Goal: Task Accomplishment & Management: Complete application form

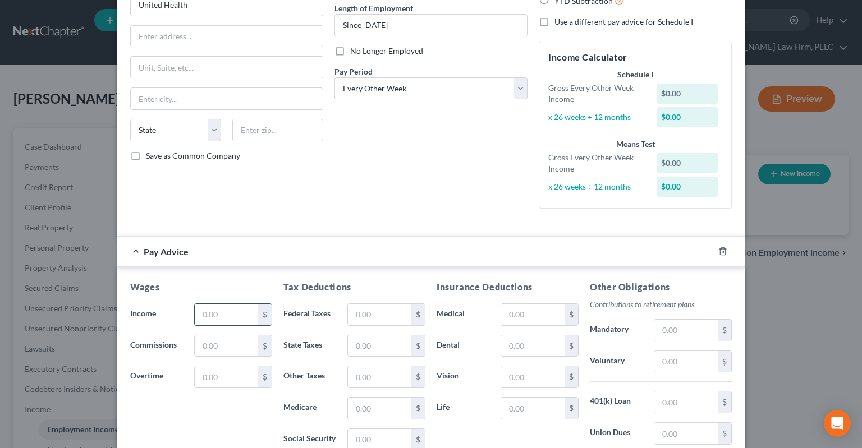
click at [240, 322] on input "text" at bounding box center [226, 314] width 63 height 21
type input "1,460"
click at [391, 315] on input "text" at bounding box center [379, 314] width 63 height 21
type input "294"
click at [409, 199] on div "Debtor Spouse Occupation Schedule coordinator Length of Employment Since [DATE]…" at bounding box center [431, 78] width 204 height 279
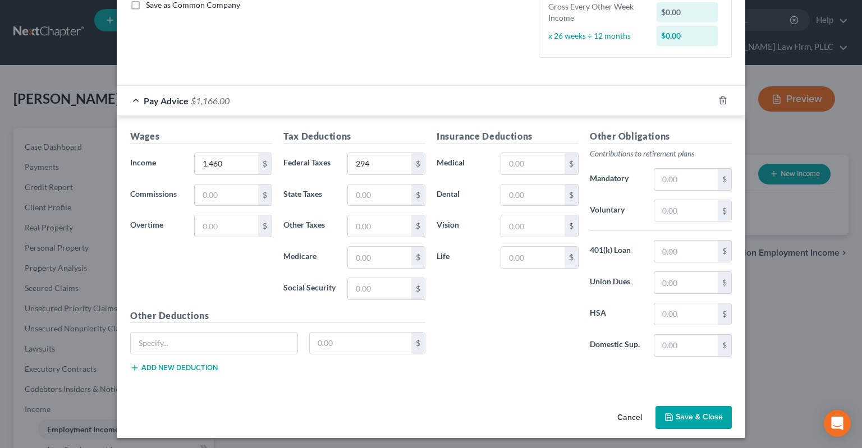
scroll to position [265, 0]
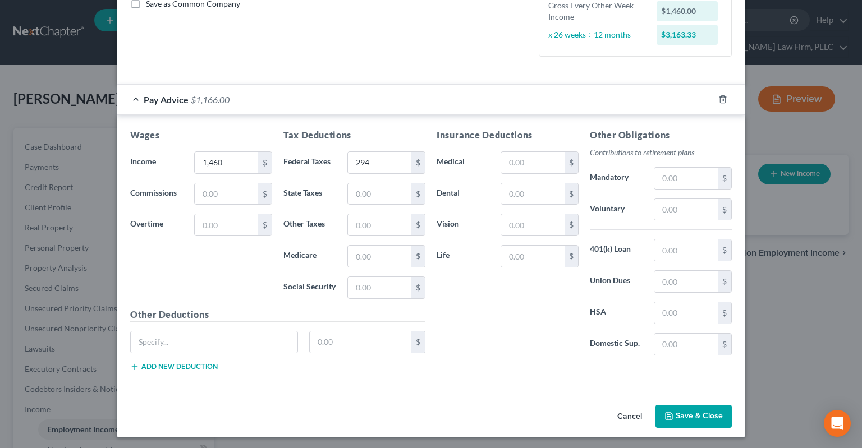
drag, startPoint x: 691, startPoint y: 407, endPoint x: 648, endPoint y: 365, distance: 59.9
click at [691, 407] on button "Save & Close" at bounding box center [693, 417] width 76 height 24
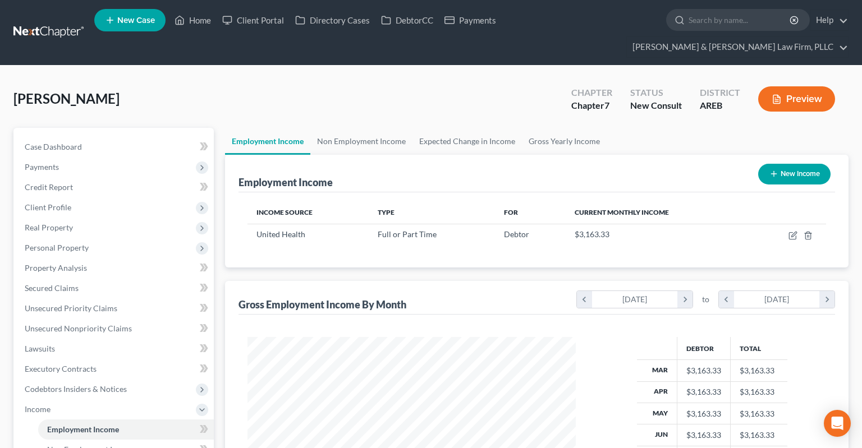
scroll to position [200, 350]
click at [356, 128] on link "Non Employment Income" at bounding box center [361, 141] width 102 height 27
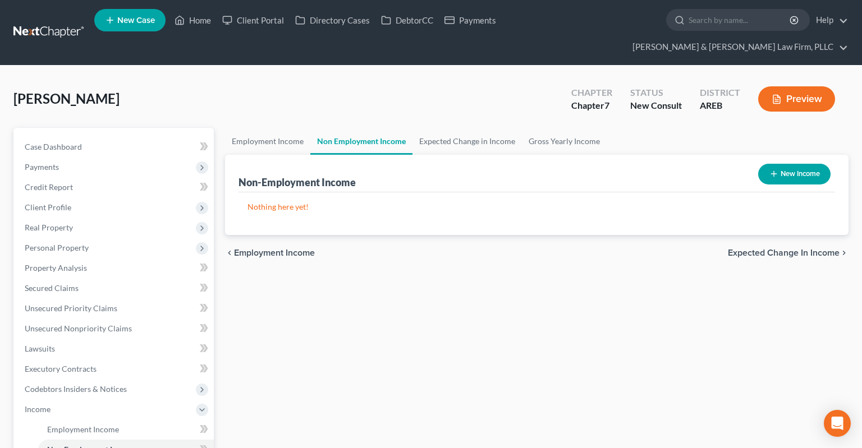
click at [781, 164] on button "New Income" at bounding box center [794, 174] width 72 height 21
select select "0"
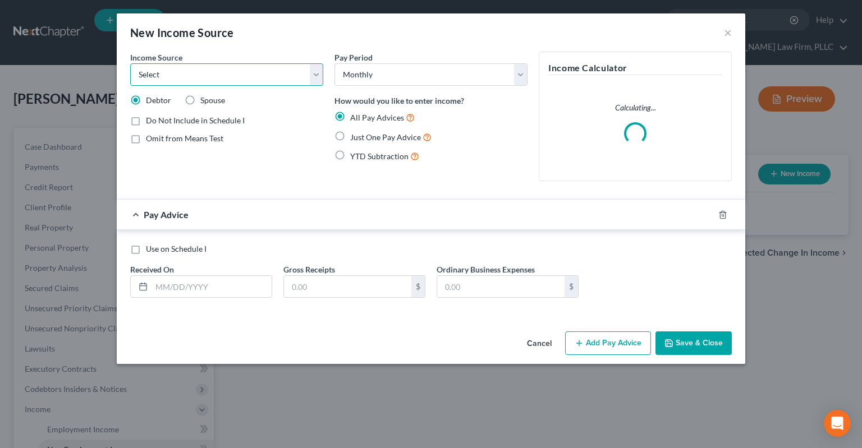
click at [130, 63] on select "Select Unemployment Disability (from employer) Pension Retirement Social Securi…" at bounding box center [226, 74] width 193 height 22
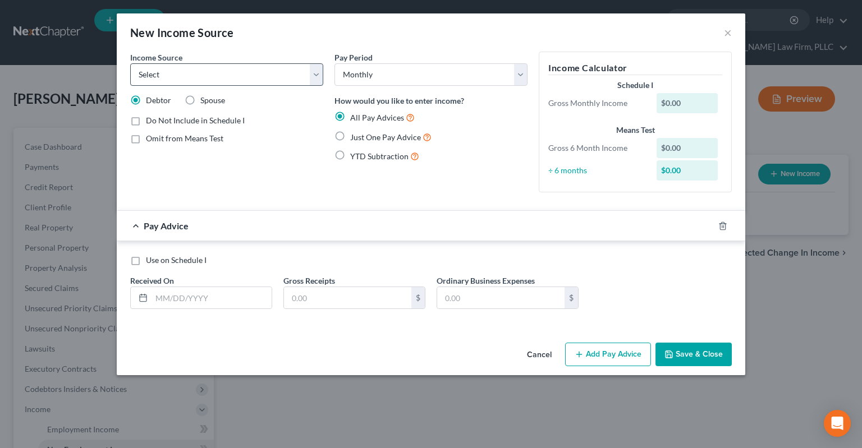
click at [545, 345] on button "Cancel" at bounding box center [539, 355] width 43 height 22
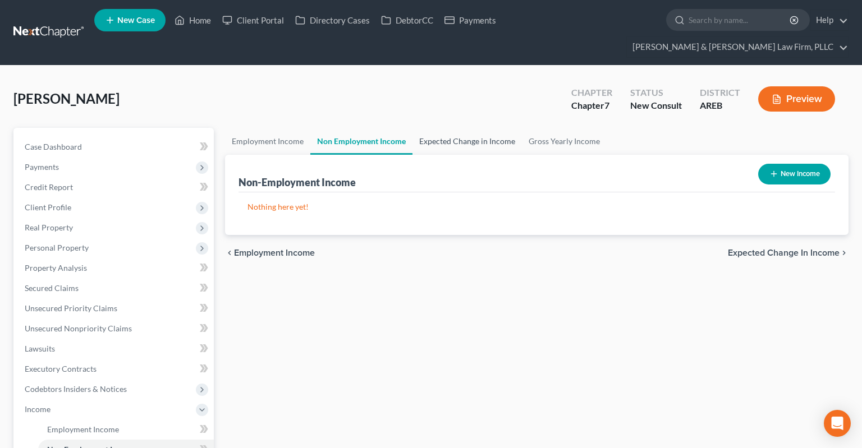
click at [470, 128] on link "Expected Change in Income" at bounding box center [466, 141] width 109 height 27
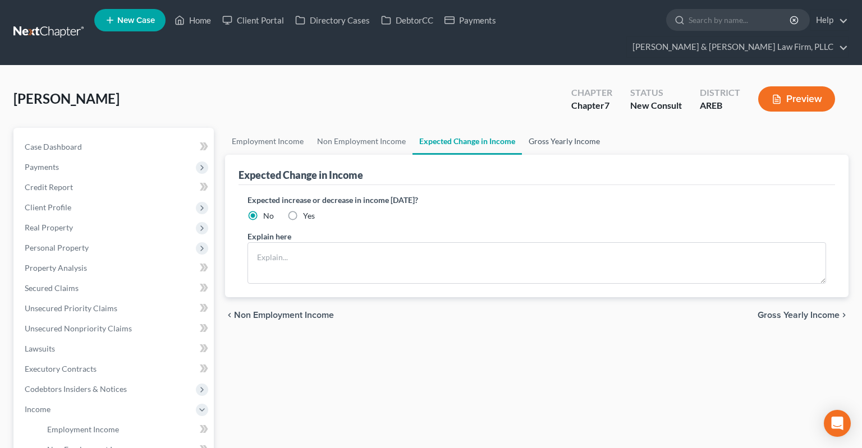
click at [558, 128] on link "Gross Yearly Income" at bounding box center [564, 141] width 85 height 27
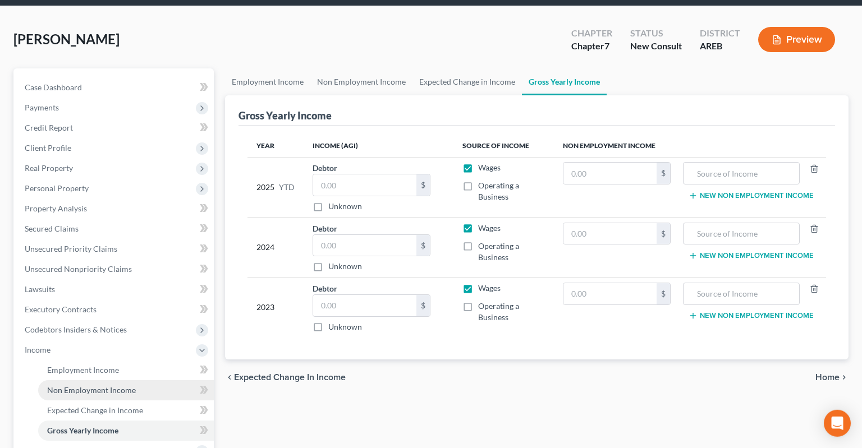
scroll to position [177, 0]
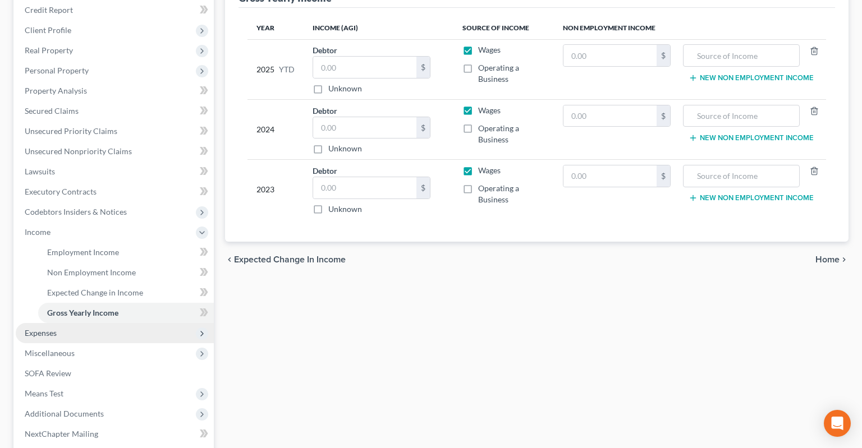
click at [92, 323] on span "Expenses" at bounding box center [115, 333] width 198 height 20
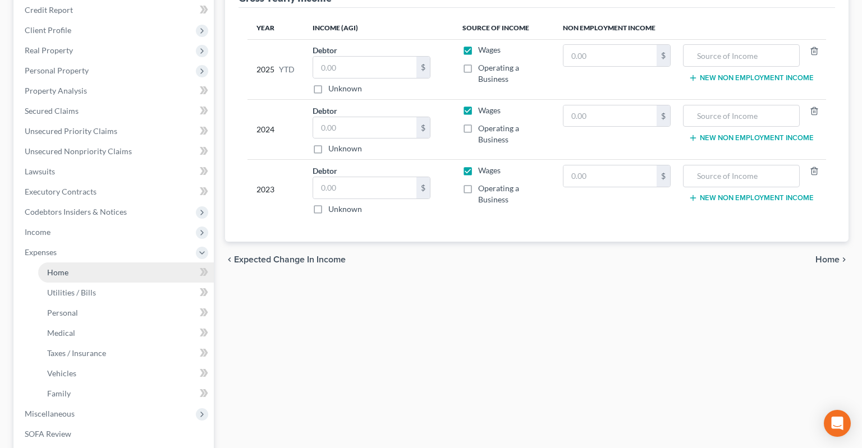
click at [103, 263] on link "Home" at bounding box center [126, 273] width 176 height 20
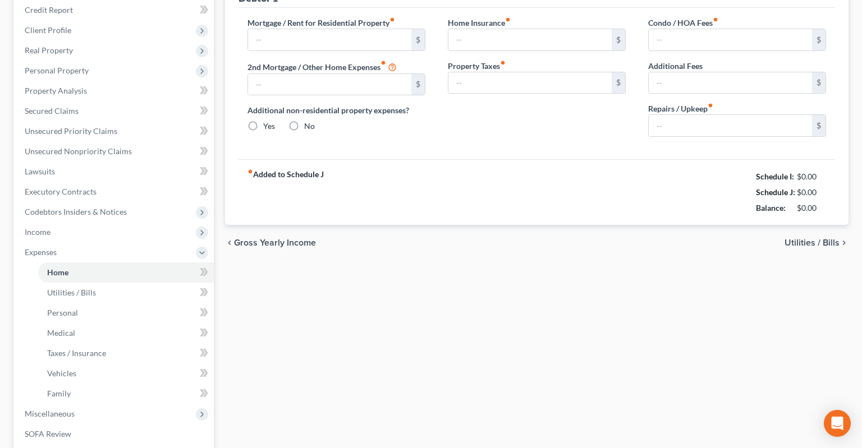
type input "0.00"
radio input "true"
type input "0.00"
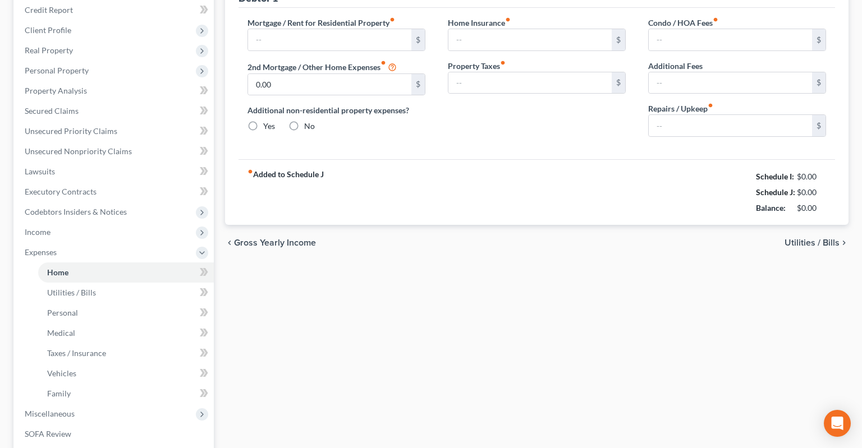
type input "0.00"
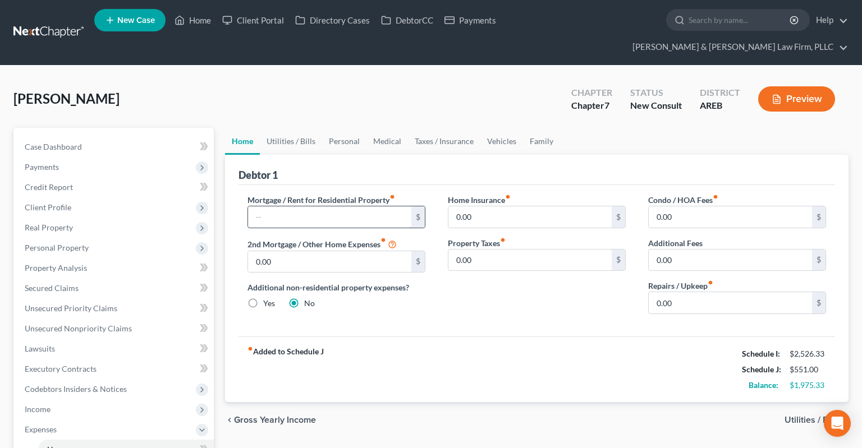
click at [324, 206] on input "text" at bounding box center [329, 216] width 163 height 21
type input "1,215"
click at [294, 128] on link "Utilities / Bills" at bounding box center [291, 141] width 62 height 27
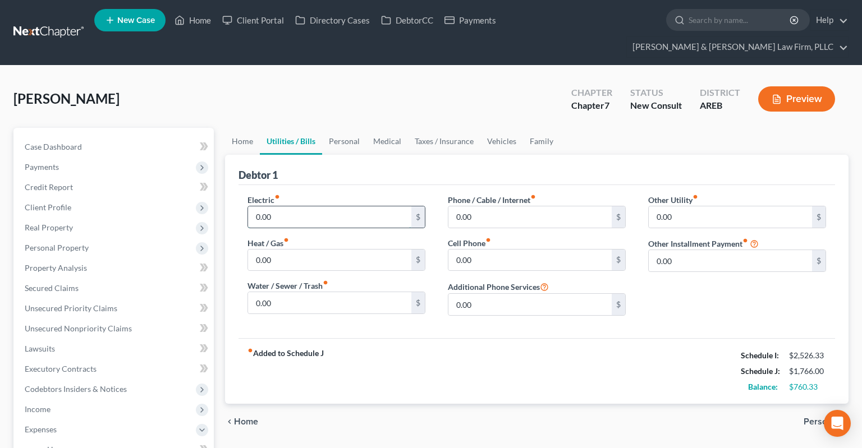
click at [291, 206] on input "0.00" at bounding box center [329, 216] width 163 height 21
type input "150"
click at [338, 250] on input "0.00" at bounding box center [329, 260] width 163 height 21
type input "130"
click at [324, 292] on input "0.00" at bounding box center [329, 302] width 163 height 21
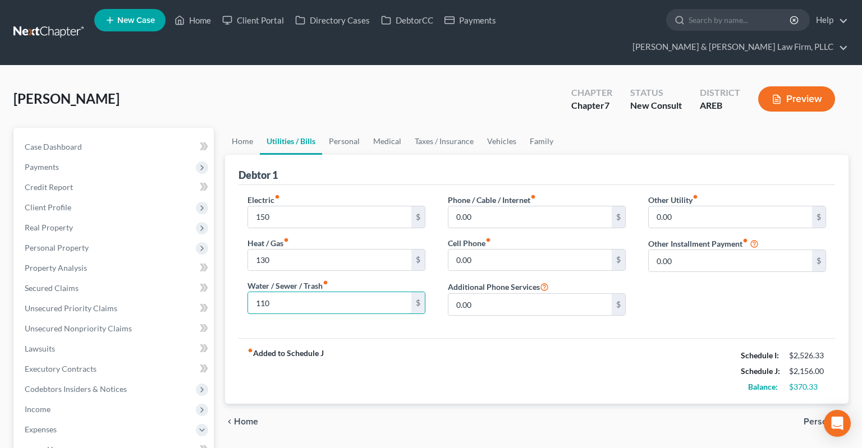
type input "110"
click at [499, 249] on div "Phone / Cable / Internet fiber_manual_record 0.00 $ Cell Phone fiber_manual_rec…" at bounding box center [536, 259] width 200 height 131
click at [495, 250] on input "0.00" at bounding box center [529, 260] width 163 height 21
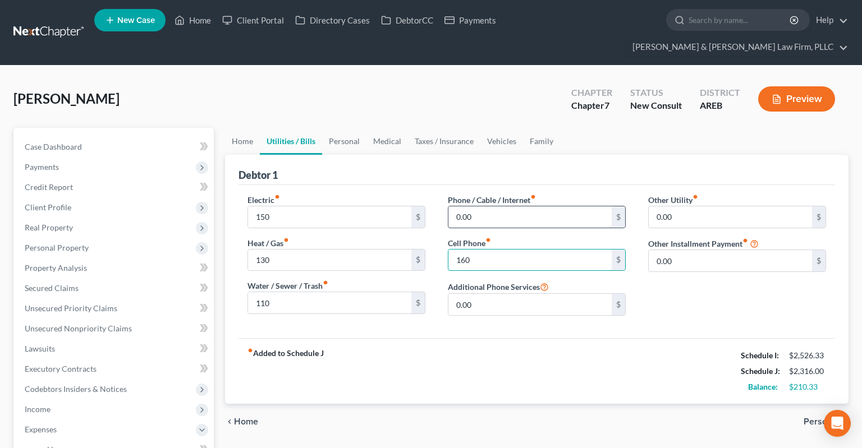
type input "160"
drag, startPoint x: 505, startPoint y: 200, endPoint x: 501, endPoint y: 193, distance: 8.3
click at [505, 206] on input "0.00" at bounding box center [529, 216] width 163 height 21
type input "140"
click at [335, 128] on link "Personal" at bounding box center [344, 141] width 44 height 27
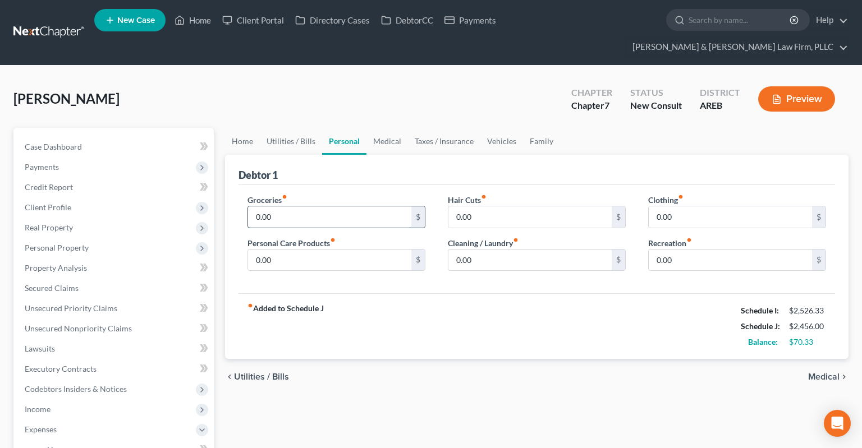
click at [335, 206] on input "0.00" at bounding box center [329, 216] width 163 height 21
type input "550"
click at [686, 206] on input "0.00" at bounding box center [730, 216] width 163 height 21
type input "100"
click at [279, 250] on input "0.00" at bounding box center [329, 260] width 163 height 21
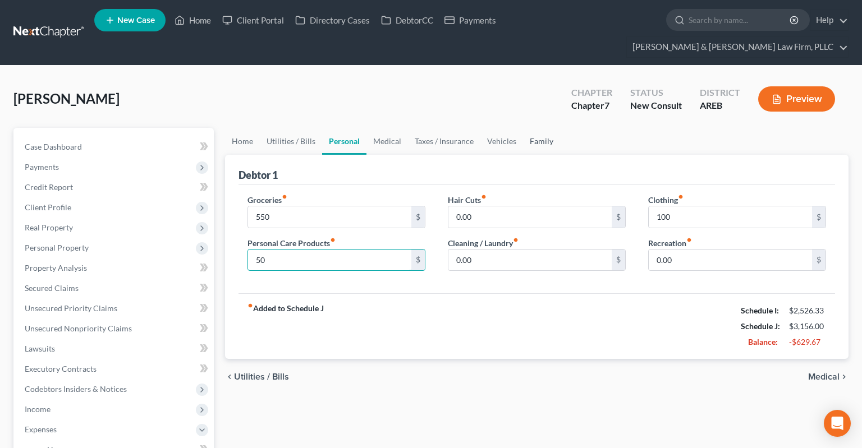
type input "50"
click at [541, 128] on link "Family" at bounding box center [541, 141] width 37 height 27
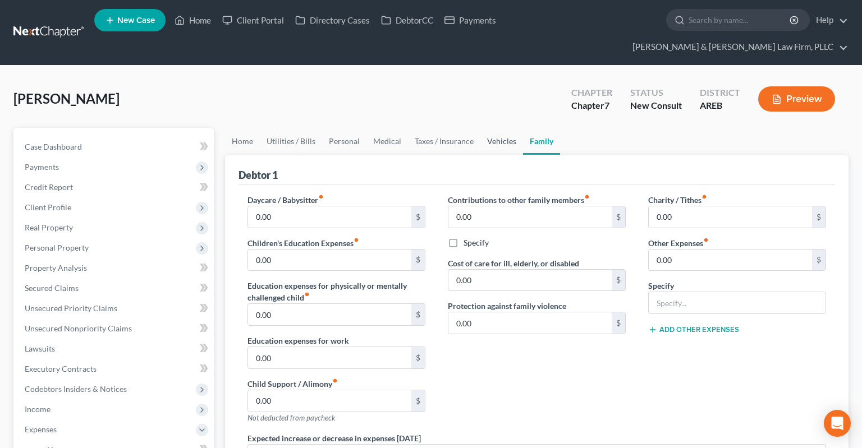
click at [514, 128] on link "Vehicles" at bounding box center [501, 141] width 43 height 27
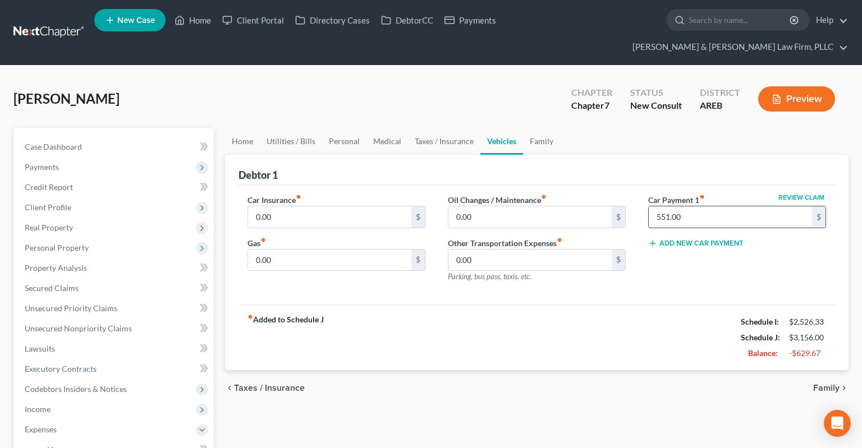
click at [709, 206] on input "551.00" at bounding box center [730, 216] width 163 height 21
click at [329, 128] on link "Personal" at bounding box center [344, 141] width 44 height 27
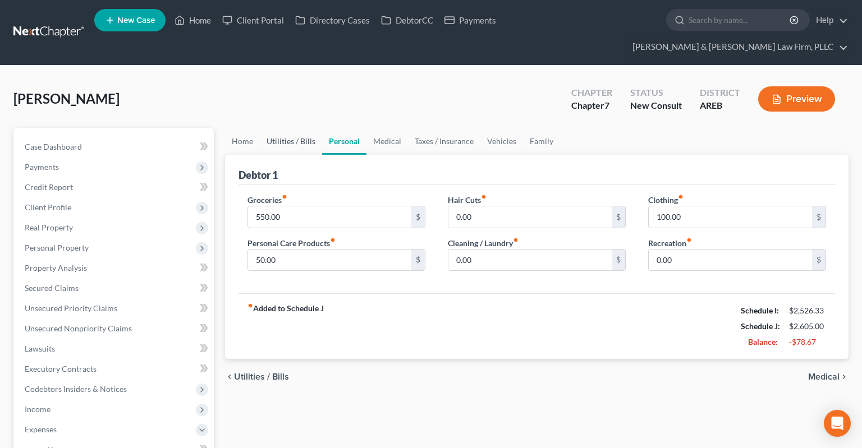
click at [282, 128] on link "Utilities / Bills" at bounding box center [291, 141] width 62 height 27
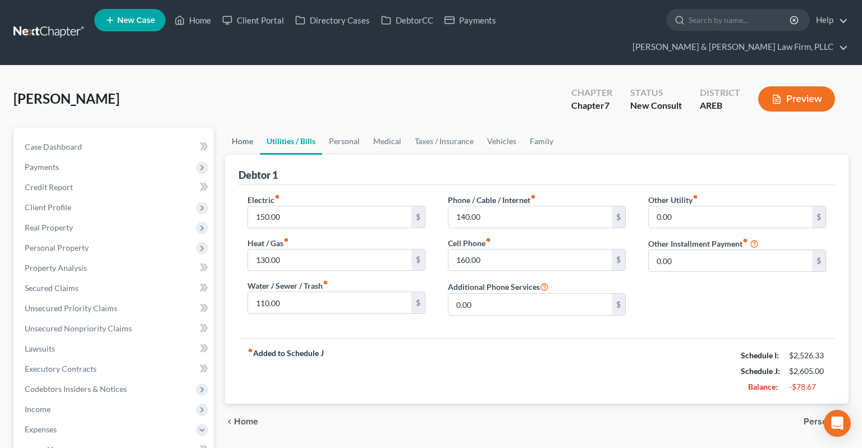
click at [230, 128] on link "Home" at bounding box center [242, 141] width 35 height 27
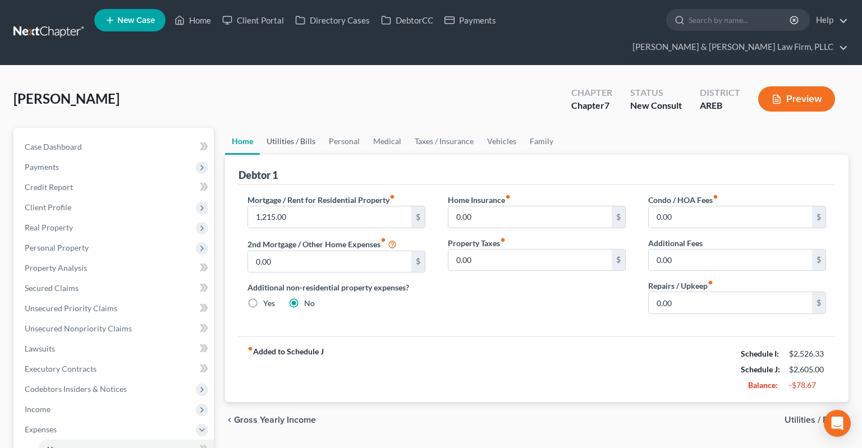
click at [300, 130] on link "Utilities / Bills" at bounding box center [291, 141] width 62 height 27
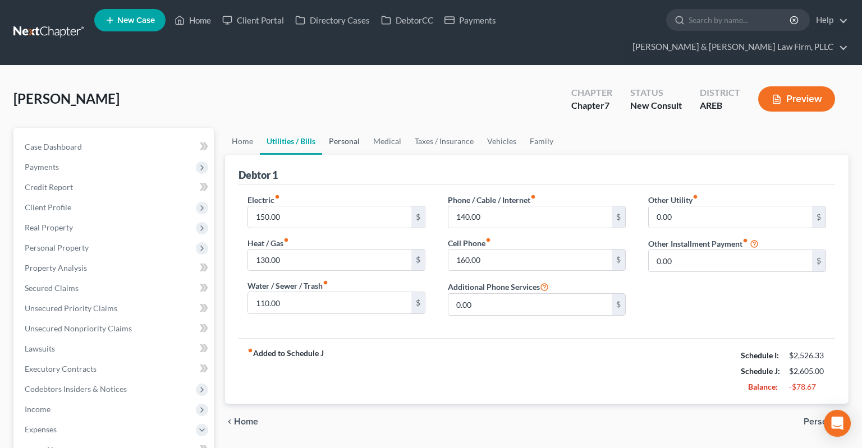
click at [347, 128] on link "Personal" at bounding box center [344, 141] width 44 height 27
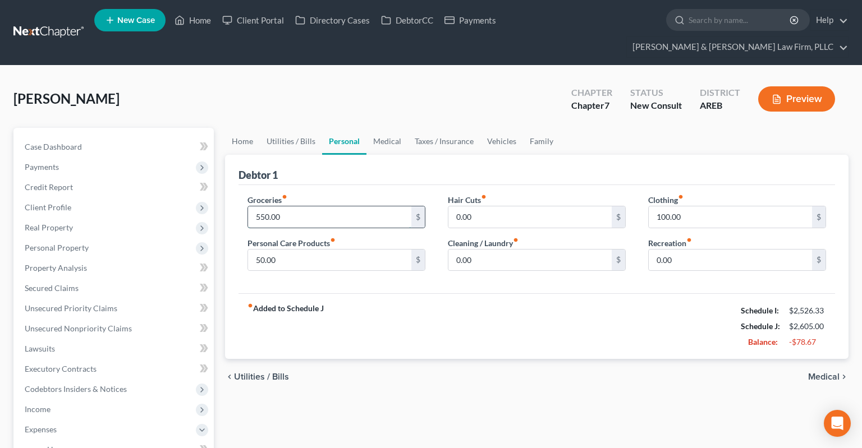
click at [288, 206] on input "550.00" at bounding box center [329, 216] width 163 height 21
type input "300"
drag, startPoint x: 695, startPoint y: 194, endPoint x: 690, endPoint y: 198, distance: 6.0
click at [695, 206] on input "100.00" at bounding box center [730, 216] width 163 height 21
type input "50"
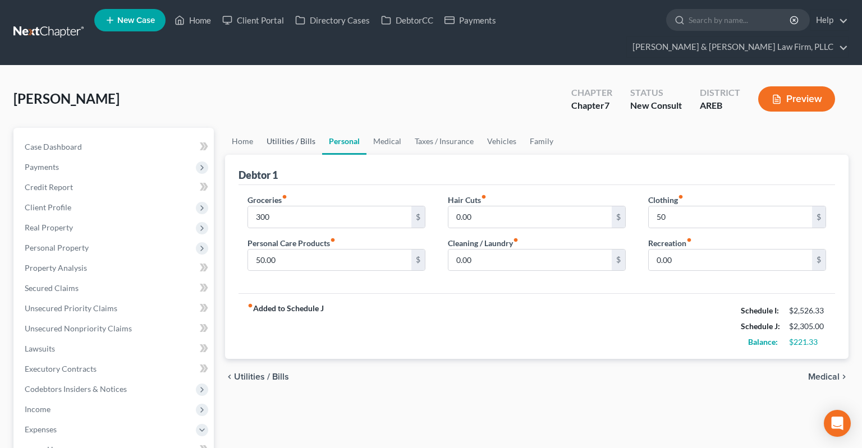
drag, startPoint x: 301, startPoint y: 114, endPoint x: 319, endPoint y: 116, distance: 18.0
click at [301, 128] on link "Utilities / Bills" at bounding box center [291, 141] width 62 height 27
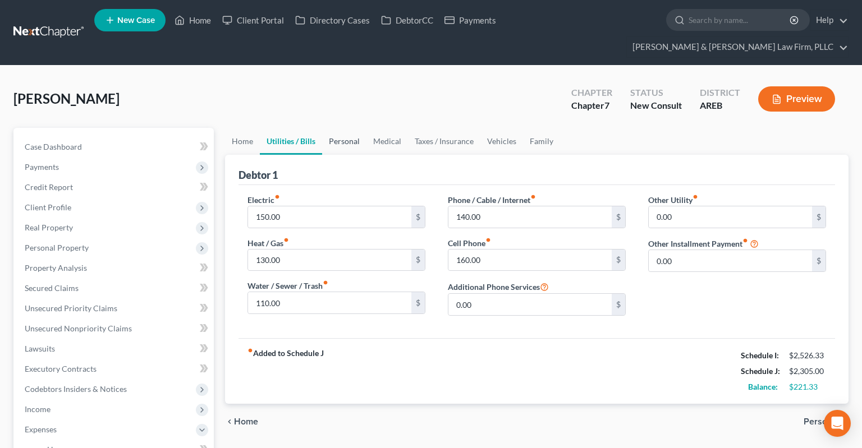
click at [333, 128] on link "Personal" at bounding box center [344, 141] width 44 height 27
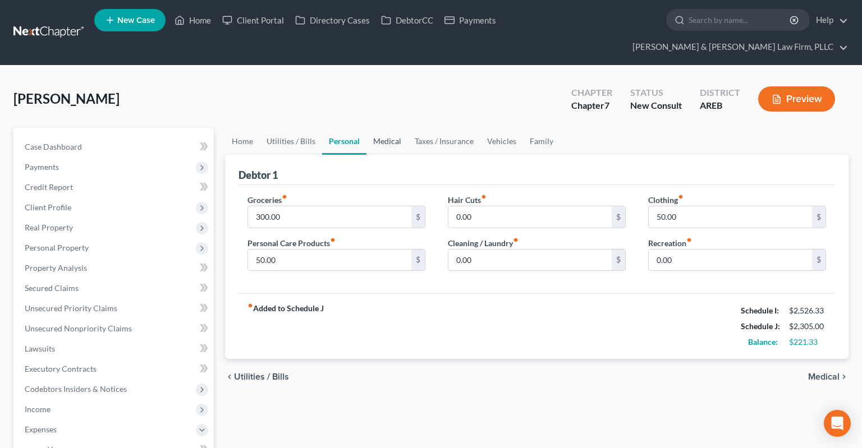
click at [376, 128] on link "Medical" at bounding box center [387, 141] width 42 height 27
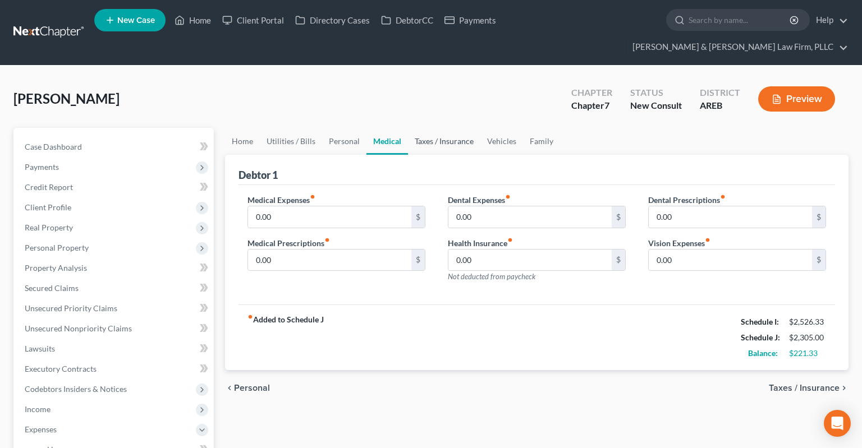
drag, startPoint x: 431, startPoint y: 124, endPoint x: 467, endPoint y: 124, distance: 35.3
click at [432, 128] on link "Taxes / Insurance" at bounding box center [444, 141] width 72 height 27
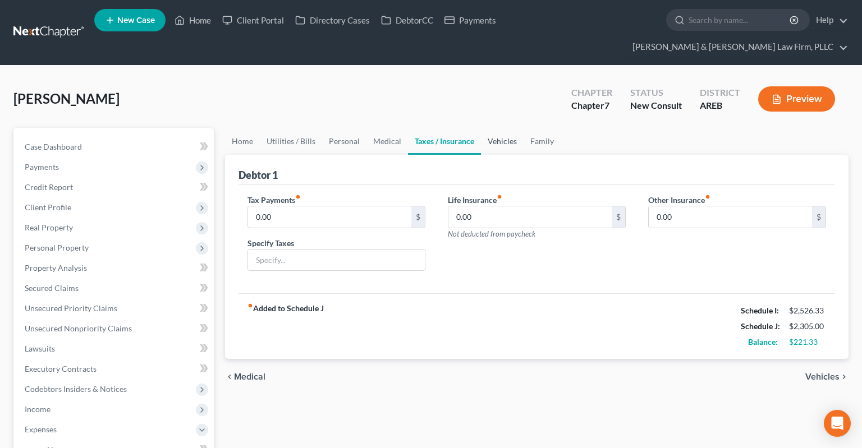
drag, startPoint x: 496, startPoint y: 125, endPoint x: 516, endPoint y: 125, distance: 20.2
click at [497, 128] on link "Vehicles" at bounding box center [502, 141] width 43 height 27
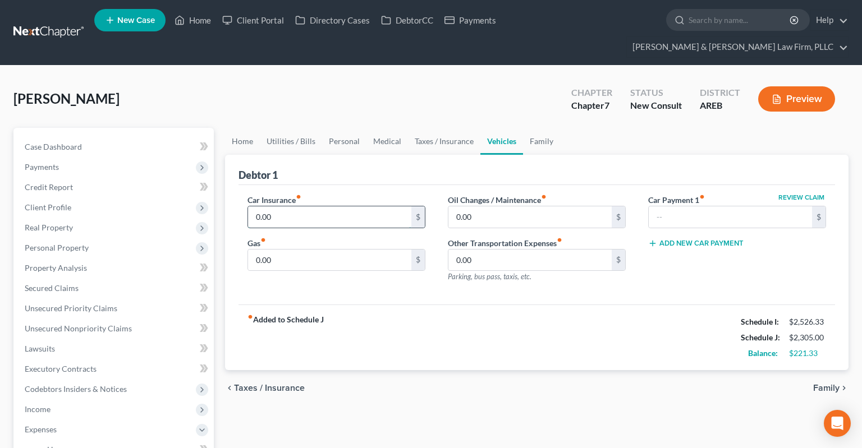
click at [360, 206] on input "0.00" at bounding box center [329, 216] width 163 height 21
type input "215"
drag, startPoint x: 466, startPoint y: 322, endPoint x: 473, endPoint y: 316, distance: 9.2
click at [467, 322] on div "fiber_manual_record Added to Schedule J Schedule I: $2,526.33 Schedule J: $2,52…" at bounding box center [536, 338] width 596 height 66
click at [308, 250] on div "0.00 $" at bounding box center [336, 260] width 178 height 22
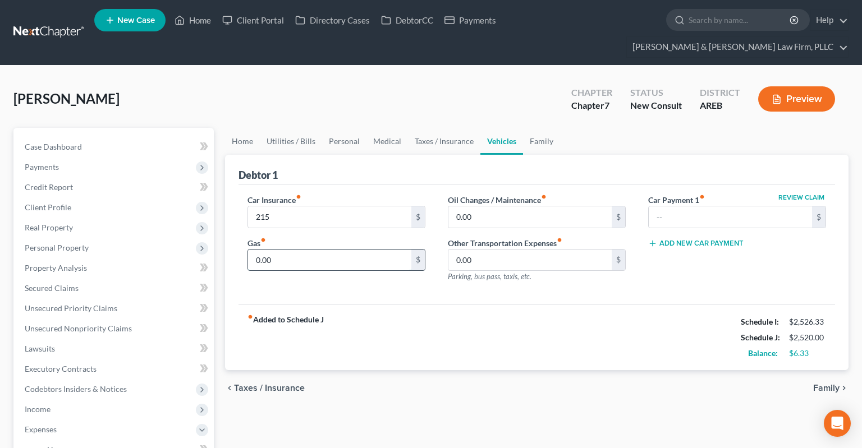
click at [308, 250] on input "0.00" at bounding box center [329, 260] width 163 height 21
click at [293, 250] on input "0.00" at bounding box center [329, 260] width 163 height 21
drag, startPoint x: 296, startPoint y: 239, endPoint x: 237, endPoint y: 244, distance: 59.1
click at [248, 250] on input "0.00" at bounding box center [329, 260] width 163 height 21
type input "200"
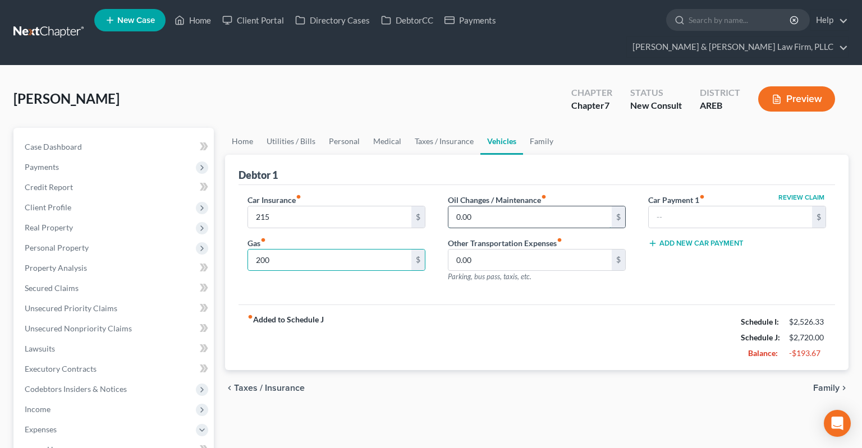
click at [498, 206] on input "0.00" at bounding box center [529, 216] width 163 height 21
type input "50"
click at [425, 82] on div "Canser, Jasmine Upgraded Chapter Chapter 7 Status New Consult District AREB Pre…" at bounding box center [430, 103] width 835 height 49
click at [241, 128] on link "Home" at bounding box center [242, 141] width 35 height 27
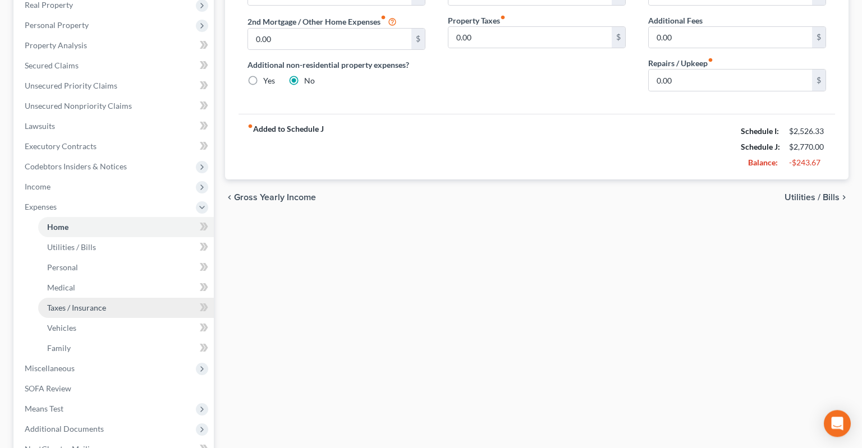
scroll to position [237, 0]
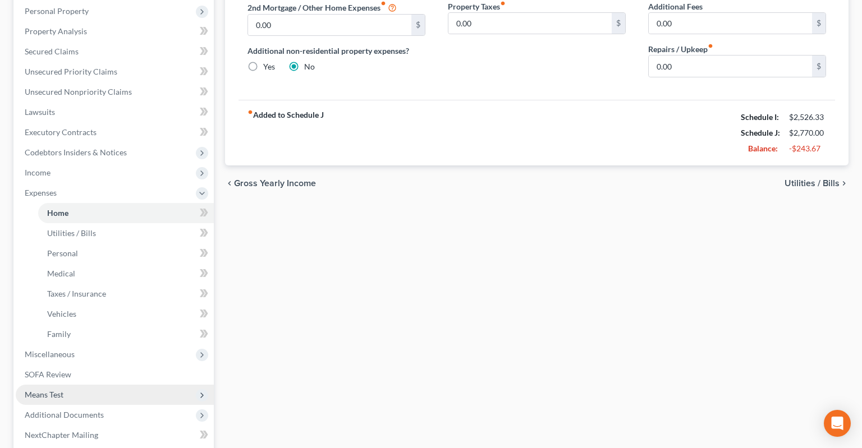
click at [90, 385] on span "Means Test" at bounding box center [115, 395] width 198 height 20
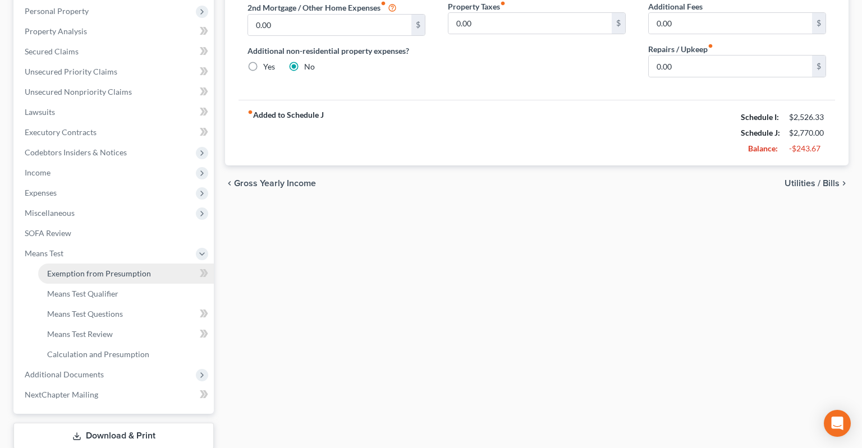
click at [126, 264] on link "Exemption from Presumption" at bounding box center [126, 274] width 176 height 20
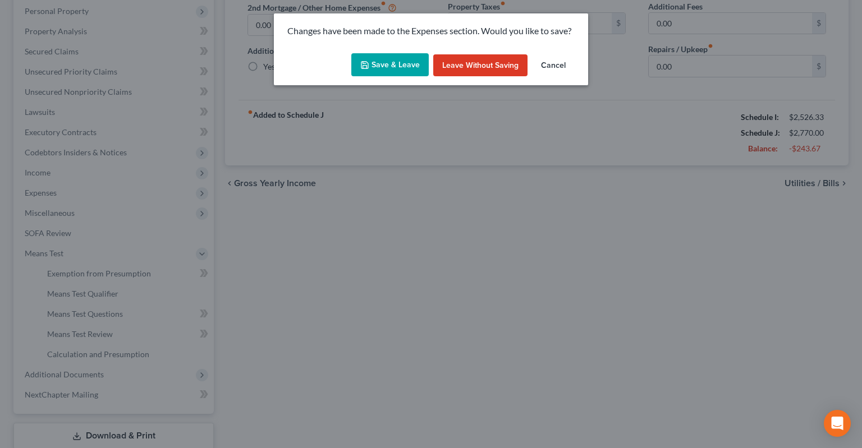
click at [374, 71] on button "Save & Leave" at bounding box center [389, 65] width 77 height 24
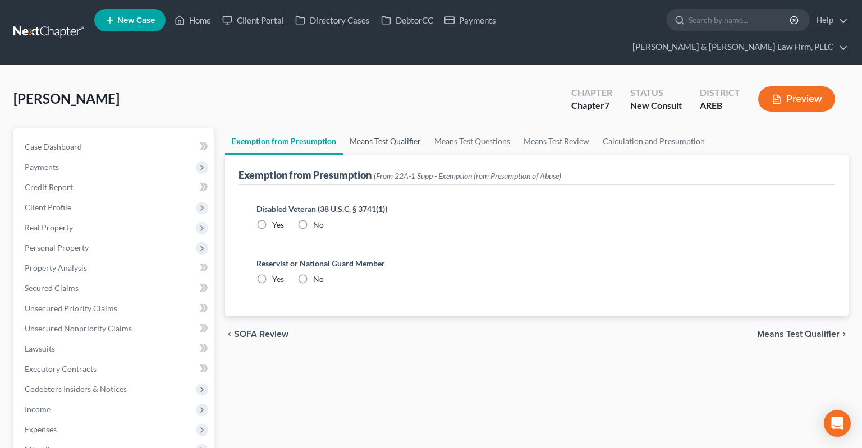
drag, startPoint x: 413, startPoint y: 107, endPoint x: 397, endPoint y: 114, distance: 17.8
click at [413, 107] on div "Canser, Jasmine Upgraded Chapter Chapter 7 Status New Consult District AREB Pre…" at bounding box center [430, 401] width 835 height 645
click at [396, 128] on link "Means Test Qualifier" at bounding box center [385, 141] width 85 height 27
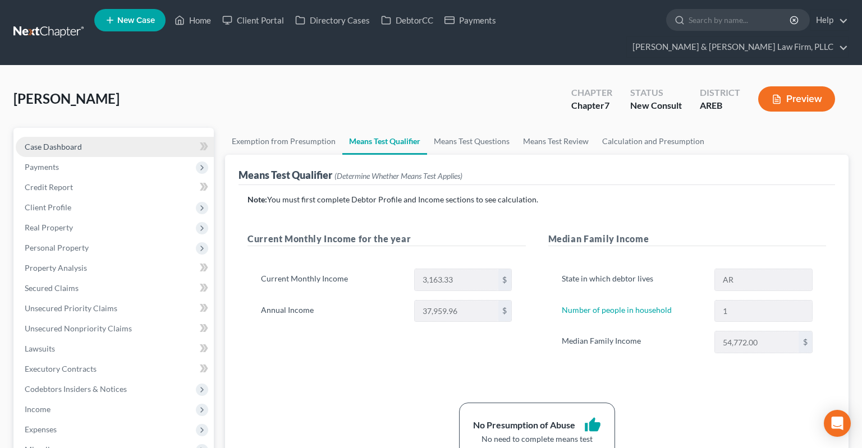
click at [80, 142] on span "Case Dashboard" at bounding box center [53, 147] width 57 height 10
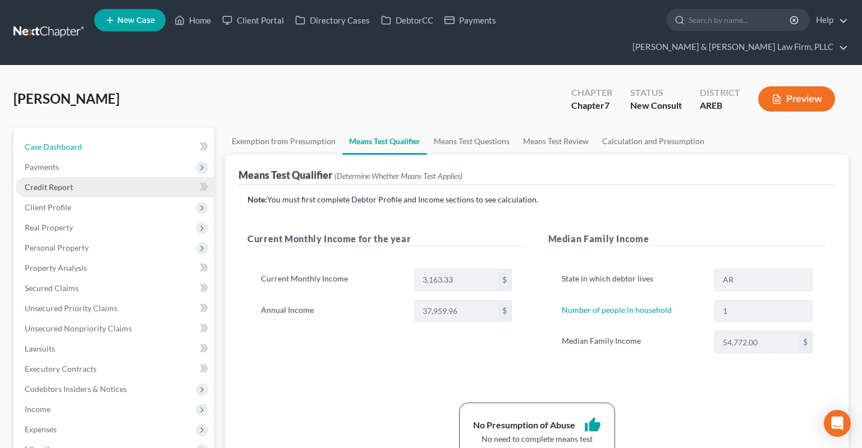
select select "6"
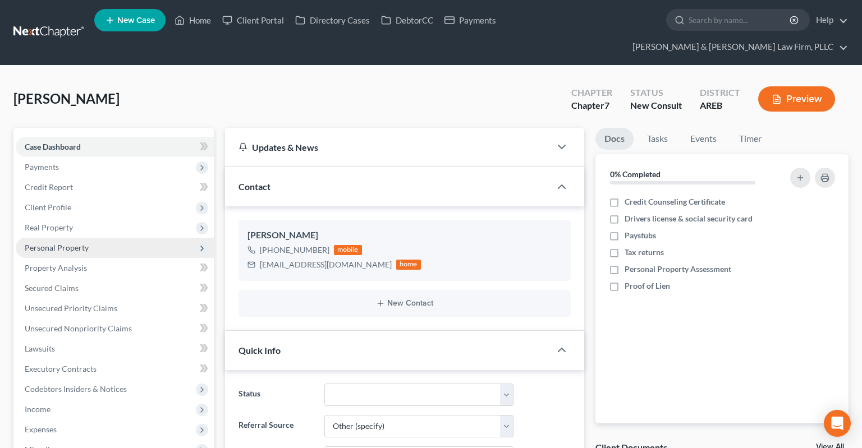
drag, startPoint x: 97, startPoint y: 192, endPoint x: 122, endPoint y: 219, distance: 36.1
click at [97, 197] on span "Client Profile" at bounding box center [115, 207] width 198 height 20
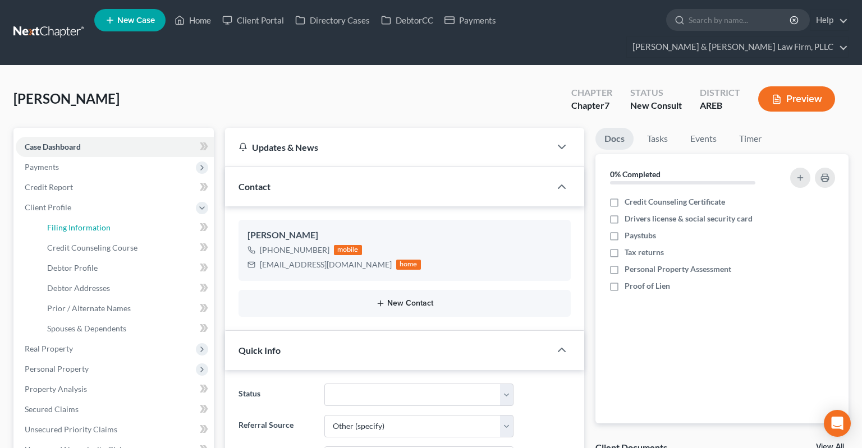
drag, startPoint x: 110, startPoint y: 210, endPoint x: 466, endPoint y: 278, distance: 362.1
click at [111, 218] on link "Filing Information" at bounding box center [126, 228] width 176 height 20
select select "1"
select select "0"
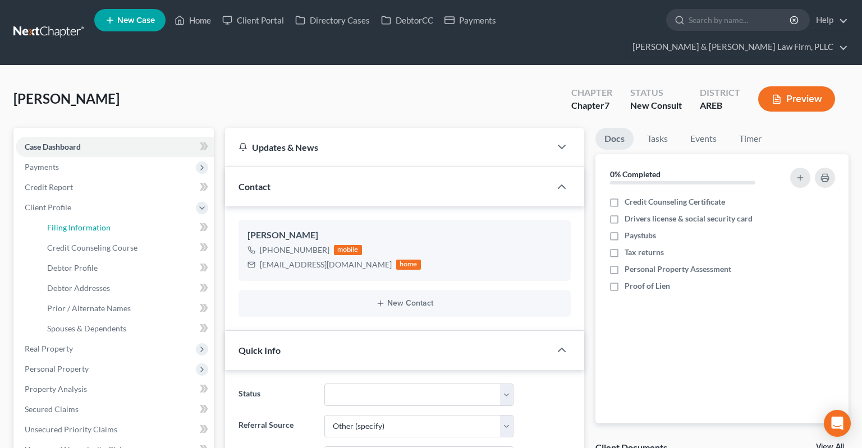
select select "5"
select select "2"
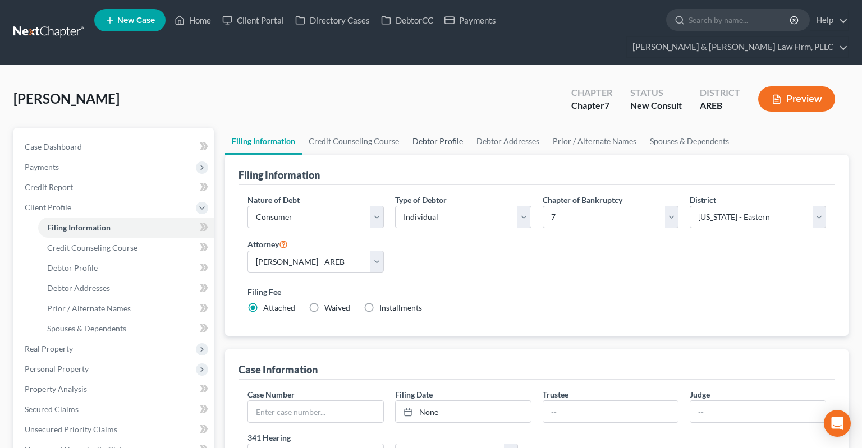
click at [434, 128] on link "Debtor Profile" at bounding box center [438, 141] width 64 height 27
select select "0"
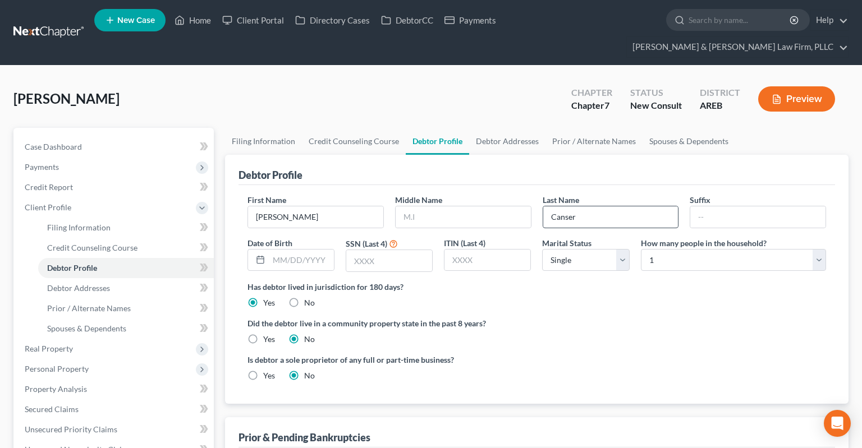
radio input "true"
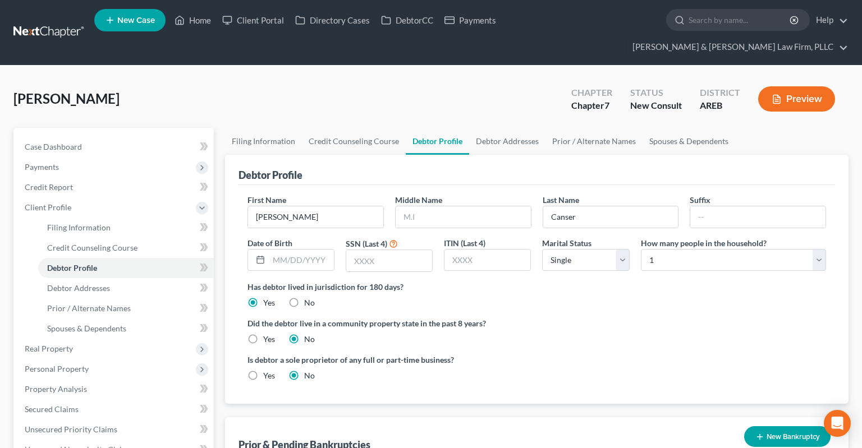
click at [470, 80] on div "Canser, Jasmine Upgraded Chapter Chapter 7 Status New Consult District AREB Pre…" at bounding box center [430, 103] width 835 height 49
drag, startPoint x: 84, startPoint y: 392, endPoint x: 250, endPoint y: 338, distance: 173.9
click at [84, 399] on link "Secured Claims" at bounding box center [115, 409] width 198 height 20
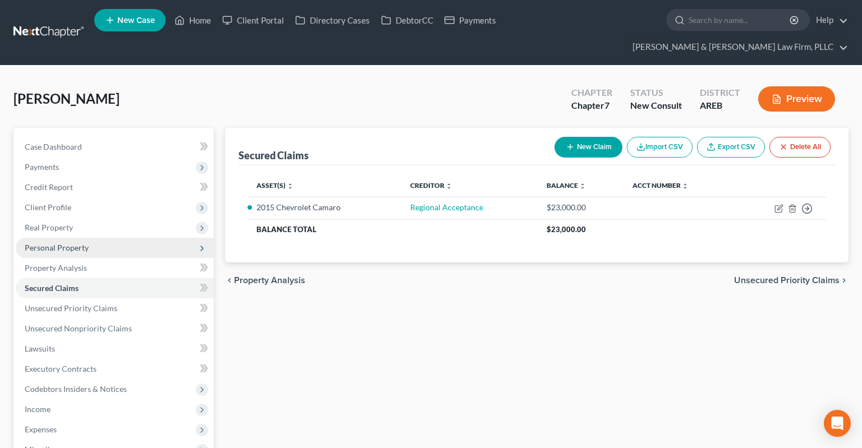
click at [98, 238] on span "Personal Property" at bounding box center [115, 248] width 198 height 20
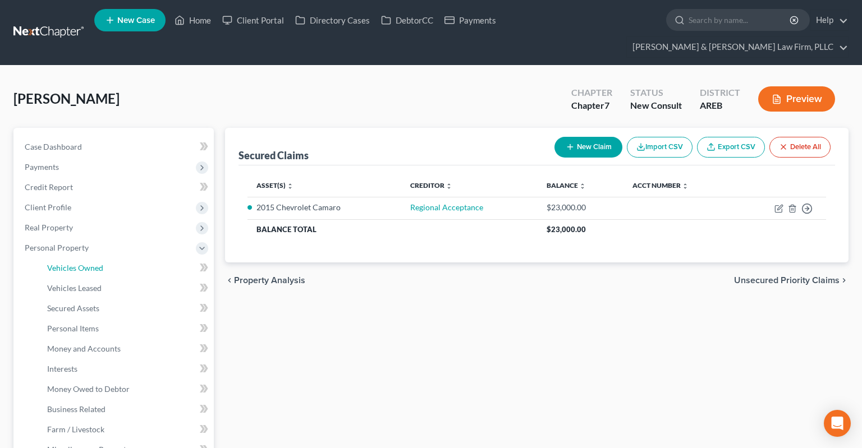
drag, startPoint x: 118, startPoint y: 247, endPoint x: 223, endPoint y: 241, distance: 105.1
click at [119, 258] on link "Vehicles Owned" at bounding box center [126, 268] width 176 height 20
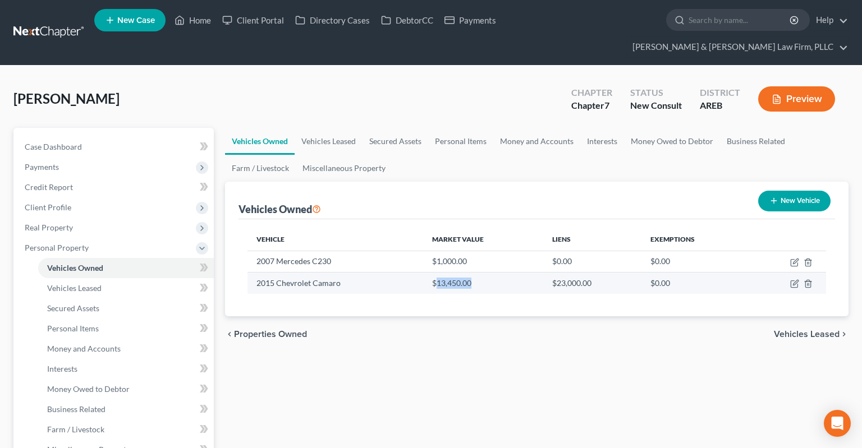
drag, startPoint x: 462, startPoint y: 257, endPoint x: 495, endPoint y: 259, distance: 33.1
click at [495, 273] on td "$13,450.00" at bounding box center [482, 283] width 119 height 21
click at [489, 273] on td "$13,450.00" at bounding box center [482, 283] width 119 height 21
drag, startPoint x: 416, startPoint y: 262, endPoint x: 513, endPoint y: 283, distance: 99.9
click at [486, 273] on tr "2015 Chevrolet Camaro $13,450.00 $23,000.00 $0.00" at bounding box center [536, 283] width 578 height 21
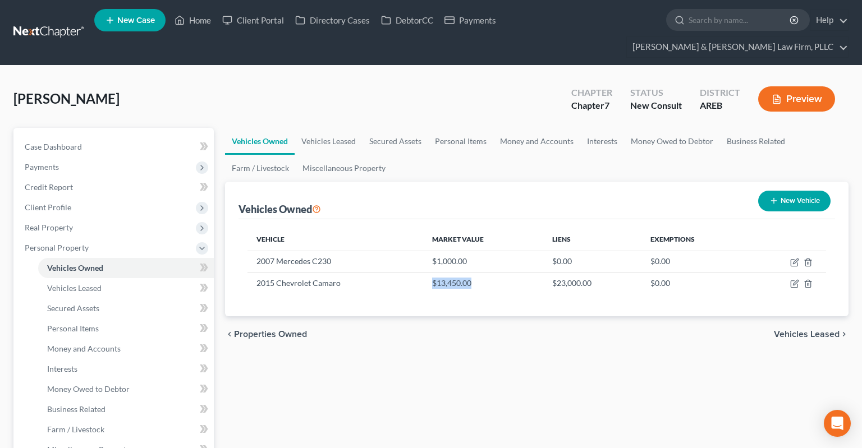
copy tr "$13,450.00"
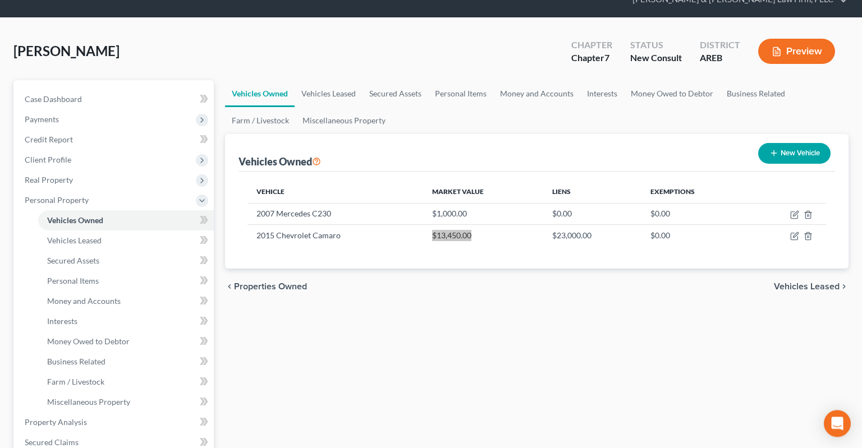
scroll to position [118, 0]
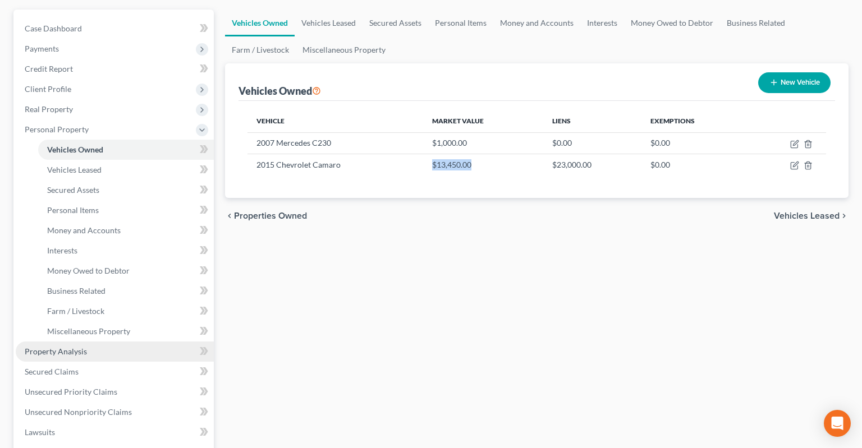
click at [109, 342] on link "Property Analysis" at bounding box center [115, 352] width 198 height 20
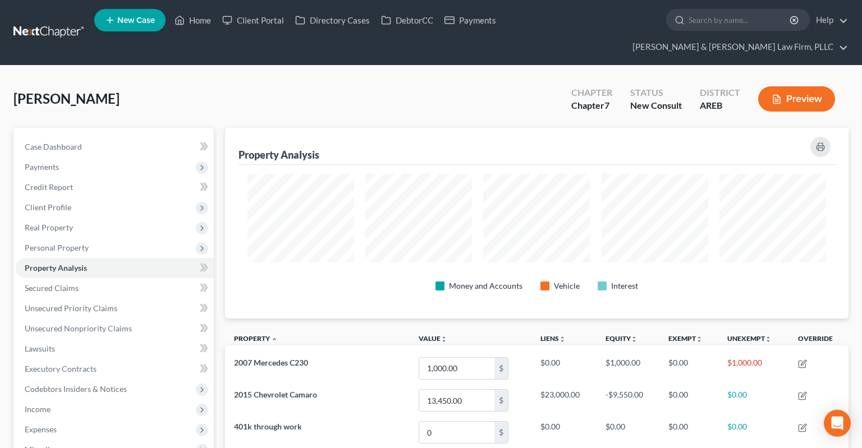
scroll to position [191, 623]
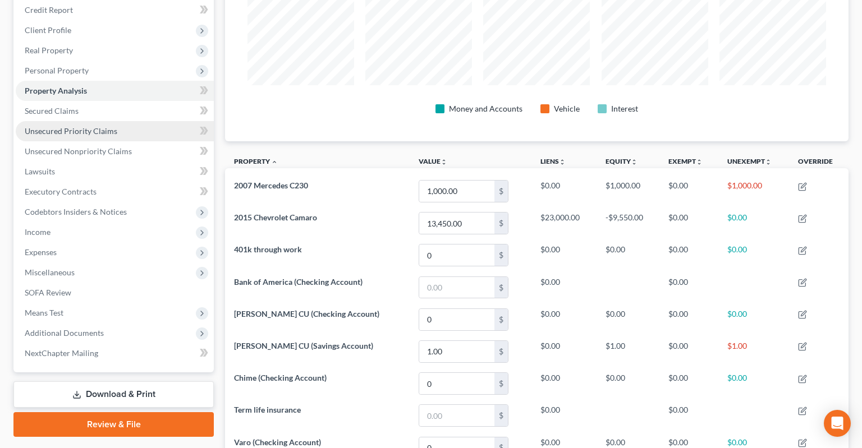
click at [119, 121] on link "Unsecured Priority Claims" at bounding box center [115, 131] width 198 height 20
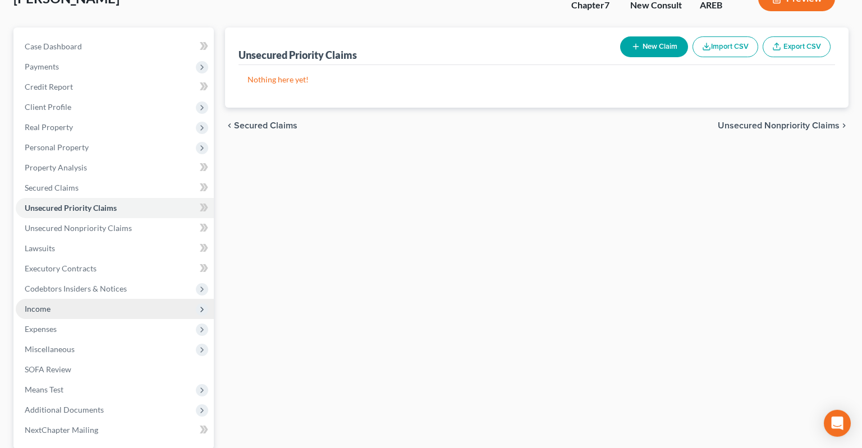
scroll to position [118, 0]
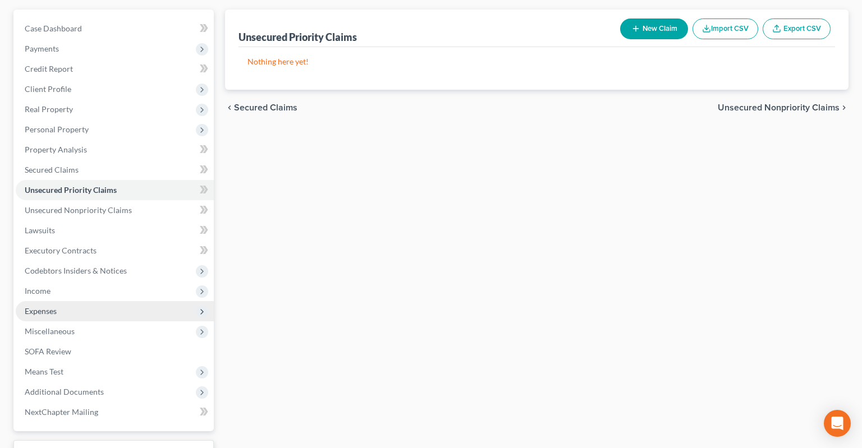
click at [73, 301] on span "Expenses" at bounding box center [115, 311] width 198 height 20
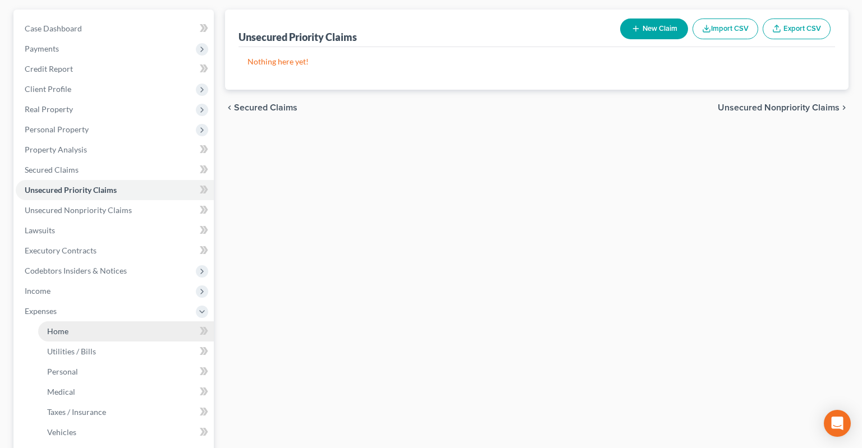
click at [82, 321] on link "Home" at bounding box center [126, 331] width 176 height 20
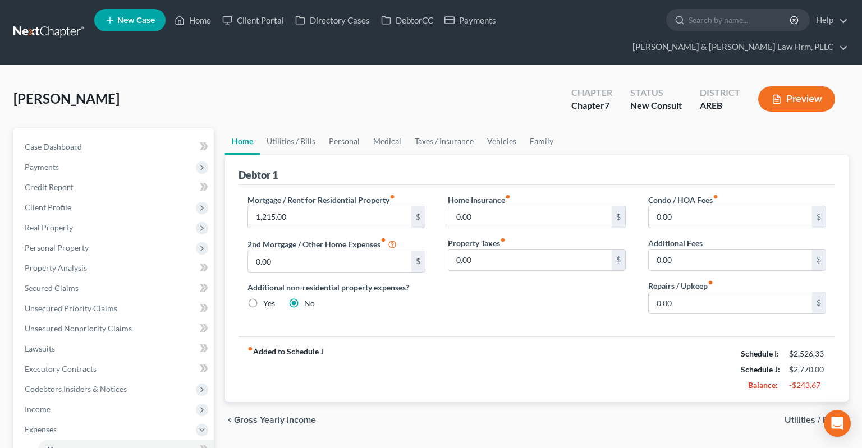
click at [445, 402] on div "chevron_left Gross Yearly Income Utilities / Bills chevron_right" at bounding box center [536, 420] width 623 height 36
click at [362, 206] on input "1,215.00" at bounding box center [329, 216] width 163 height 21
type input "436"
click at [291, 128] on link "Utilities / Bills" at bounding box center [291, 141] width 62 height 27
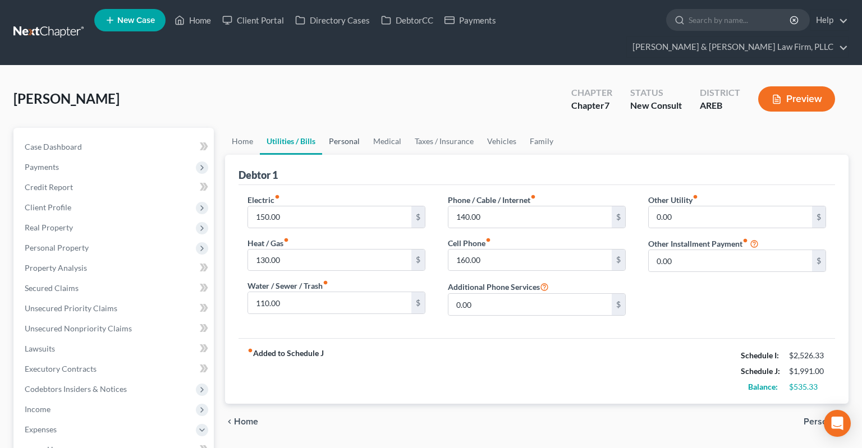
click at [324, 128] on link "Personal" at bounding box center [344, 141] width 44 height 27
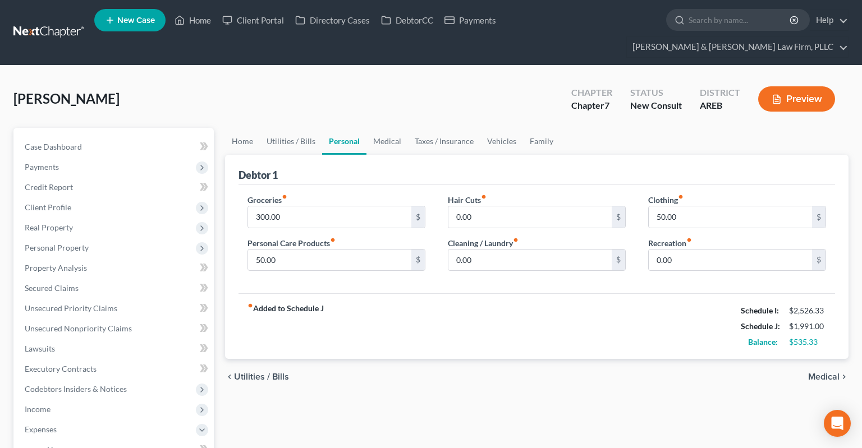
click at [334, 128] on link "Personal" at bounding box center [344, 141] width 44 height 27
drag, startPoint x: 321, startPoint y: 199, endPoint x: 318, endPoint y: 210, distance: 12.3
click at [321, 206] on input "300.00" at bounding box center [329, 216] width 163 height 21
click at [318, 250] on input "50.00" at bounding box center [329, 260] width 163 height 21
click at [322, 206] on input "300.00" at bounding box center [329, 216] width 163 height 21
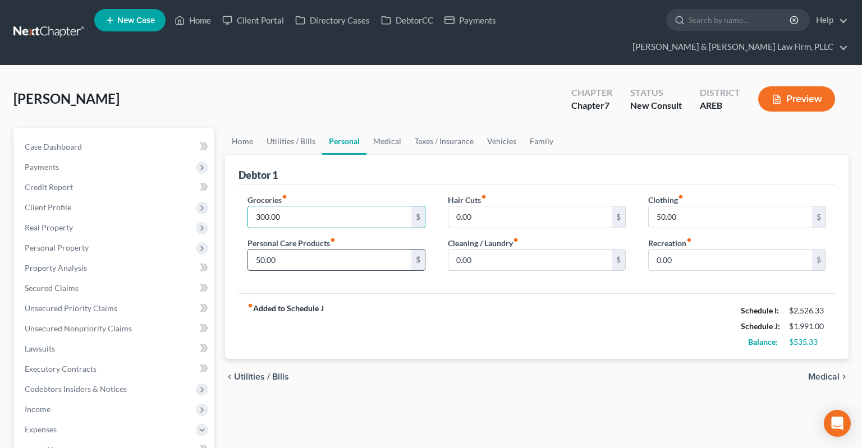
click at [322, 250] on input "50.00" at bounding box center [329, 260] width 163 height 21
click at [325, 206] on input "300.00" at bounding box center [329, 216] width 163 height 21
drag, startPoint x: 322, startPoint y: 243, endPoint x: 327, endPoint y: 201, distance: 42.9
click at [322, 250] on input "50.00" at bounding box center [329, 260] width 163 height 21
drag, startPoint x: 325, startPoint y: 196, endPoint x: 323, endPoint y: 214, distance: 18.2
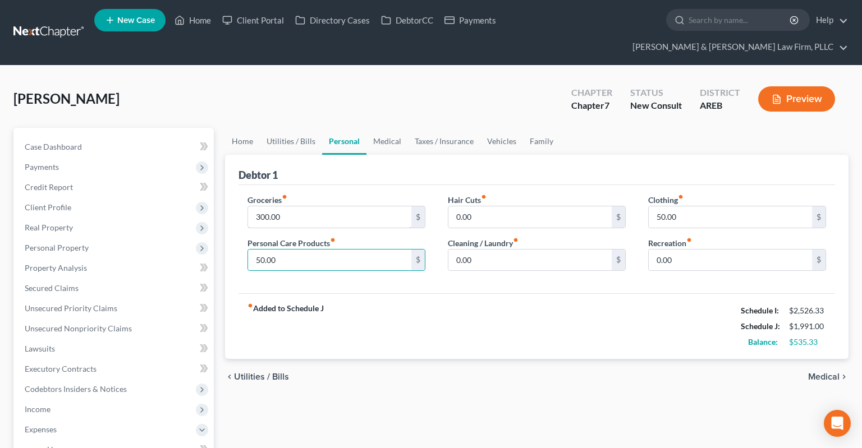
click at [325, 206] on input "300.00" at bounding box center [329, 216] width 163 height 21
click at [324, 250] on input "50.00" at bounding box center [329, 260] width 163 height 21
click at [324, 206] on input "300.00" at bounding box center [329, 216] width 163 height 21
click at [323, 250] on input "50.00" at bounding box center [329, 260] width 163 height 21
click at [329, 206] on input "300.00" at bounding box center [329, 216] width 163 height 21
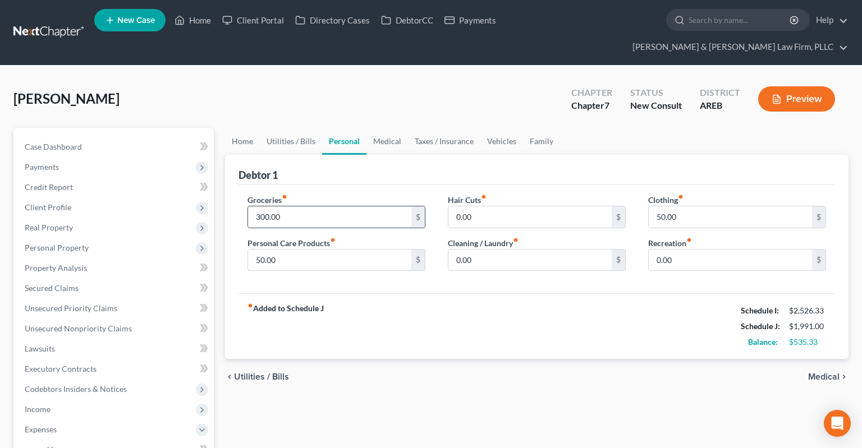
drag, startPoint x: 327, startPoint y: 249, endPoint x: 330, endPoint y: 189, distance: 60.1
click at [328, 250] on input "50.00" at bounding box center [329, 260] width 163 height 21
drag, startPoint x: 330, startPoint y: 189, endPoint x: 319, endPoint y: 141, distance: 49.0
click at [330, 206] on input "300.00" at bounding box center [329, 216] width 163 height 21
click at [299, 128] on link "Utilities / Bills" at bounding box center [291, 141] width 62 height 27
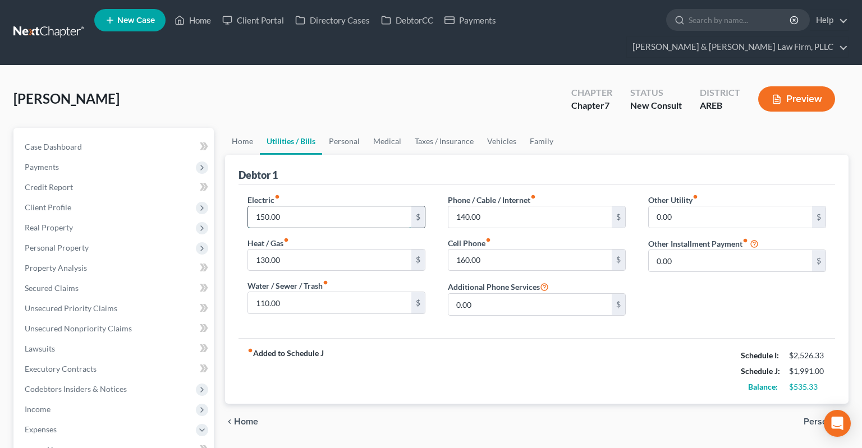
click at [314, 206] on input "150.00" at bounding box center [329, 216] width 163 height 21
type input "50"
click at [320, 250] on input "130.00" at bounding box center [329, 260] width 163 height 21
type input "45"
click at [327, 292] on input "110.00" at bounding box center [329, 302] width 163 height 21
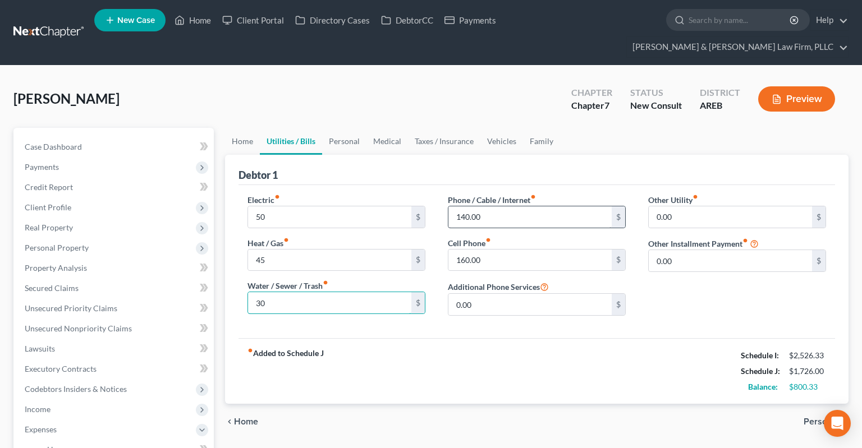
type input "30"
drag, startPoint x: 528, startPoint y: 190, endPoint x: 519, endPoint y: 205, distance: 17.3
click at [526, 206] on input "140.00" at bounding box center [529, 216] width 163 height 21
type input "35"
click at [526, 250] on input "160.00" at bounding box center [529, 260] width 163 height 21
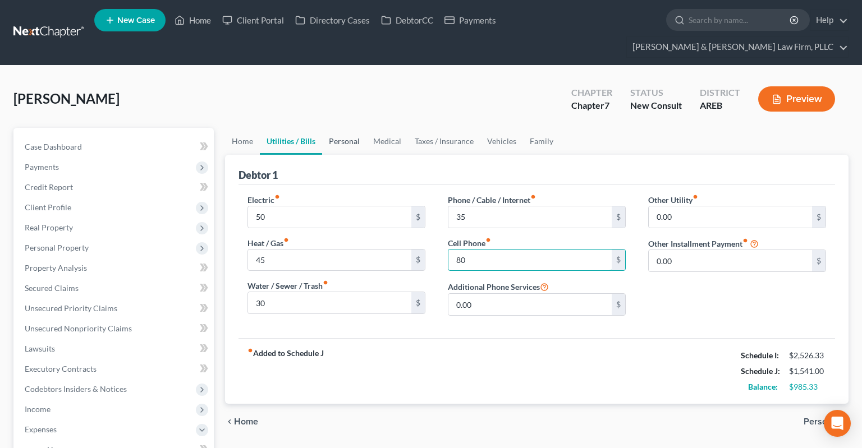
type input "80"
drag, startPoint x: 353, startPoint y: 126, endPoint x: 374, endPoint y: 127, distance: 20.2
click at [353, 128] on link "Personal" at bounding box center [344, 141] width 44 height 27
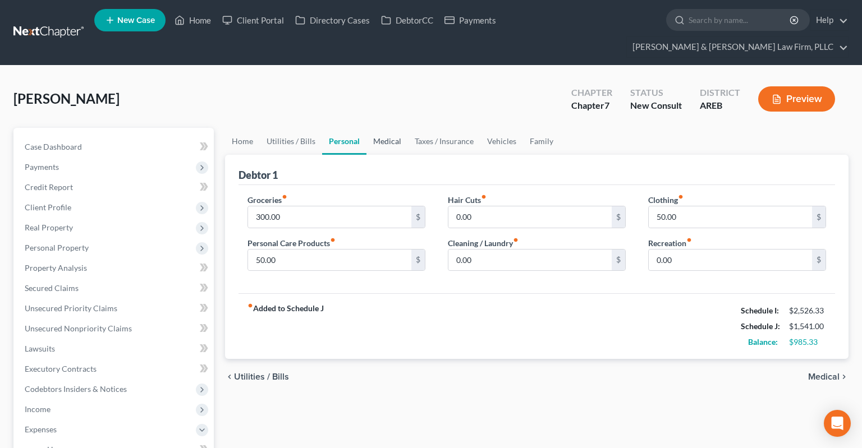
click at [375, 128] on link "Medical" at bounding box center [387, 141] width 42 height 27
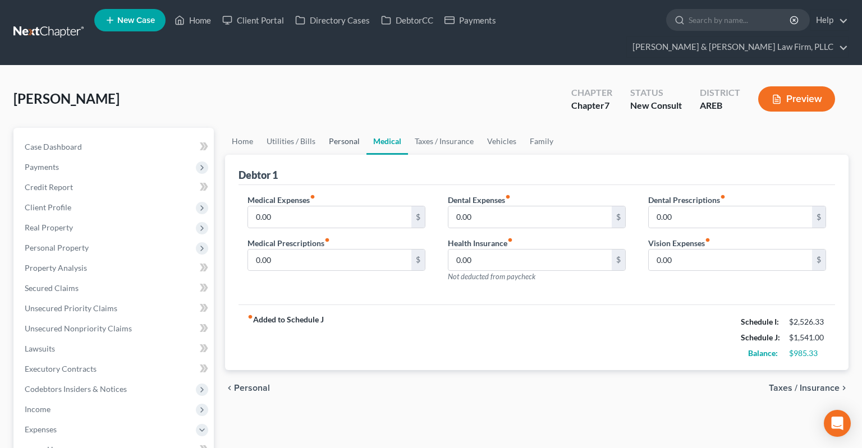
click at [351, 129] on link "Personal" at bounding box center [344, 141] width 44 height 27
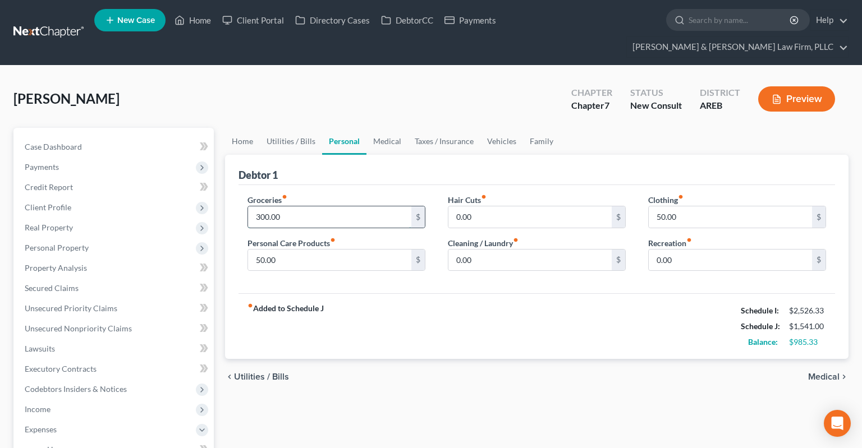
drag, startPoint x: 324, startPoint y: 195, endPoint x: 388, endPoint y: 206, distance: 64.5
click at [324, 206] on input "300.00" at bounding box center [329, 216] width 163 height 21
type input "550"
click at [700, 206] on input "50.00" at bounding box center [730, 216] width 163 height 21
type input "100"
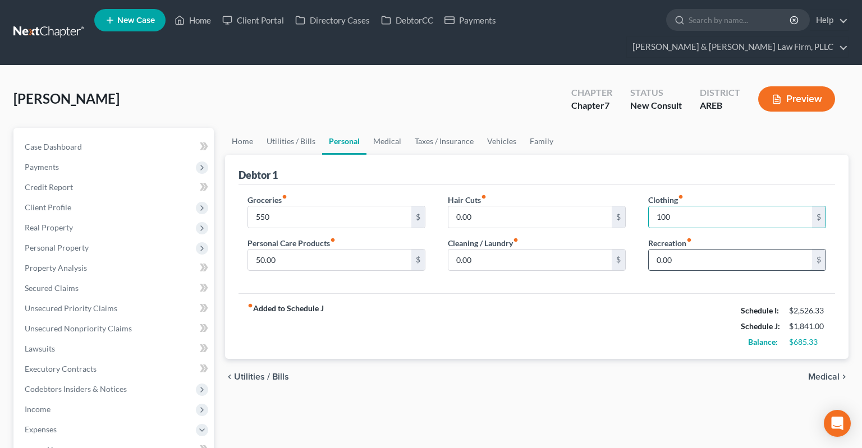
click at [692, 250] on input "0.00" at bounding box center [730, 260] width 163 height 21
type input "50"
click at [508, 128] on link "Vehicles" at bounding box center [501, 141] width 43 height 27
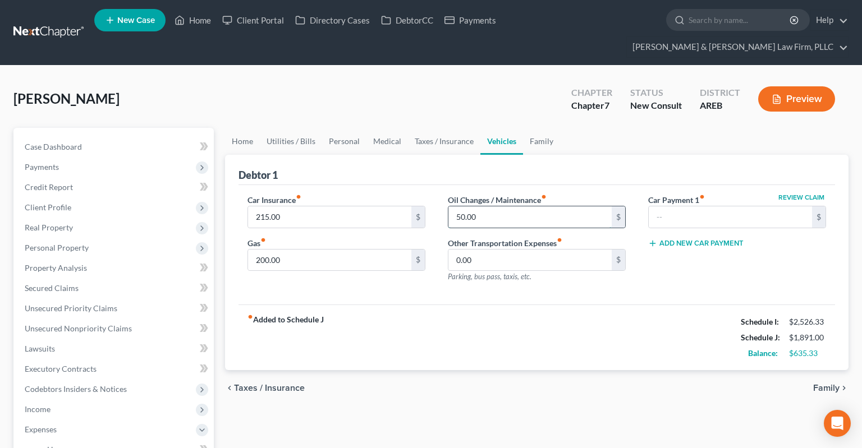
drag, startPoint x: 496, startPoint y: 187, endPoint x: 503, endPoint y: 188, distance: 6.8
click at [497, 206] on input "50.00" at bounding box center [529, 216] width 163 height 21
type input "100"
click at [338, 250] on input "200.00" at bounding box center [329, 260] width 163 height 21
type input "250"
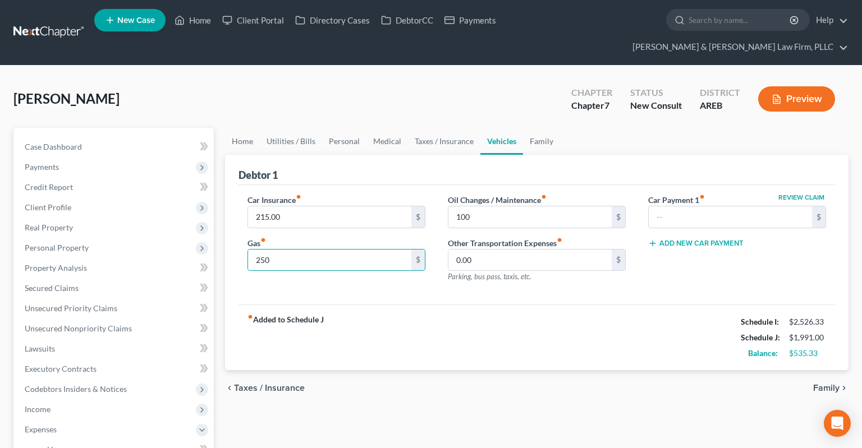
click at [519, 128] on link "Vehicles" at bounding box center [501, 141] width 43 height 27
click at [534, 128] on link "Family" at bounding box center [541, 141] width 37 height 27
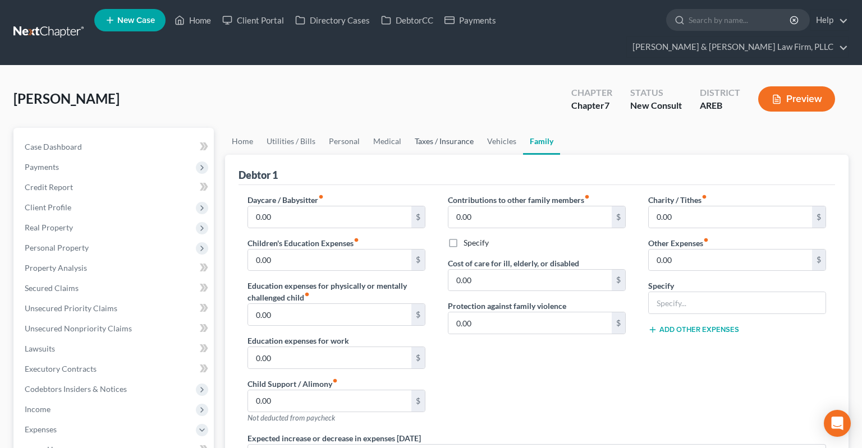
click at [453, 128] on link "Taxes / Insurance" at bounding box center [444, 141] width 72 height 27
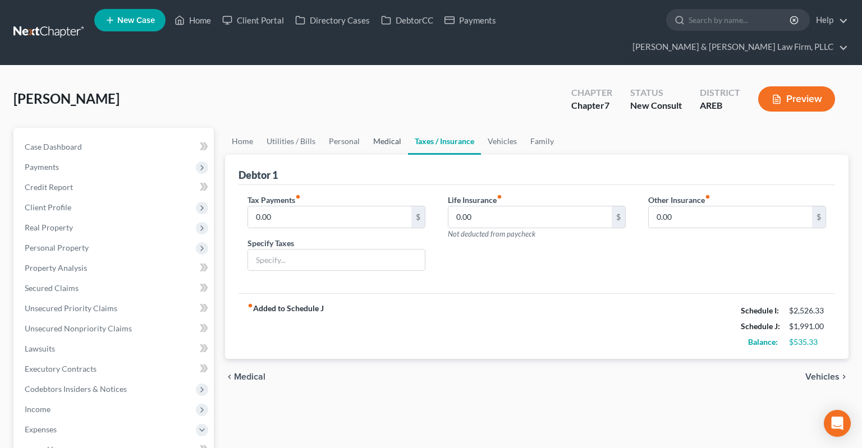
click at [392, 128] on link "Medical" at bounding box center [387, 141] width 42 height 27
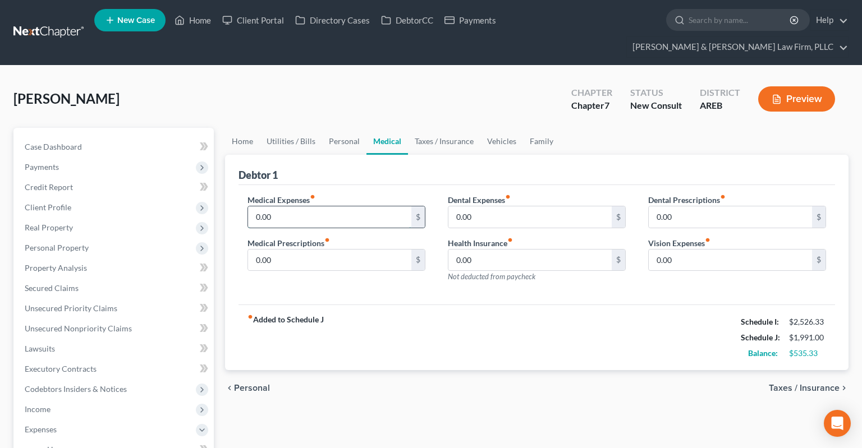
click at [311, 206] on input "0.00" at bounding box center [329, 216] width 163 height 21
click at [504, 128] on link "Vehicles" at bounding box center [501, 141] width 43 height 27
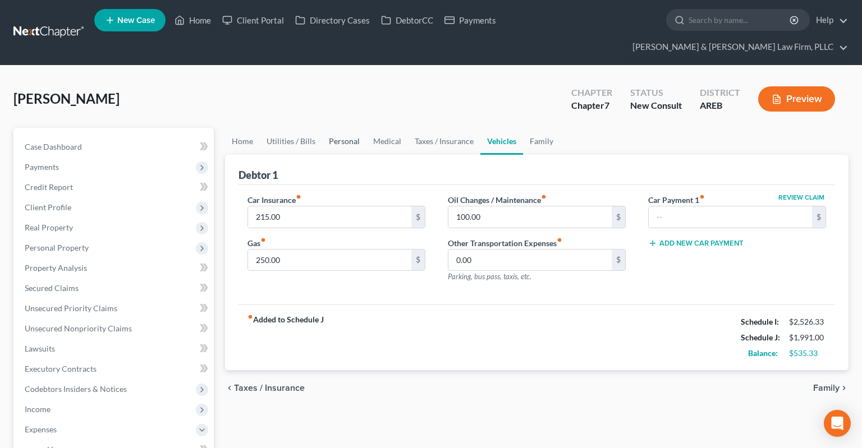
click at [360, 128] on link "Personal" at bounding box center [344, 141] width 44 height 27
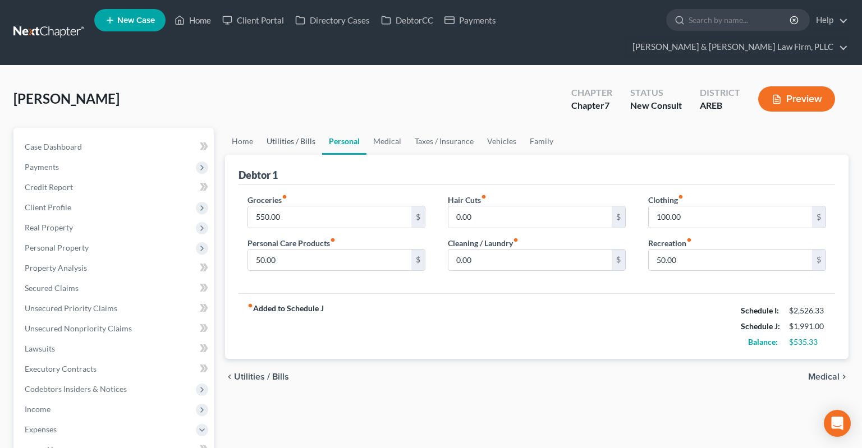
click at [300, 128] on link "Utilities / Bills" at bounding box center [291, 141] width 62 height 27
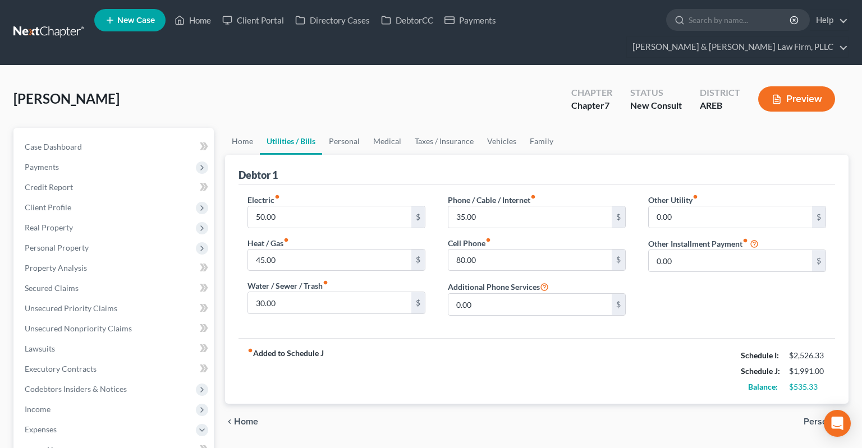
click at [260, 128] on link "Utilities / Bills" at bounding box center [291, 141] width 62 height 27
click at [250, 128] on link "Home" at bounding box center [242, 141] width 35 height 27
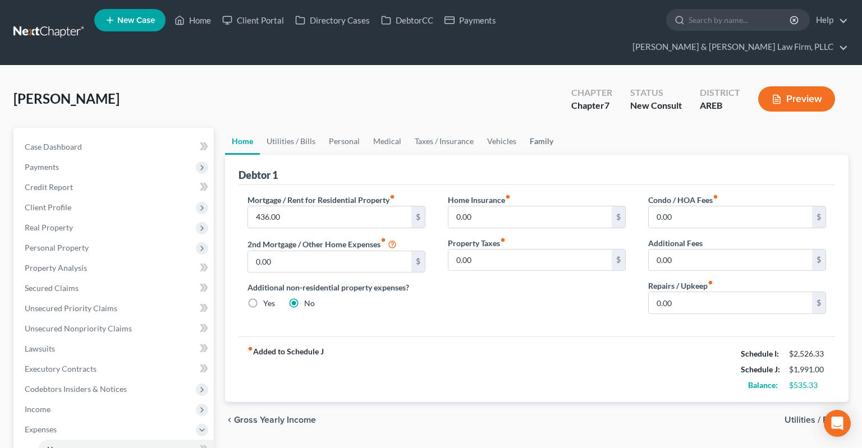
click at [537, 128] on link "Family" at bounding box center [541, 141] width 37 height 27
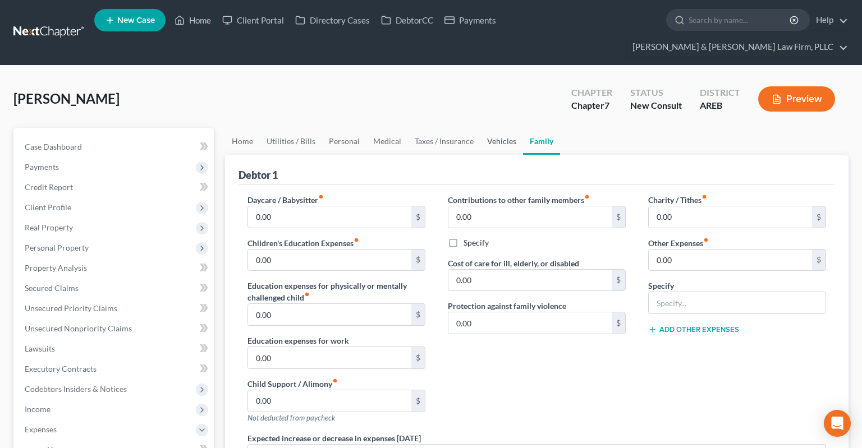
click at [502, 128] on link "Vehicles" at bounding box center [501, 141] width 43 height 27
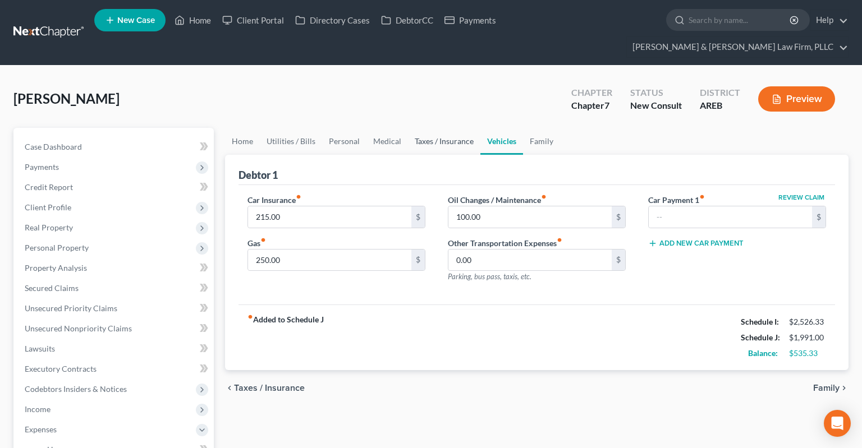
click at [461, 128] on link "Taxes / Insurance" at bounding box center [444, 141] width 72 height 27
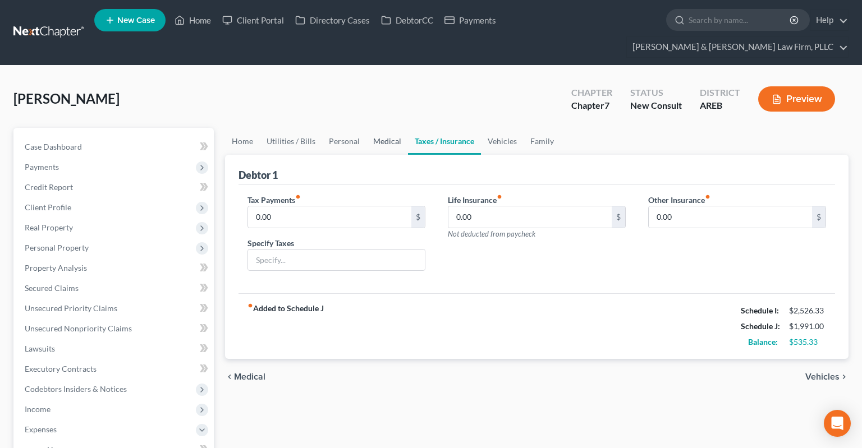
click at [376, 128] on link "Medical" at bounding box center [387, 141] width 42 height 27
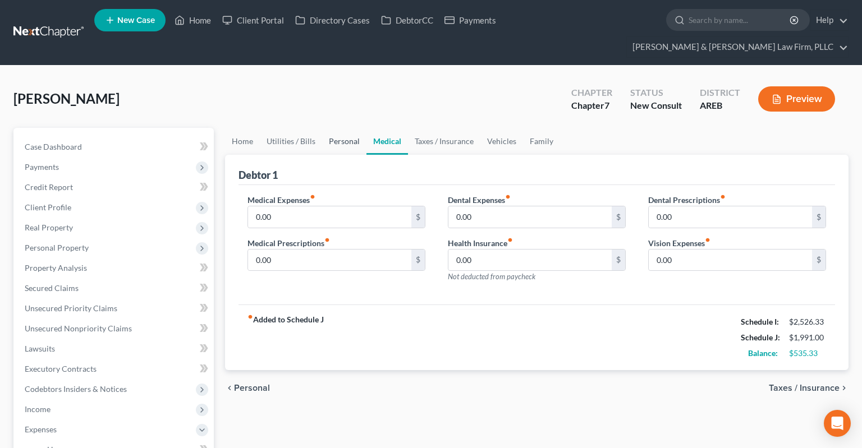
click at [348, 128] on link "Personal" at bounding box center [344, 141] width 44 height 27
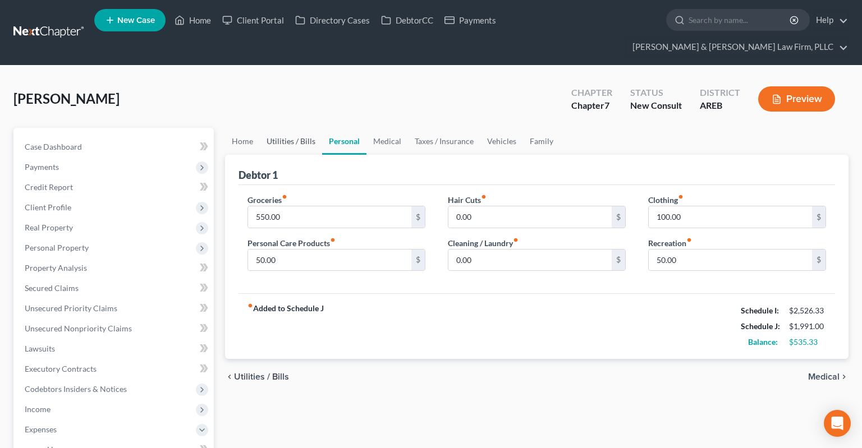
click at [304, 128] on link "Utilities / Bills" at bounding box center [291, 141] width 62 height 27
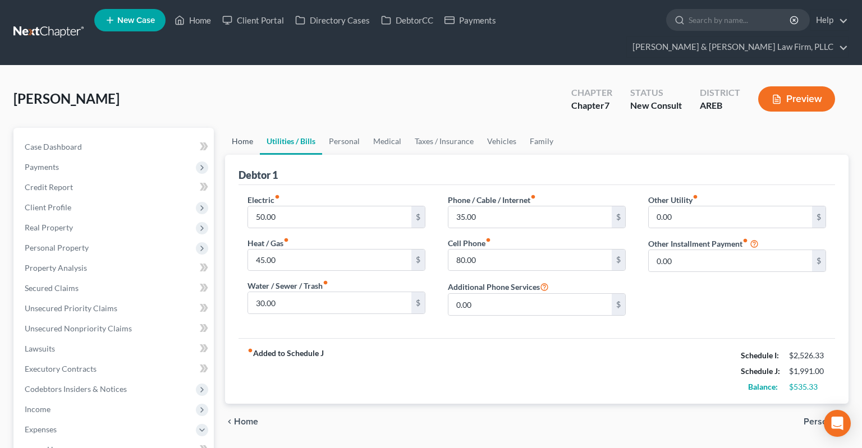
click at [252, 128] on link "Home" at bounding box center [242, 141] width 35 height 27
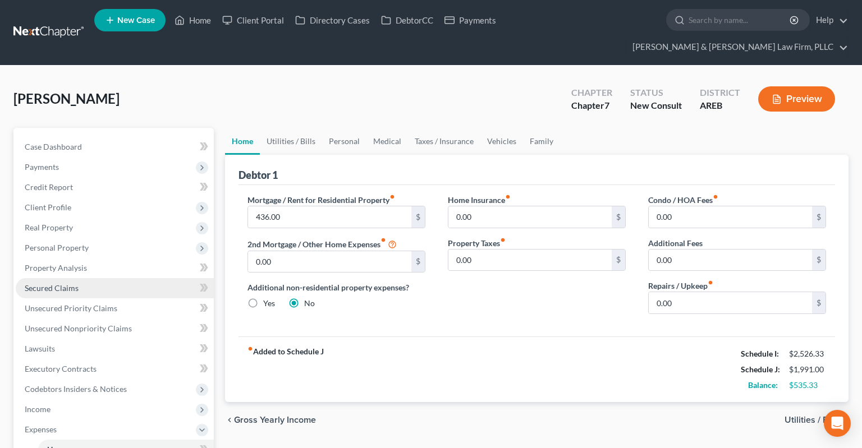
click at [88, 278] on link "Secured Claims" at bounding box center [115, 288] width 198 height 20
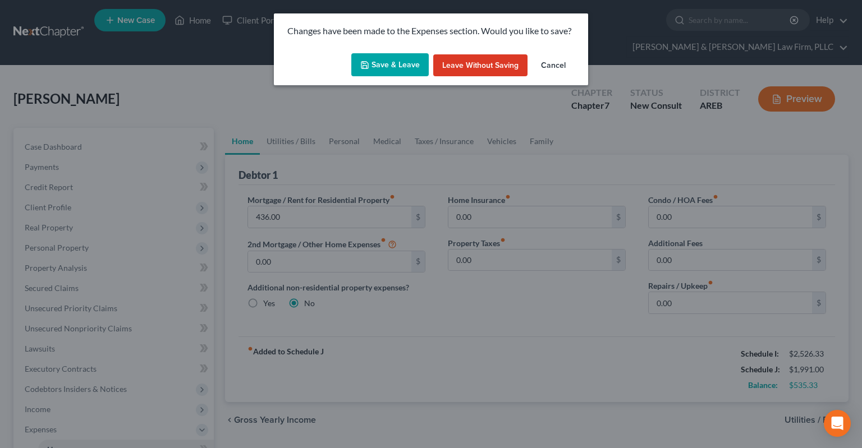
click at [404, 66] on button "Save & Leave" at bounding box center [389, 65] width 77 height 24
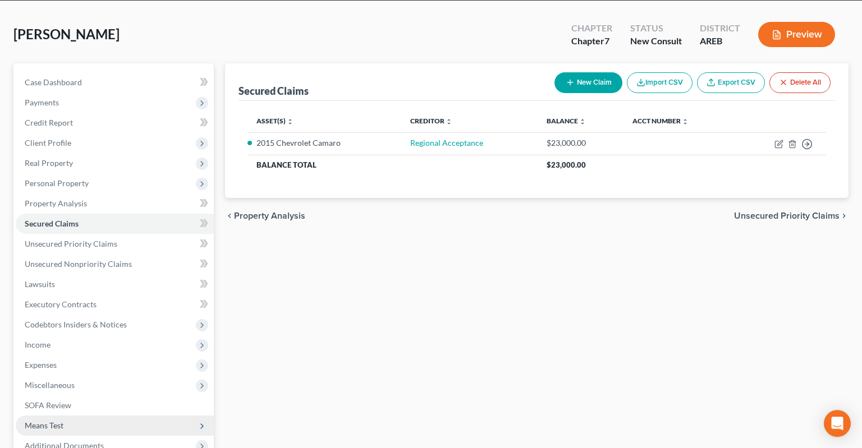
scroll to position [187, 0]
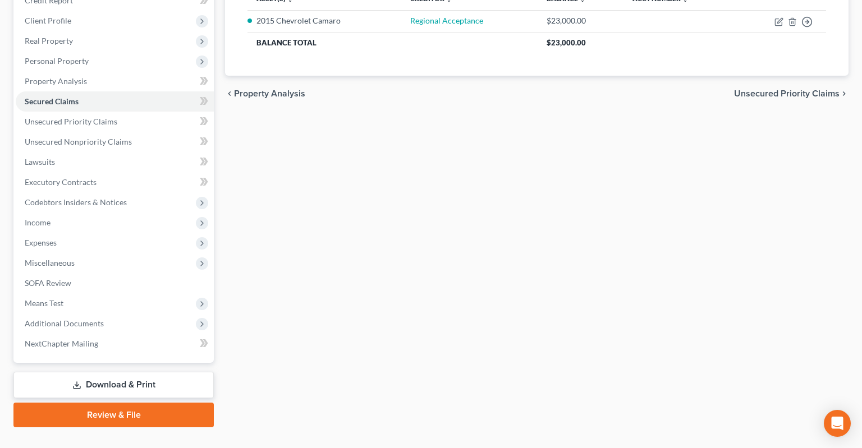
click at [93, 372] on link "Download & Print" at bounding box center [113, 385] width 200 height 26
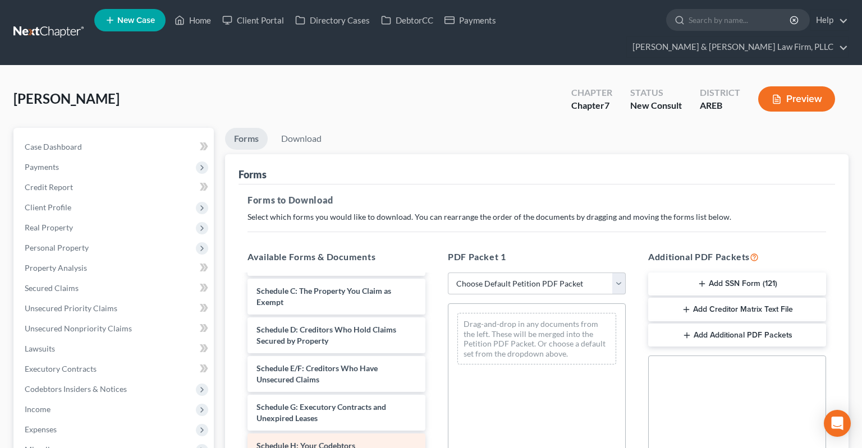
scroll to position [226, 0]
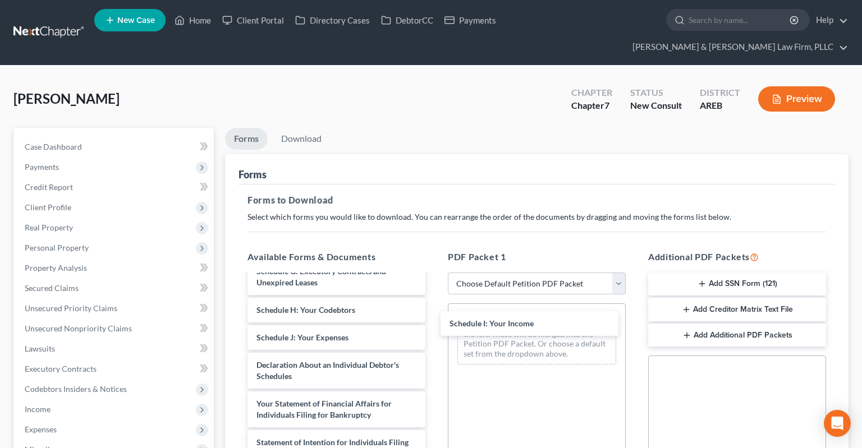
drag, startPoint x: 357, startPoint y: 314, endPoint x: 499, endPoint y: 324, distance: 142.3
click at [434, 314] on div "Schedule I: Your Income Voluntary Petition for Individuals Filing for Bankruptc…" at bounding box center [336, 337] width 196 height 577
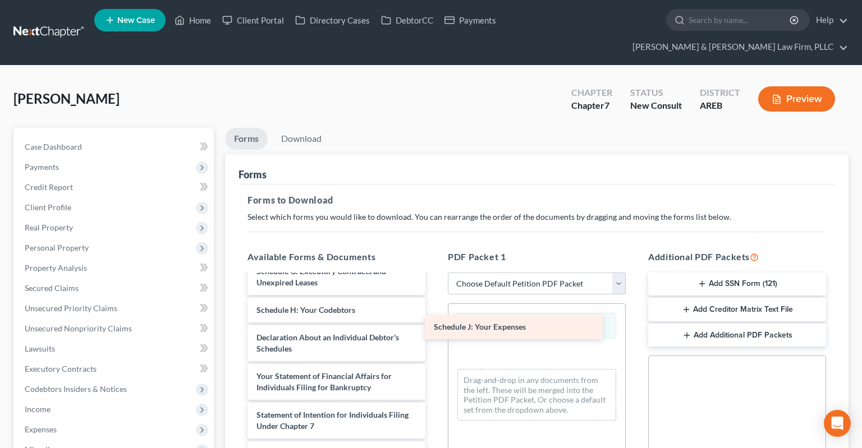
drag, startPoint x: 398, startPoint y: 312, endPoint x: 590, endPoint y: 326, distance: 191.8
click at [434, 323] on div "Schedule J: Your Expenses Voluntary Petition for Individuals Filing for Bankrup…" at bounding box center [336, 323] width 196 height 549
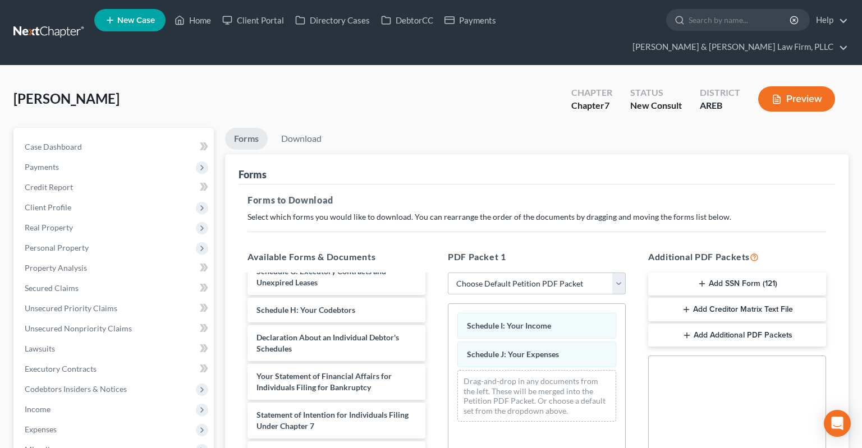
scroll to position [243, 0]
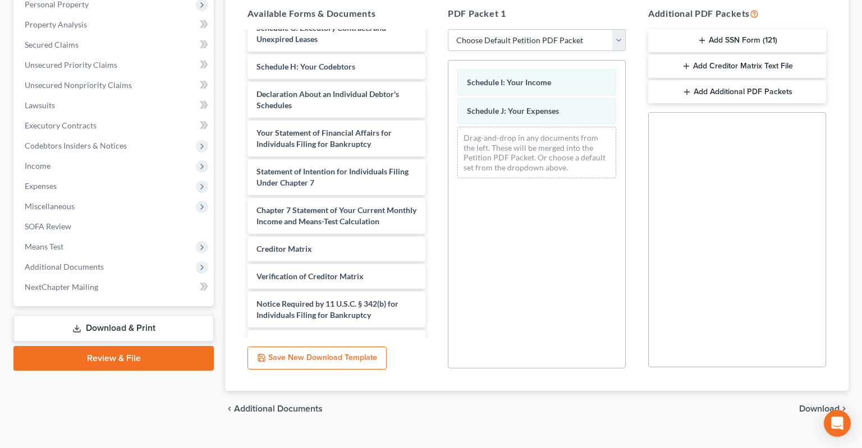
click at [813, 404] on span "Download" at bounding box center [819, 408] width 40 height 9
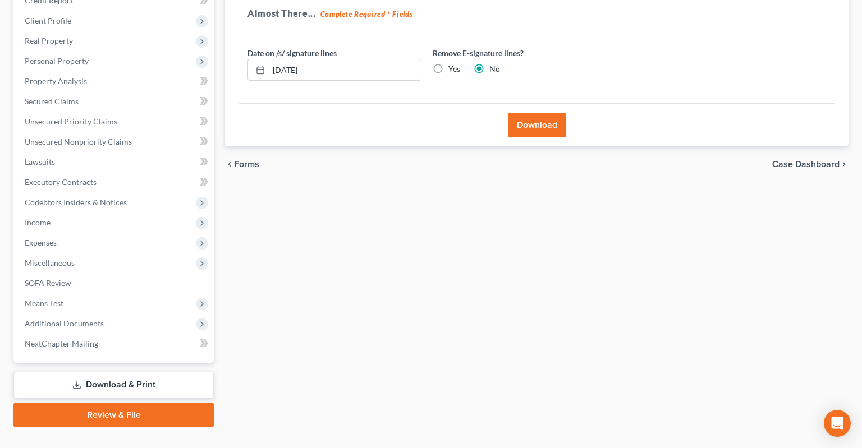
scroll to position [0, 0]
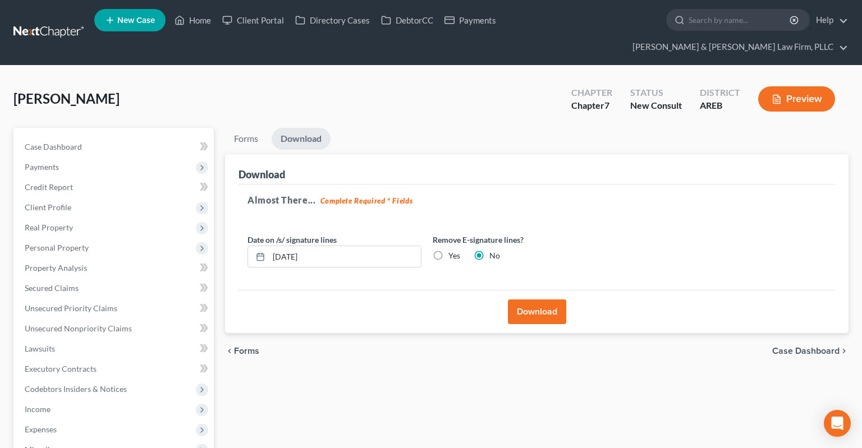
click at [530, 300] on button "Download" at bounding box center [537, 312] width 58 height 25
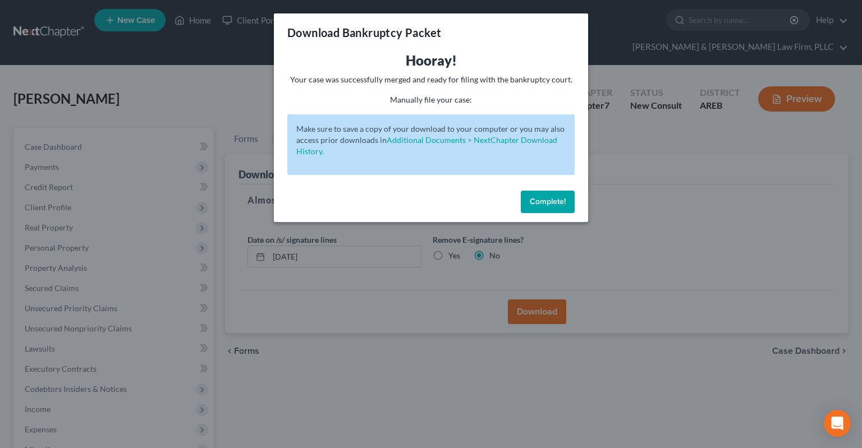
drag, startPoint x: 429, startPoint y: 85, endPoint x: 452, endPoint y: 84, distance: 22.5
click at [431, 84] on p "Your case was successfully merged and ready for filing with the bankruptcy cour…" at bounding box center [430, 79] width 287 height 11
click at [475, 84] on p "Your case was successfully merged and ready for filing with the bankruptcy cour…" at bounding box center [430, 79] width 287 height 11
click at [555, 196] on button "Complete!" at bounding box center [548, 202] width 54 height 22
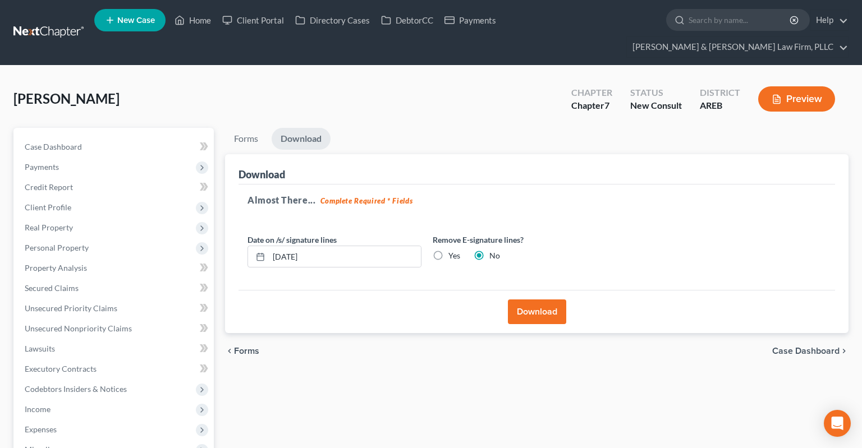
click at [119, 128] on div "Case Dashboard Payments Invoices Payments Payments Credit Report Client Profile…" at bounding box center [113, 339] width 200 height 422
click at [118, 137] on link "Case Dashboard" at bounding box center [115, 147] width 198 height 20
select select "6"
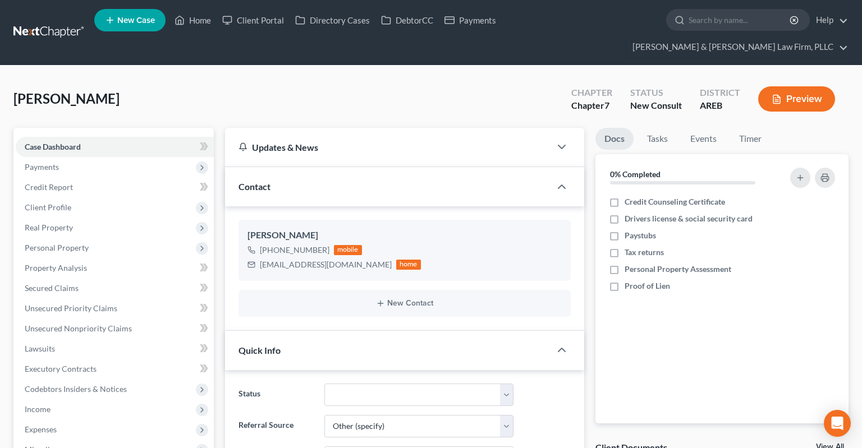
scroll to position [296, 0]
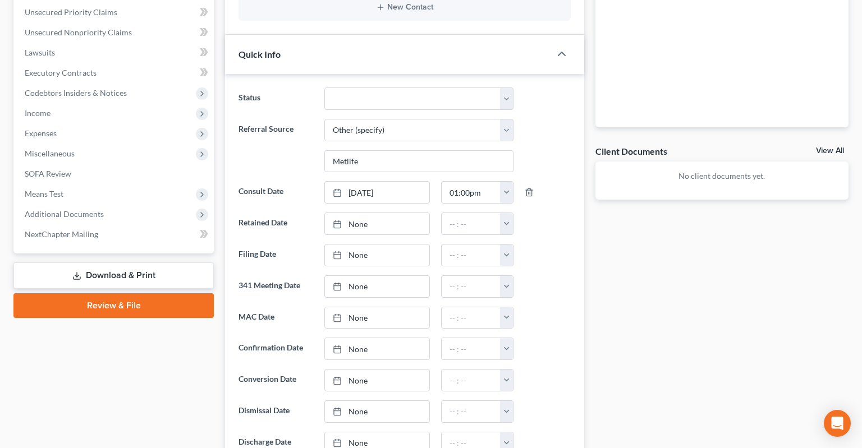
click at [135, 263] on link "Download & Print" at bounding box center [113, 276] width 200 height 26
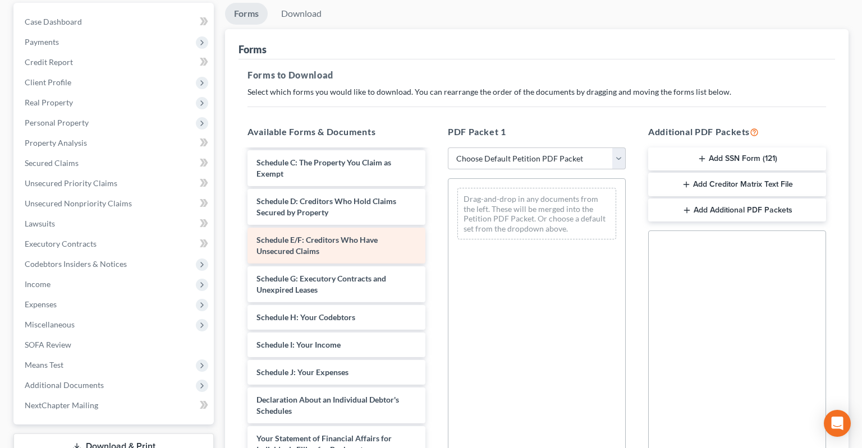
scroll to position [169, 0]
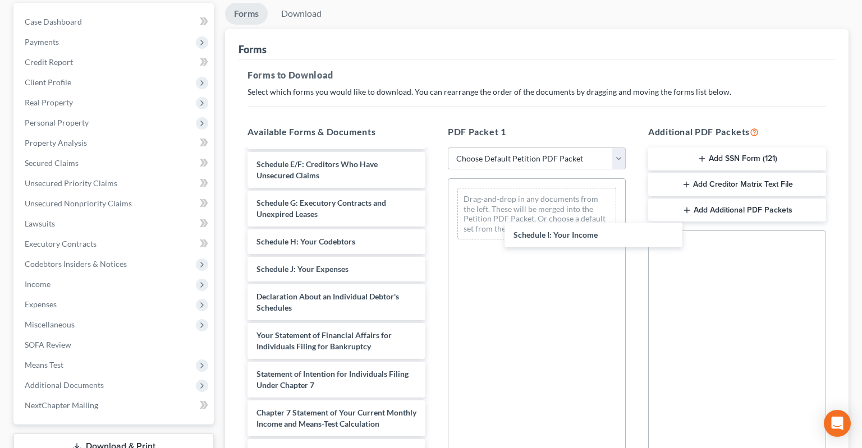
drag, startPoint x: 351, startPoint y: 245, endPoint x: 582, endPoint y: 232, distance: 232.1
click at [434, 231] on div "Schedule I: Your Income Voluntary Petition for Individuals Filing for Bankruptc…" at bounding box center [336, 269] width 196 height 577
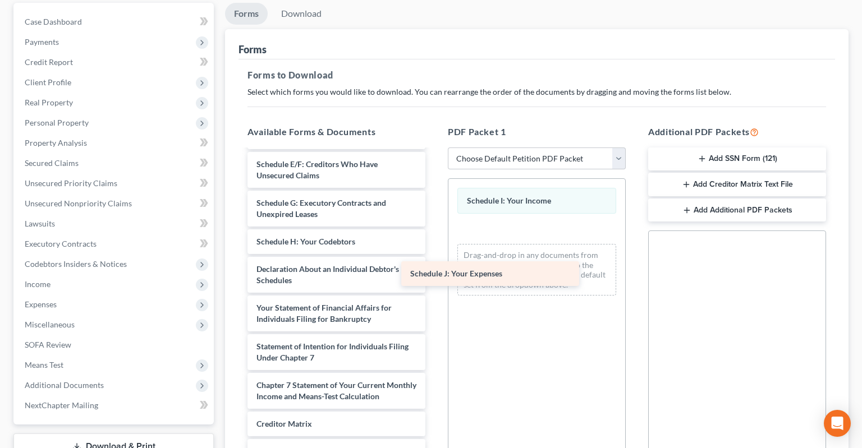
drag, startPoint x: 367, startPoint y: 241, endPoint x: 572, endPoint y: 241, distance: 204.8
click at [434, 239] on div "Schedule J: Your Expenses Voluntary Petition for Individuals Filing for Bankrup…" at bounding box center [336, 255] width 196 height 549
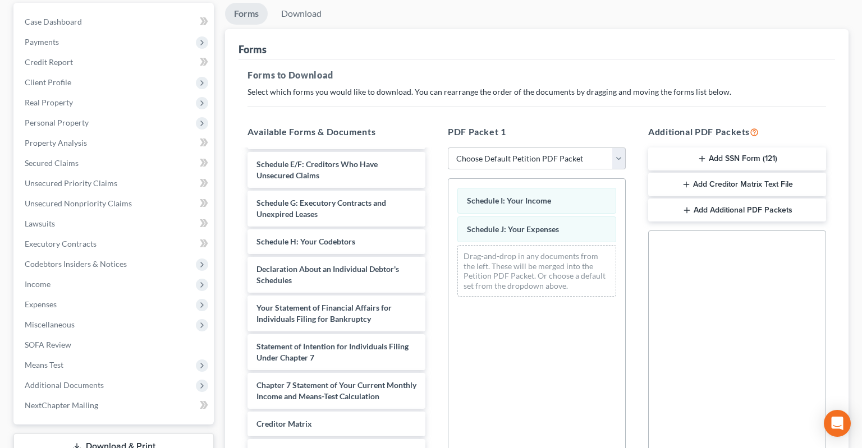
scroll to position [243, 0]
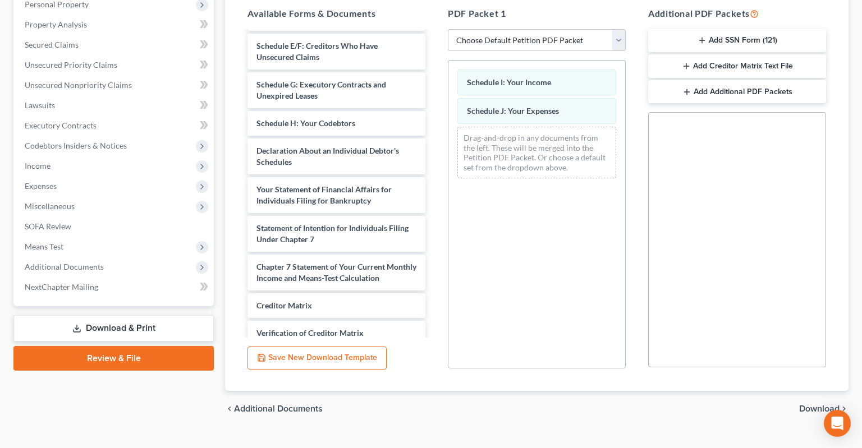
click at [805, 404] on span "Download" at bounding box center [819, 408] width 40 height 9
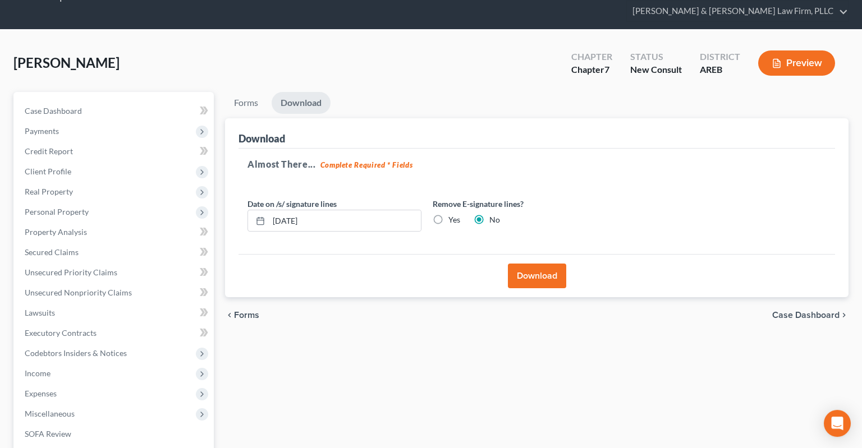
scroll to position [9, 0]
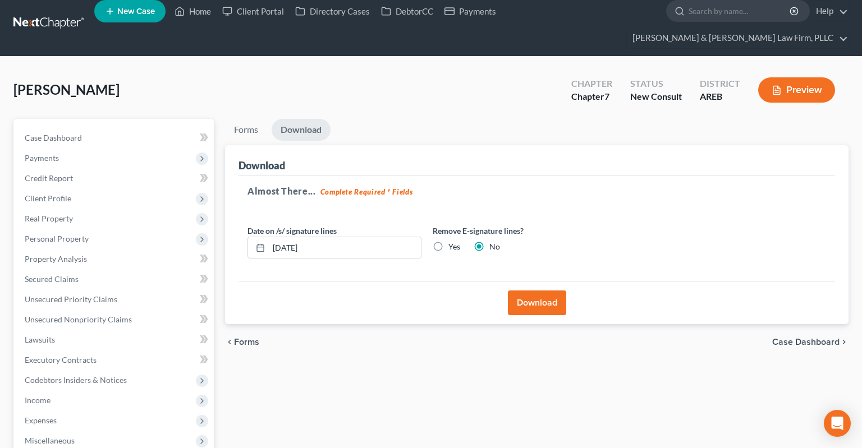
click at [521, 291] on button "Download" at bounding box center [537, 303] width 58 height 25
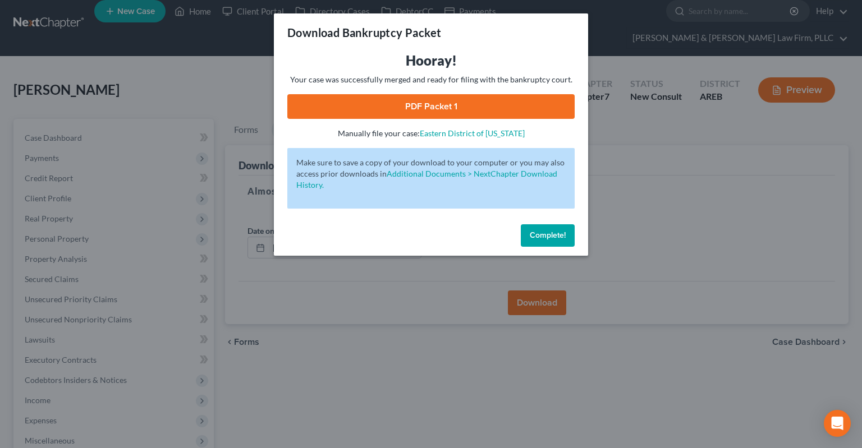
click at [441, 103] on link "PDF Packet 1" at bounding box center [430, 106] width 287 height 25
click at [536, 237] on span "Complete!" at bounding box center [548, 236] width 36 height 10
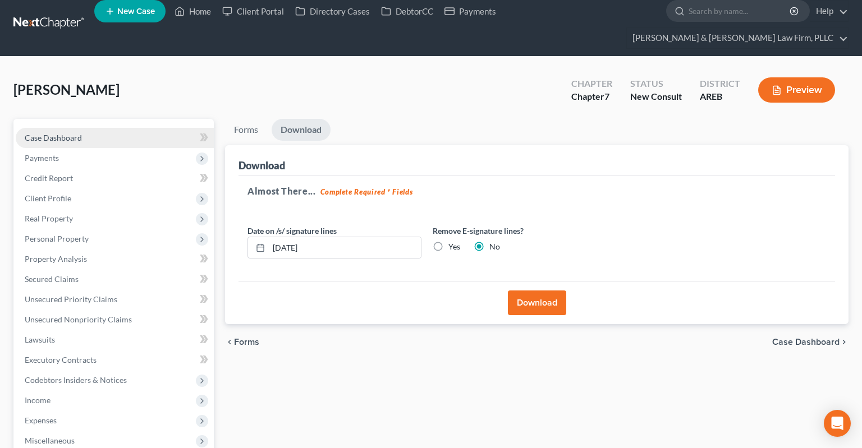
click at [93, 128] on link "Case Dashboard" at bounding box center [115, 138] width 198 height 20
select select "6"
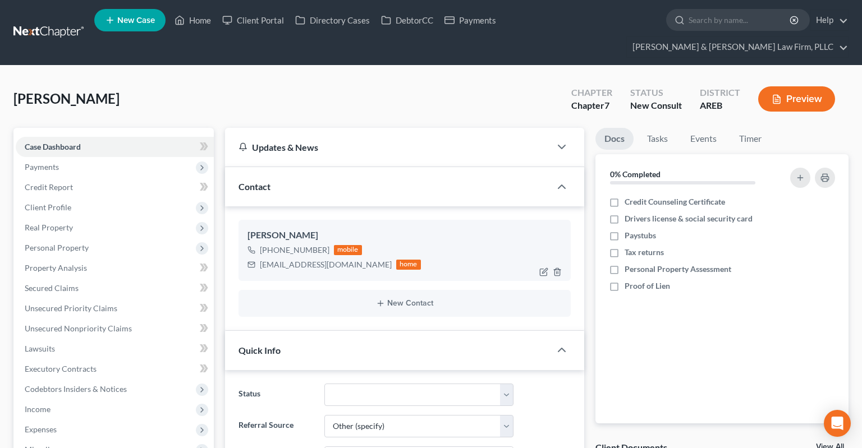
drag, startPoint x: 273, startPoint y: 248, endPoint x: 324, endPoint y: 254, distance: 51.9
click at [272, 259] on div "[EMAIL_ADDRESS][DOMAIN_NAME]" at bounding box center [326, 264] width 132 height 11
drag, startPoint x: 324, startPoint y: 254, endPoint x: 353, endPoint y: 244, distance: 30.2
click at [353, 259] on div "[EMAIL_ADDRESS][DOMAIN_NAME]" at bounding box center [326, 264] width 132 height 11
click at [351, 259] on div "[EMAIL_ADDRESS][DOMAIN_NAME]" at bounding box center [326, 264] width 132 height 11
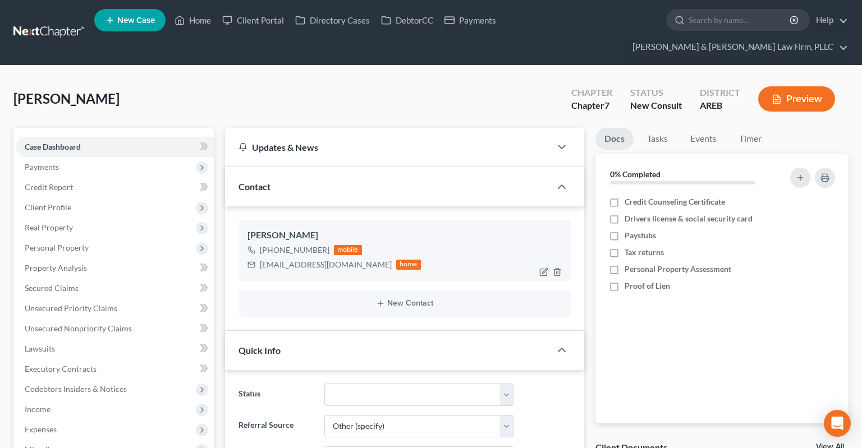
click at [265, 259] on div "[EMAIL_ADDRESS][DOMAIN_NAME]" at bounding box center [326, 264] width 132 height 11
drag, startPoint x: 259, startPoint y: 243, endPoint x: 353, endPoint y: 249, distance: 94.4
click at [353, 258] on div "[EMAIL_ADDRESS][DOMAIN_NAME] home" at bounding box center [333, 265] width 173 height 15
copy div "[EMAIL_ADDRESS][DOMAIN_NAME]"
click at [191, 21] on link "Home" at bounding box center [193, 20] width 48 height 20
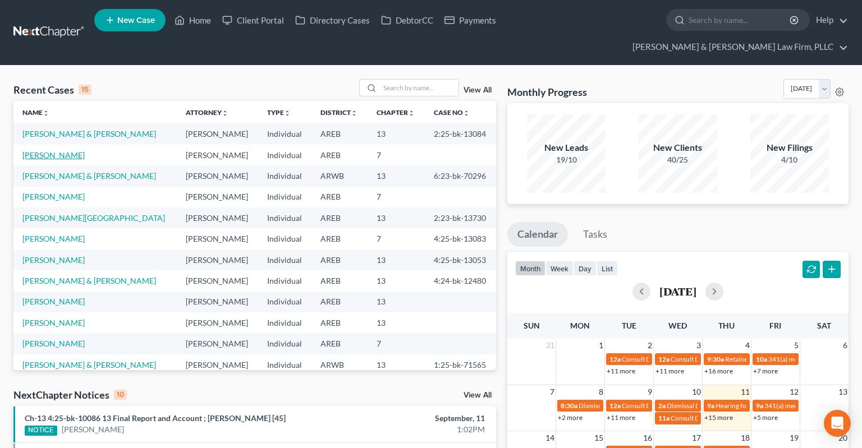
click at [62, 150] on link "[PERSON_NAME]" at bounding box center [53, 155] width 62 height 10
select select "6"
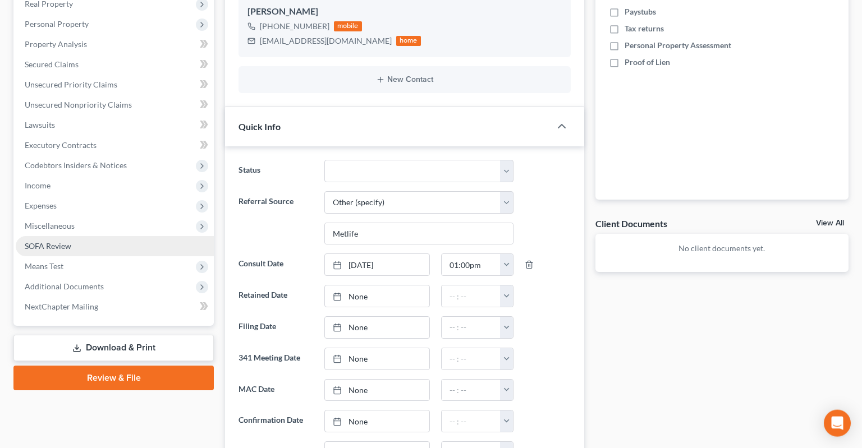
scroll to position [237, 0]
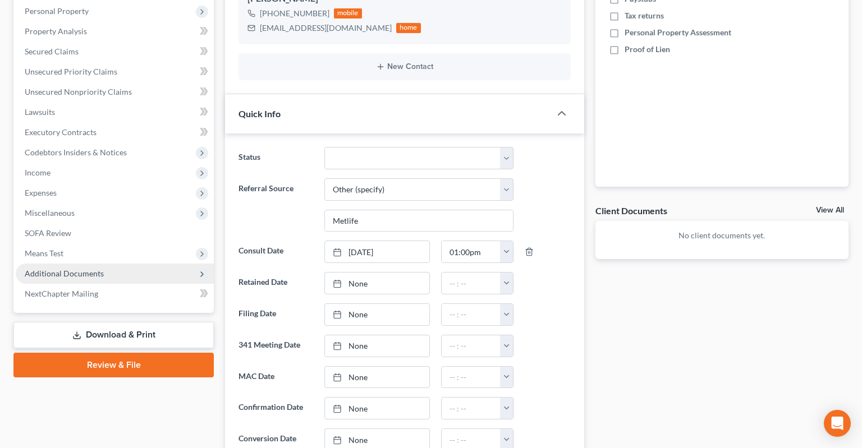
click at [107, 264] on span "Additional Documents" at bounding box center [115, 274] width 198 height 20
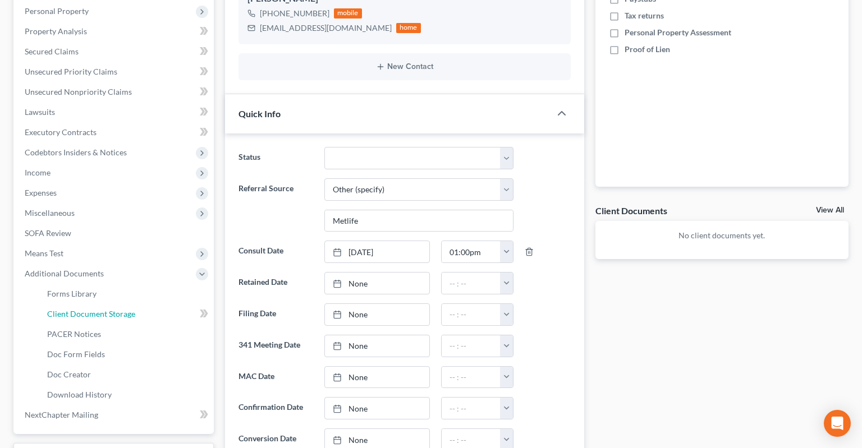
drag, startPoint x: 132, startPoint y: 297, endPoint x: 258, endPoint y: 247, distance: 134.7
click at [134, 304] on link "Client Document Storage" at bounding box center [126, 314] width 176 height 20
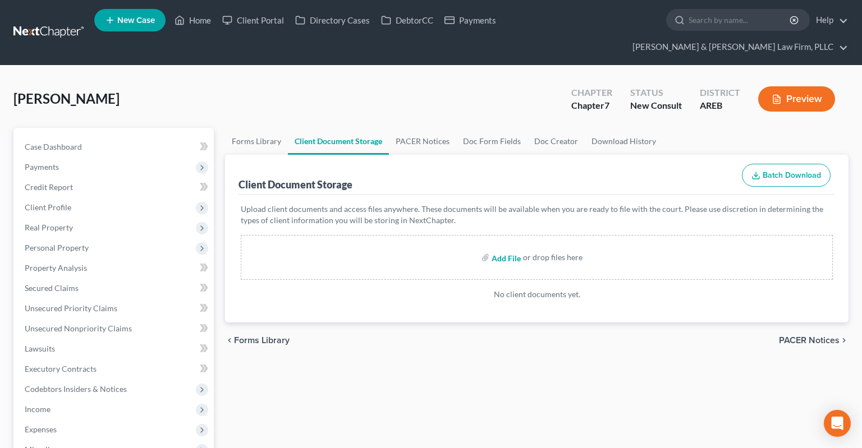
click at [514, 247] on input "file" at bounding box center [504, 257] width 27 height 20
type input "C:\fakepath\Consult sheet.docx"
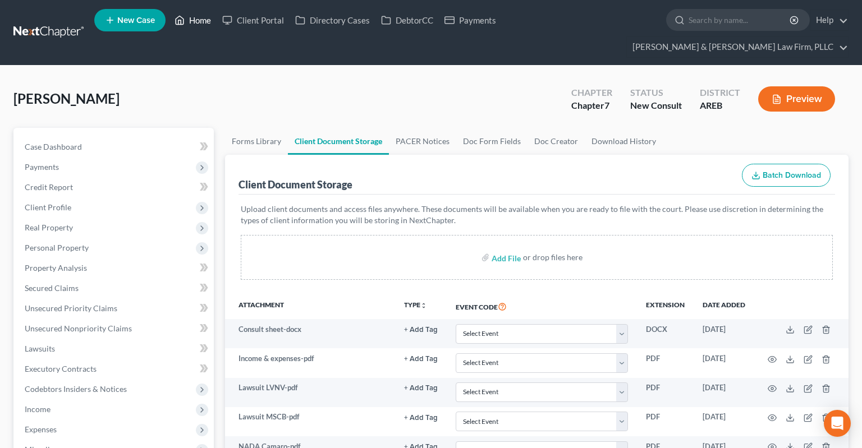
click at [197, 21] on link "Home" at bounding box center [193, 20] width 48 height 20
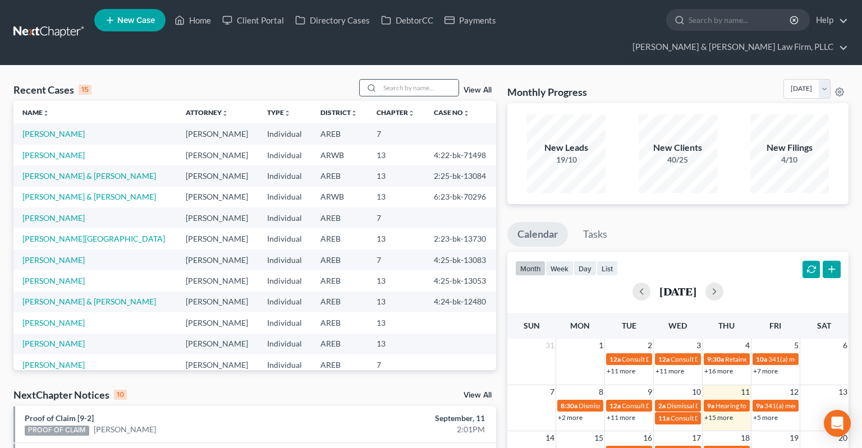
click at [384, 80] on input "search" at bounding box center [419, 88] width 79 height 16
paste input "4:23-bk-13042"
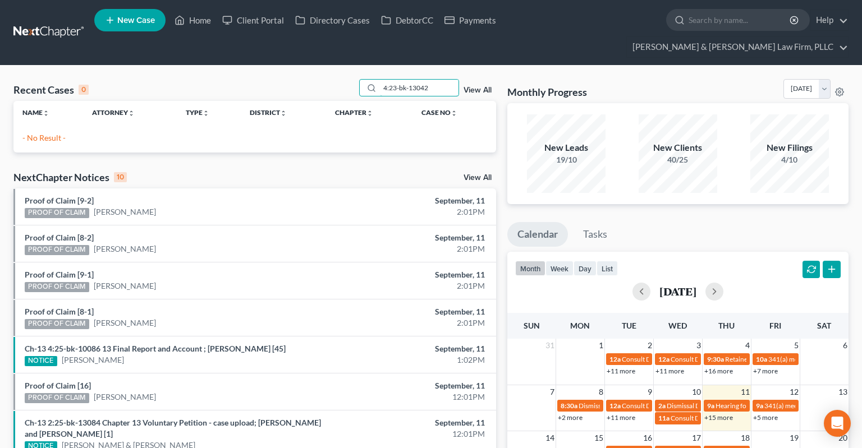
drag, startPoint x: 425, startPoint y: 66, endPoint x: 250, endPoint y: 84, distance: 176.0
click at [380, 80] on input "4:23-bk-13042" at bounding box center [419, 88] width 79 height 16
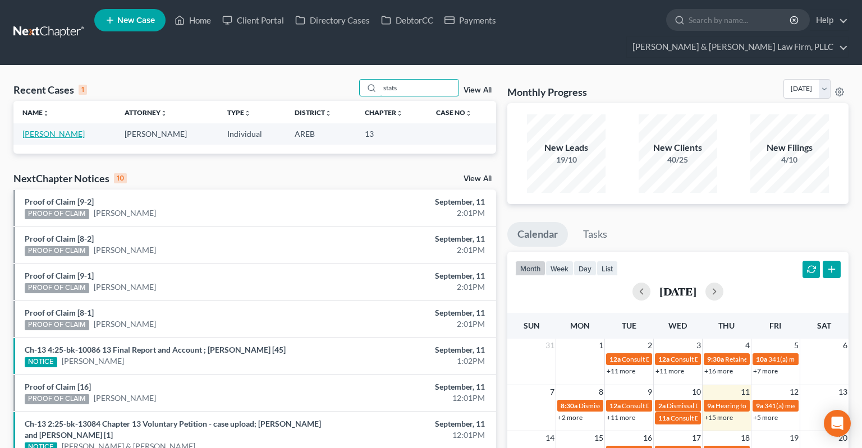
type input "stats"
click at [84, 129] on link "[PERSON_NAME]" at bounding box center [53, 134] width 62 height 10
select select "3"
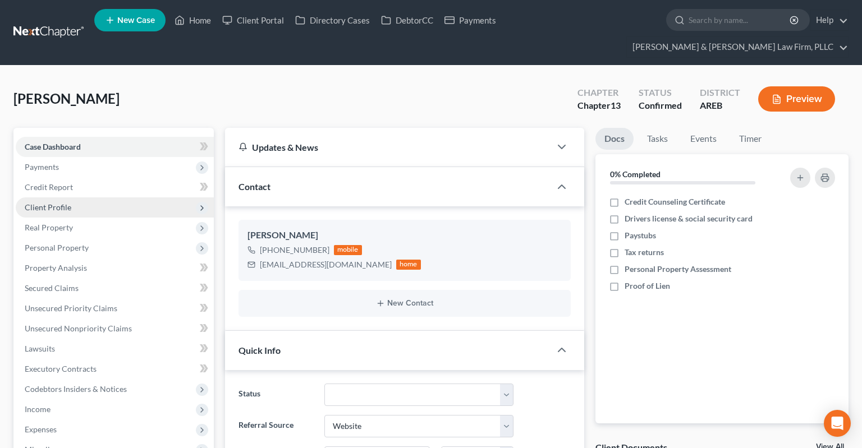
click at [73, 197] on span "Client Profile" at bounding box center [115, 207] width 198 height 20
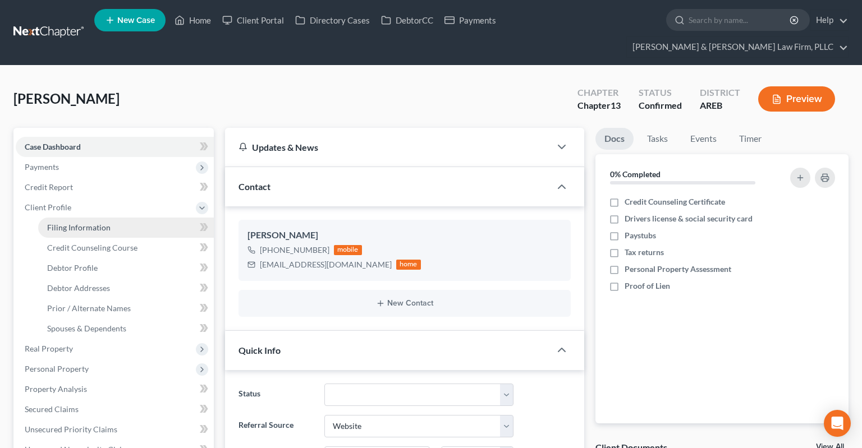
click at [119, 218] on link "Filing Information" at bounding box center [126, 228] width 176 height 20
select select "1"
select select "0"
select select "3"
select select "5"
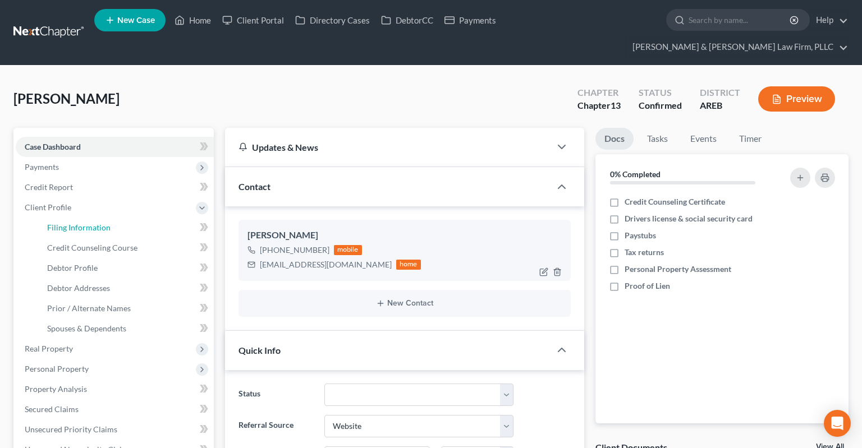
select select "2"
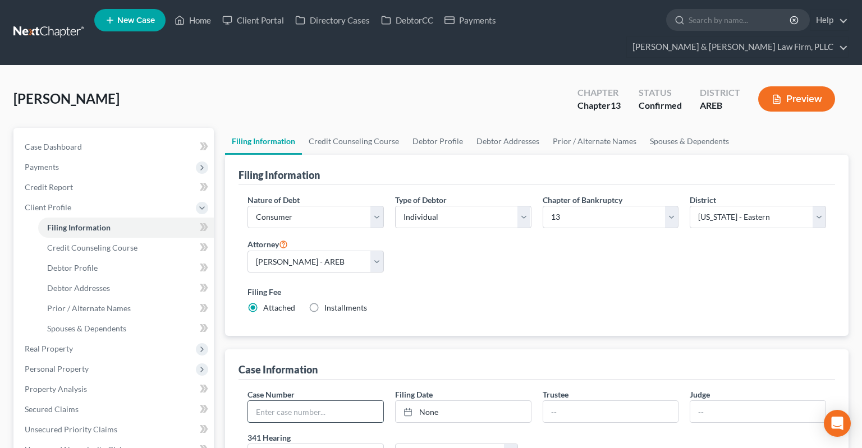
click at [345, 401] on input "text" at bounding box center [315, 411] width 135 height 21
paste input "4:23-bk-13042"
type input "4:23-bk-13042"
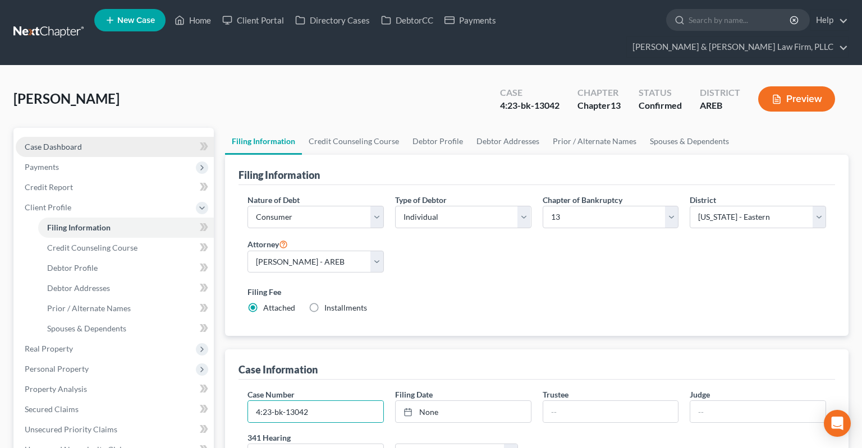
click at [93, 137] on link "Case Dashboard" at bounding box center [115, 147] width 198 height 20
select select "3"
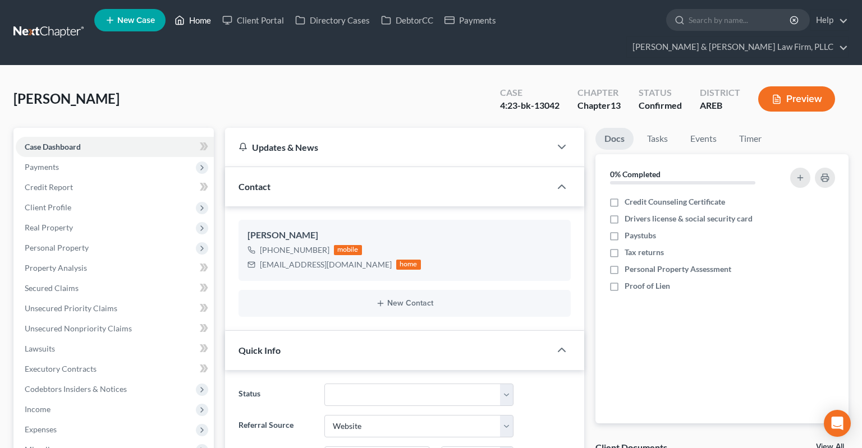
click at [185, 19] on icon at bounding box center [179, 19] width 10 height 13
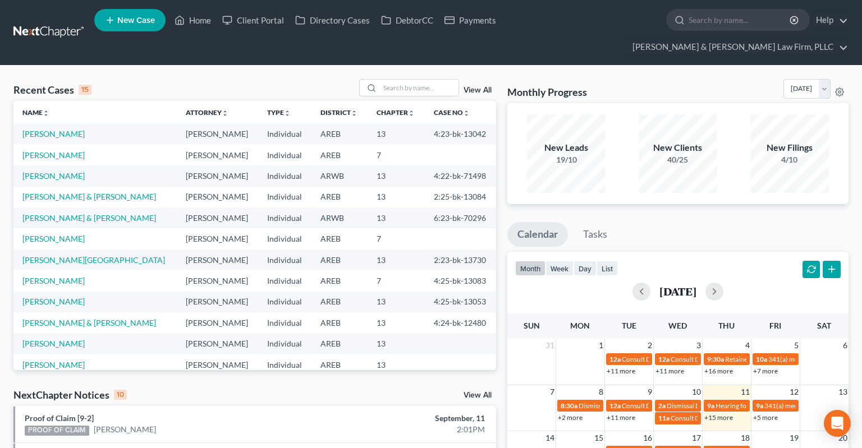
click at [468, 392] on link "View All" at bounding box center [477, 396] width 28 height 8
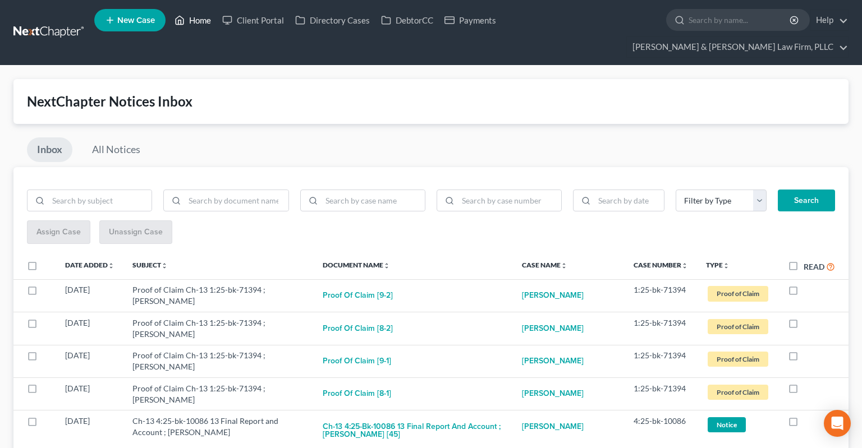
click at [194, 19] on link "Home" at bounding box center [193, 20] width 48 height 20
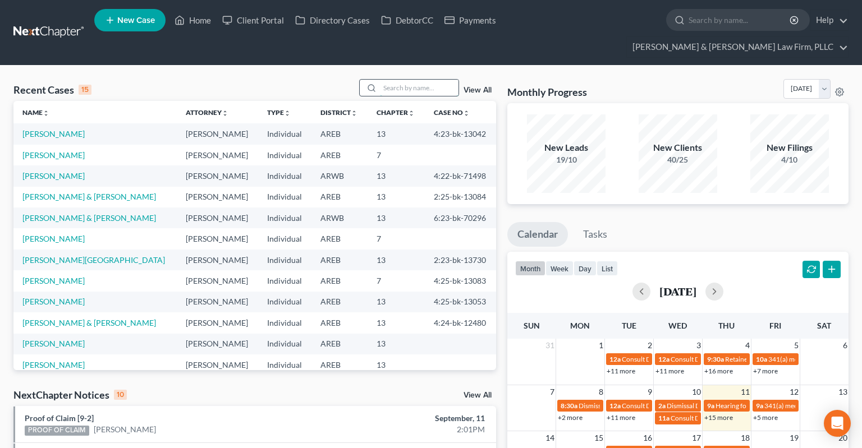
click at [390, 80] on input "search" at bounding box center [419, 88] width 79 height 16
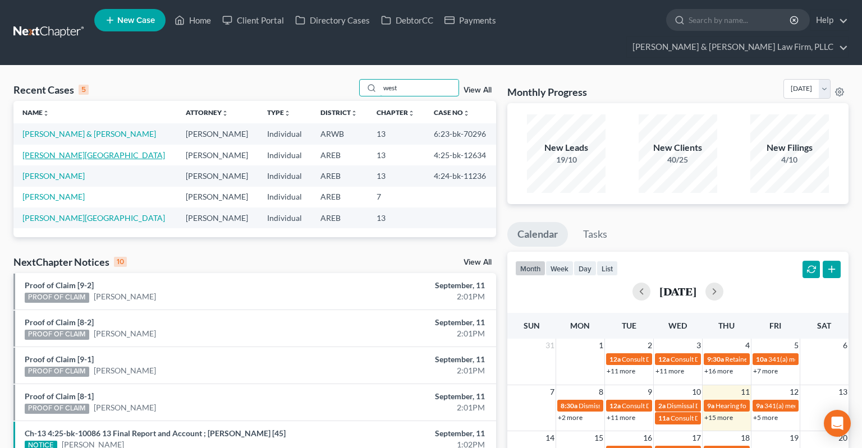
type input "west"
click at [59, 150] on link "[PERSON_NAME][GEOGRAPHIC_DATA]" at bounding box center [93, 155] width 142 height 10
select select "4"
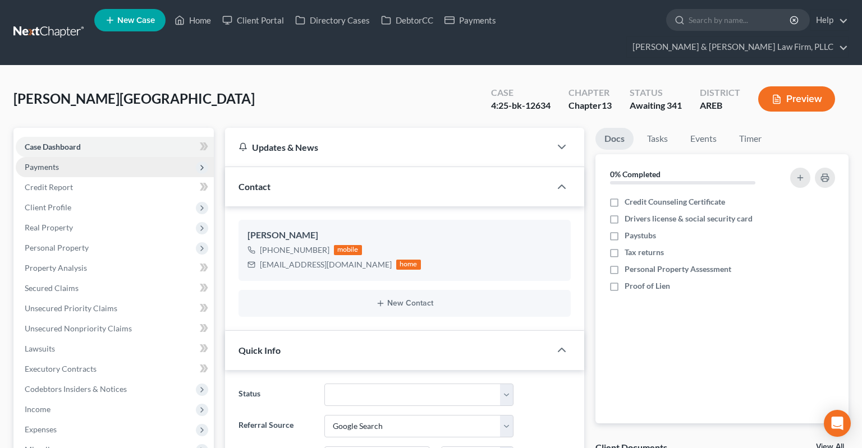
click at [96, 157] on span "Payments" at bounding box center [115, 167] width 198 height 20
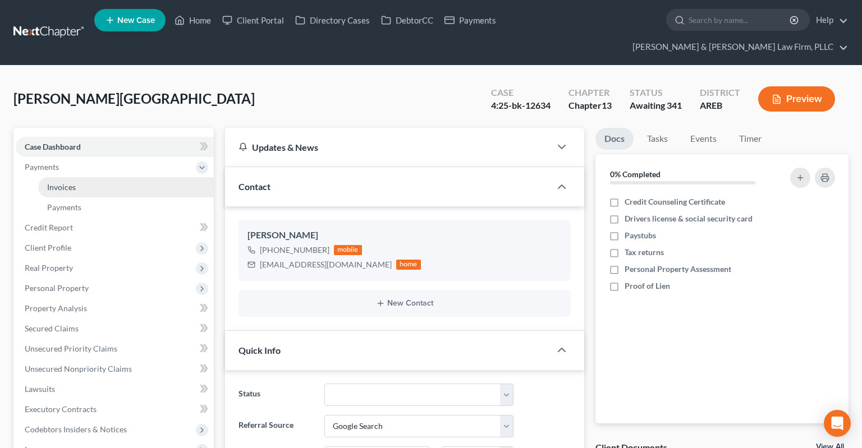
click at [99, 177] on link "Invoices" at bounding box center [126, 187] width 176 height 20
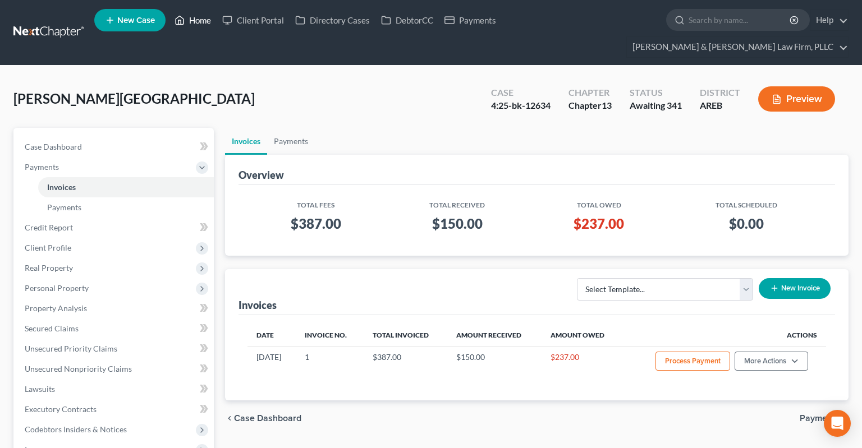
click at [200, 25] on link "Home" at bounding box center [193, 20] width 48 height 20
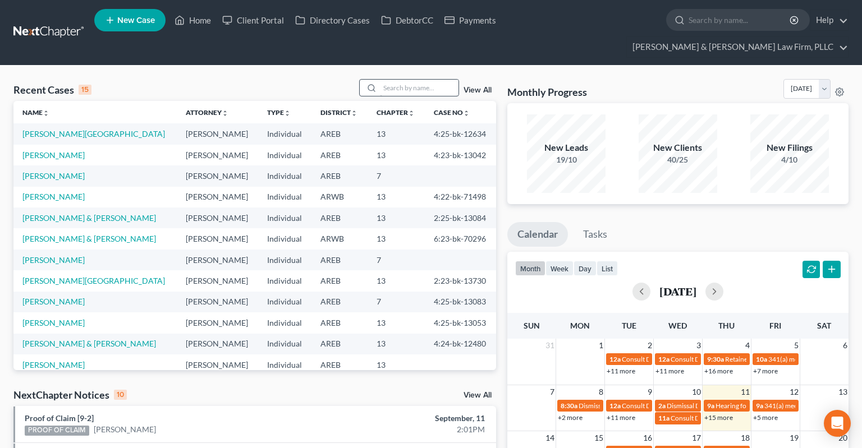
click at [456, 79] on div at bounding box center [409, 87] width 100 height 17
click at [452, 80] on input "search" at bounding box center [419, 88] width 79 height 16
type input "special [PERSON_NAME]"
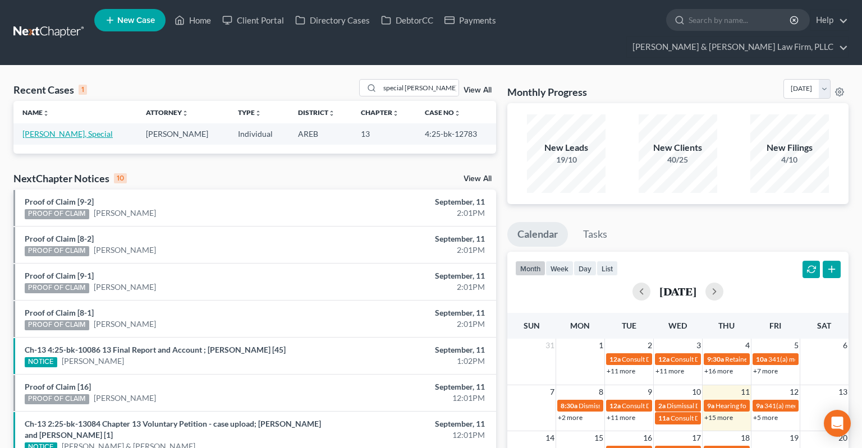
click at [59, 129] on link "[PERSON_NAME], Special" at bounding box center [67, 134] width 90 height 10
select select "0"
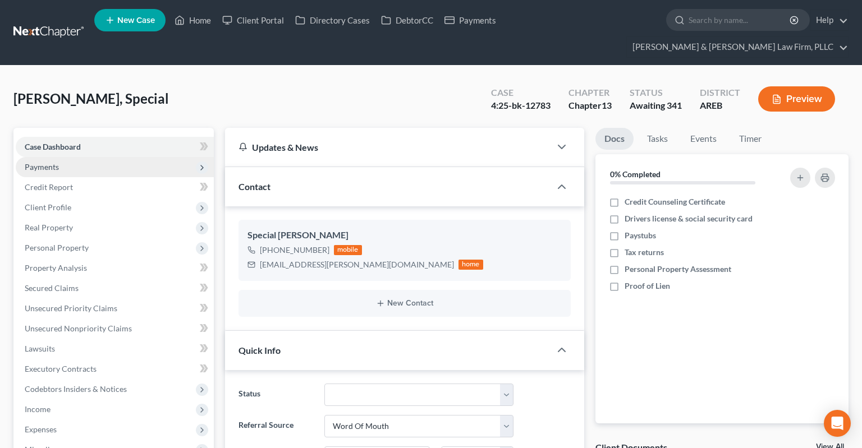
click at [77, 157] on span "Payments" at bounding box center [115, 167] width 198 height 20
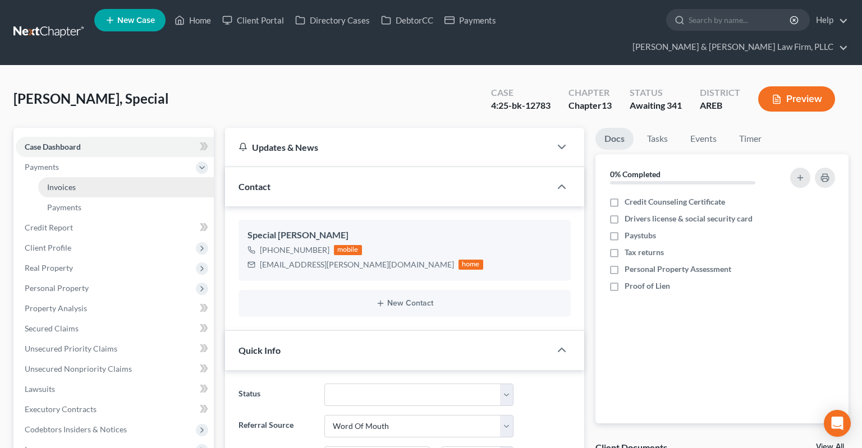
click at [72, 182] on span "Invoices" at bounding box center [61, 187] width 29 height 10
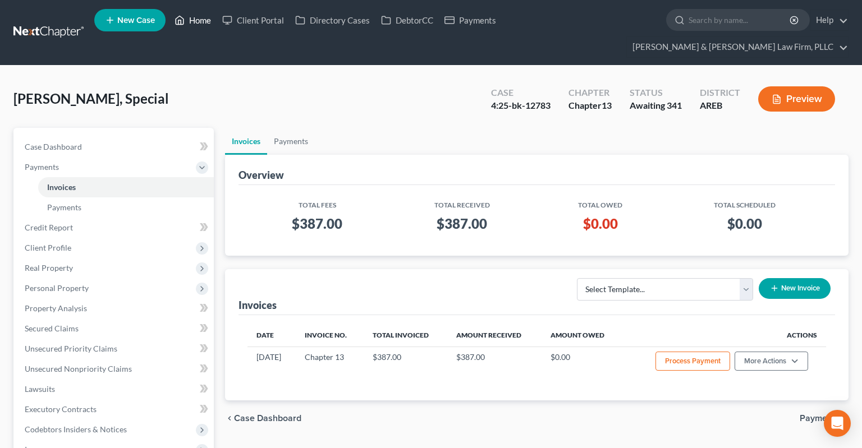
click at [199, 29] on link "Home" at bounding box center [193, 20] width 48 height 20
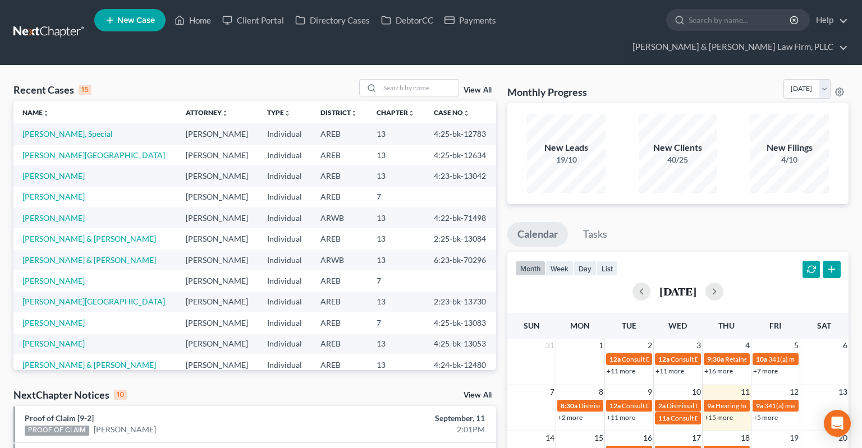
click at [477, 392] on link "View All" at bounding box center [477, 396] width 28 height 8
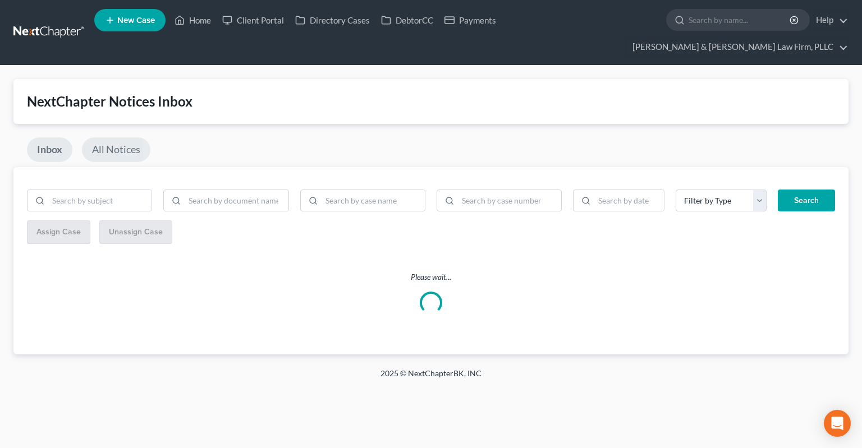
click at [120, 137] on link "All Notices" at bounding box center [116, 149] width 68 height 25
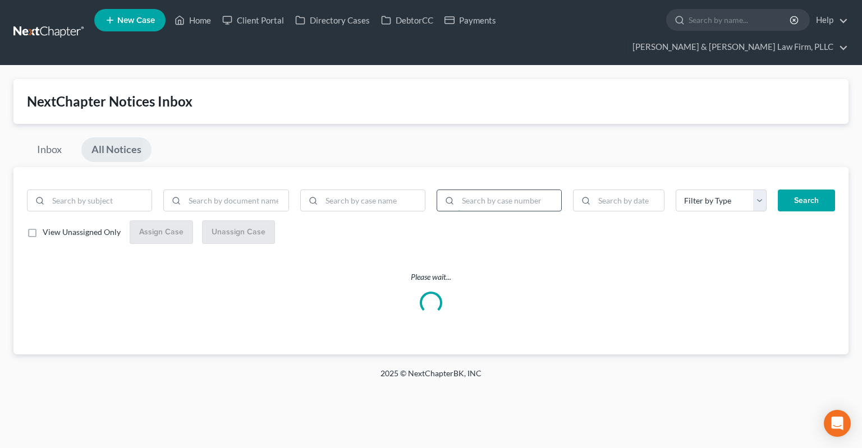
click at [488, 190] on input "search" at bounding box center [509, 200] width 103 height 21
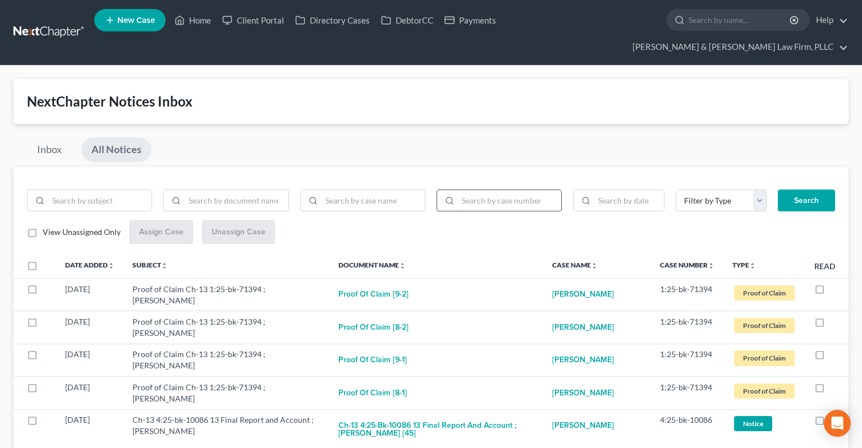
drag, startPoint x: 517, startPoint y: 175, endPoint x: 526, endPoint y: 185, distance: 12.7
click at [517, 190] on input "search" at bounding box center [509, 200] width 103 height 21
paste input "4:25-bk-11769"
type input "4:25-bk-11769"
click at [821, 190] on button "Search" at bounding box center [806, 201] width 57 height 22
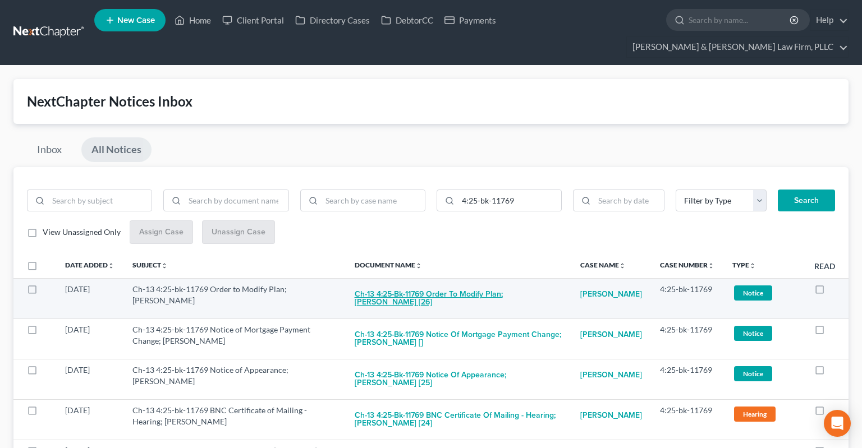
click at [443, 284] on button "Ch-13 4:25-bk-11769 Order to Modify Plan; [PERSON_NAME] [26]" at bounding box center [459, 299] width 208 height 30
checkbox input "true"
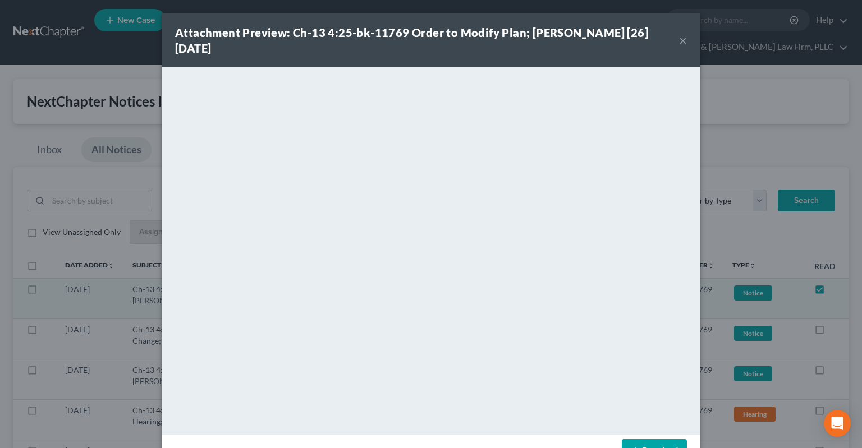
click at [679, 42] on button "×" at bounding box center [683, 40] width 8 height 13
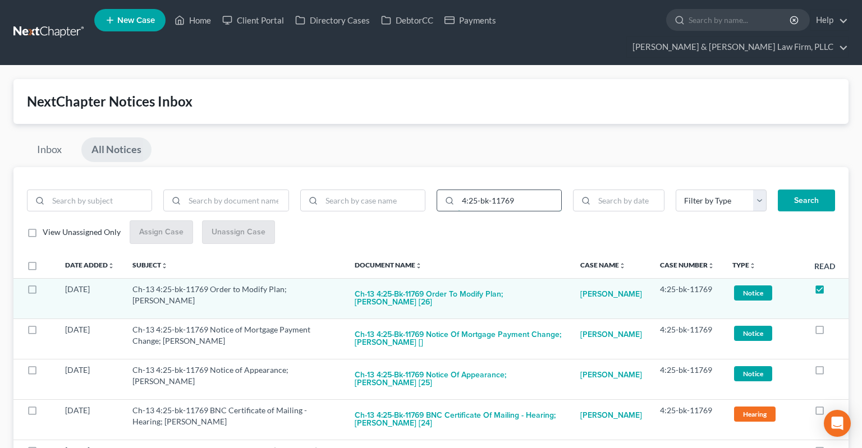
drag, startPoint x: 520, startPoint y: 180, endPoint x: 457, endPoint y: 183, distance: 63.5
click at [458, 190] on input "4:25-bk-11769" at bounding box center [509, 200] width 103 height 21
paste input "862"
type input "4:25-bk-11862"
click at [810, 190] on button "Search" at bounding box center [806, 201] width 57 height 22
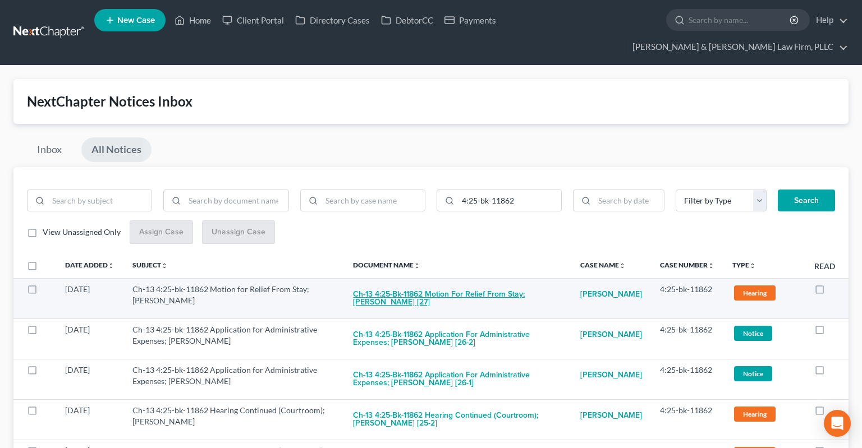
click at [420, 284] on button "Ch-13 4:25-bk-11862 Motion for Relief From Stay; [PERSON_NAME] [27]" at bounding box center [457, 299] width 209 height 30
checkbox input "true"
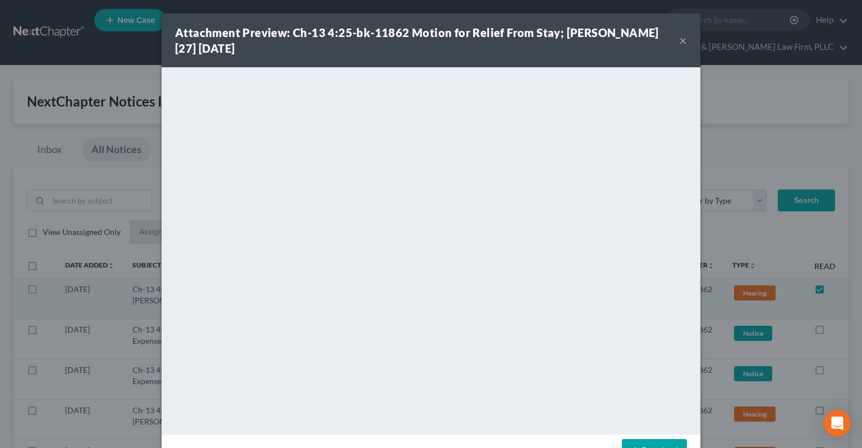
click at [681, 44] on button "×" at bounding box center [683, 40] width 8 height 13
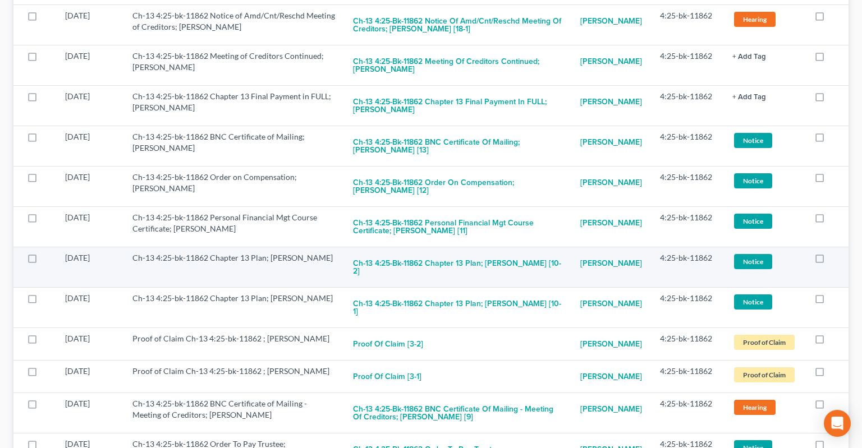
scroll to position [1303, 0]
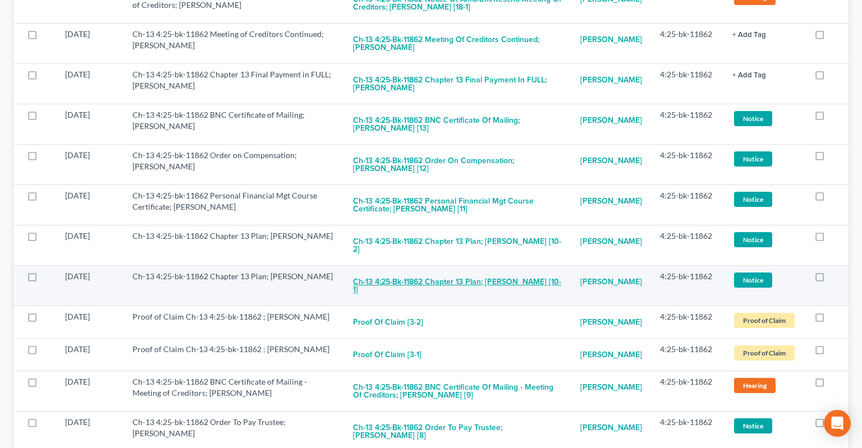
click at [489, 301] on button "Ch-13 4:25-bk-11862 Chapter 13 Plan; [PERSON_NAME] [10-1]" at bounding box center [457, 286] width 209 height 30
checkbox input "true"
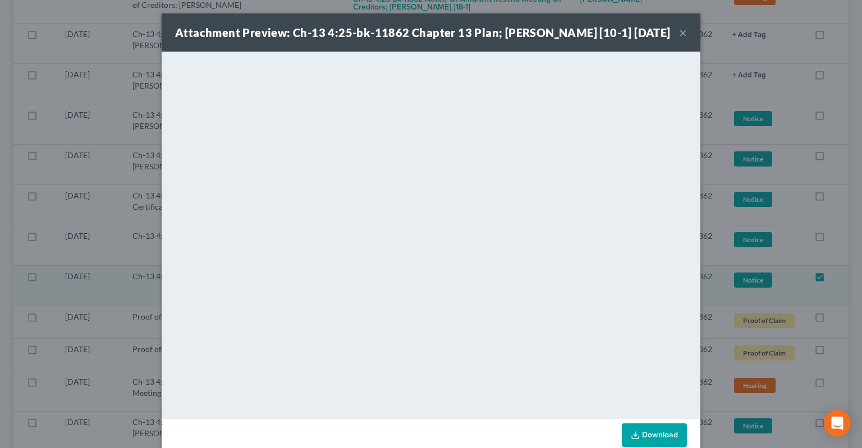
click at [679, 39] on button "×" at bounding box center [683, 32] width 8 height 13
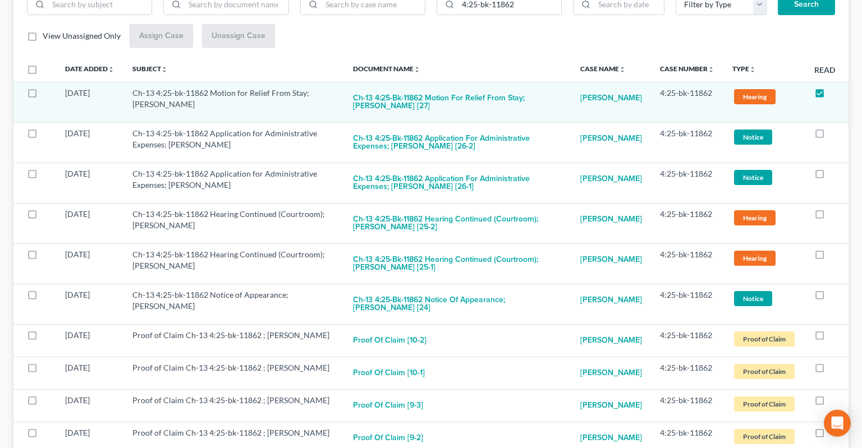
scroll to position [177, 0]
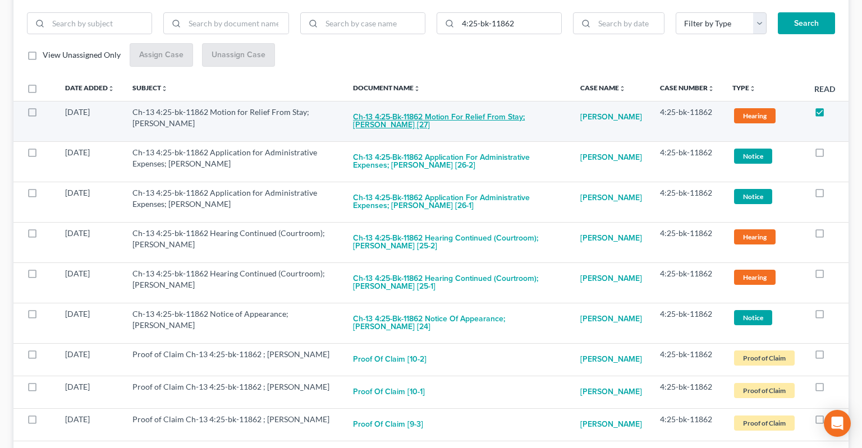
click at [468, 107] on button "Ch-13 4:25-bk-11862 Motion for Relief From Stay; [PERSON_NAME] [27]" at bounding box center [457, 122] width 209 height 30
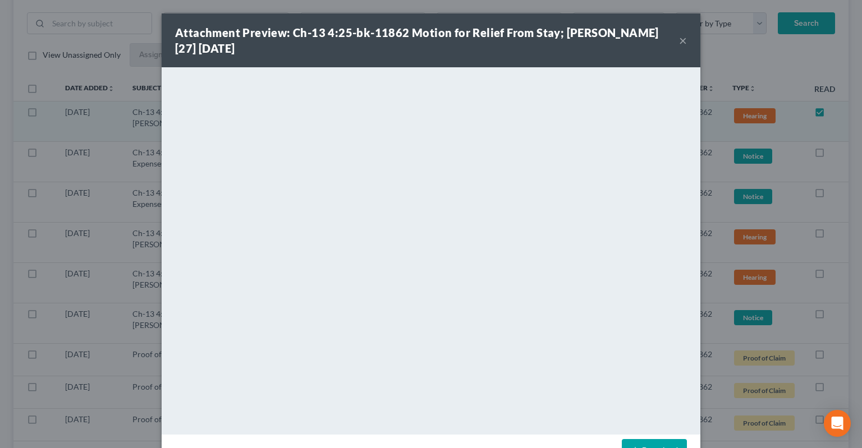
click at [681, 40] on button "×" at bounding box center [683, 40] width 8 height 13
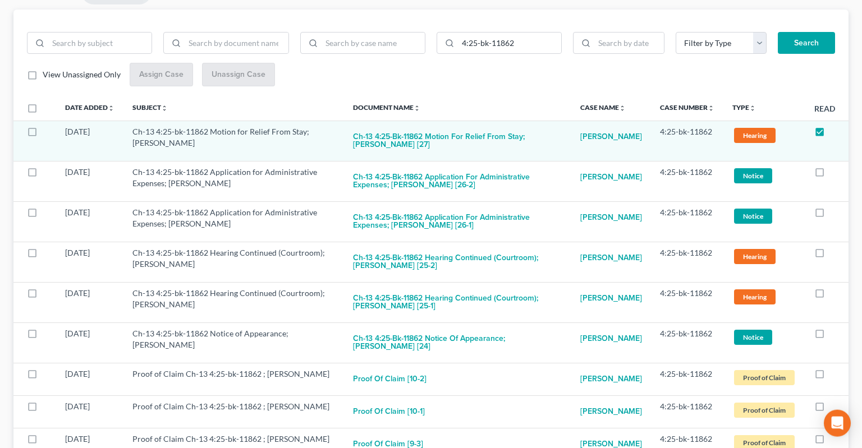
scroll to position [0, 0]
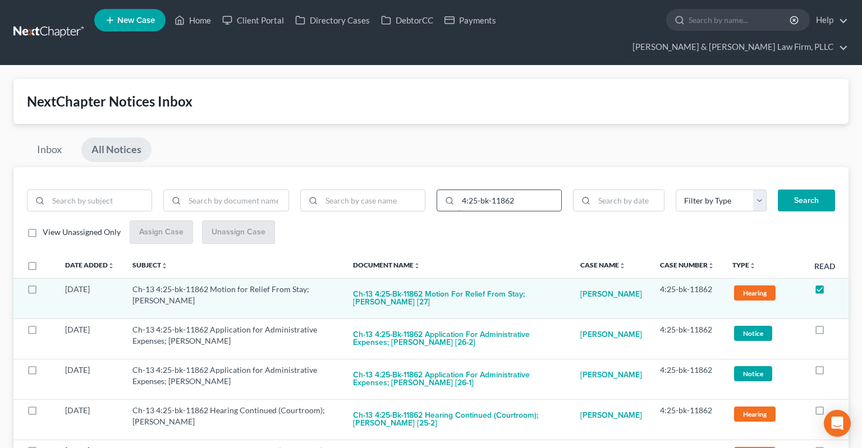
drag, startPoint x: 412, startPoint y: 168, endPoint x: 506, endPoint y: 178, distance: 94.2
click at [458, 190] on input "4:25-bk-11862" at bounding box center [509, 200] width 103 height 21
paste input "326"
type input "4:25-bk-11326"
click at [801, 190] on button "Search" at bounding box center [806, 201] width 57 height 22
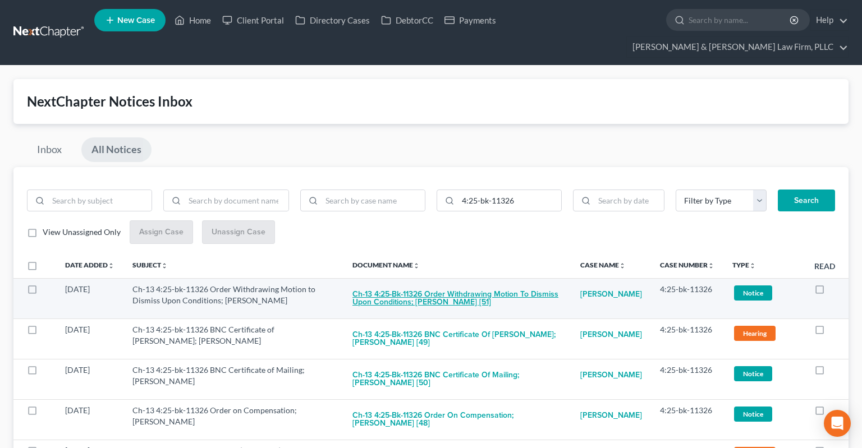
click at [471, 284] on button "Ch-13 4:25-bk-11326 Order Withdrawing Motion to Dismiss Upon Conditions; [PERSO…" at bounding box center [457, 299] width 210 height 30
checkbox input "true"
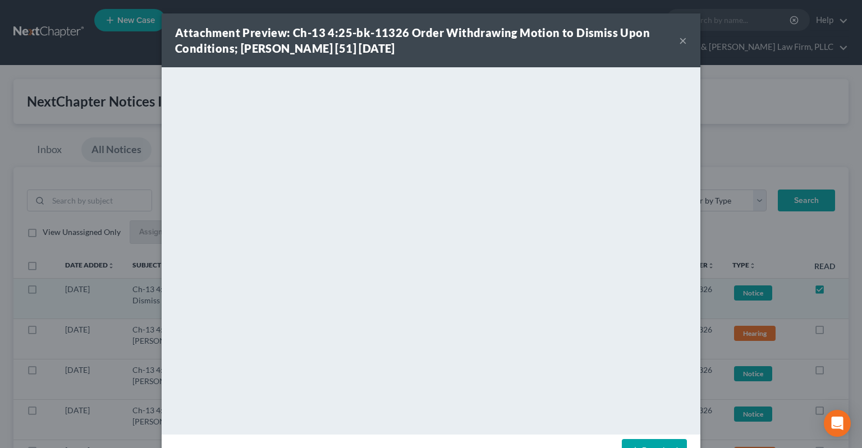
click at [683, 42] on button "×" at bounding box center [683, 40] width 8 height 13
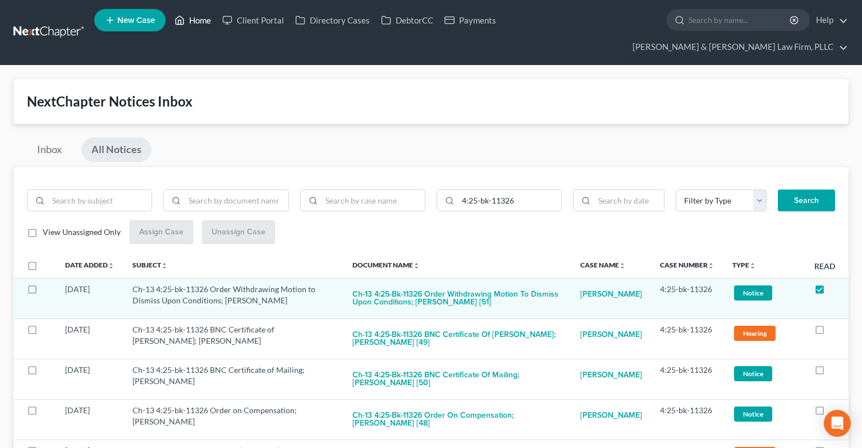
click at [203, 28] on link "Home" at bounding box center [193, 20] width 48 height 20
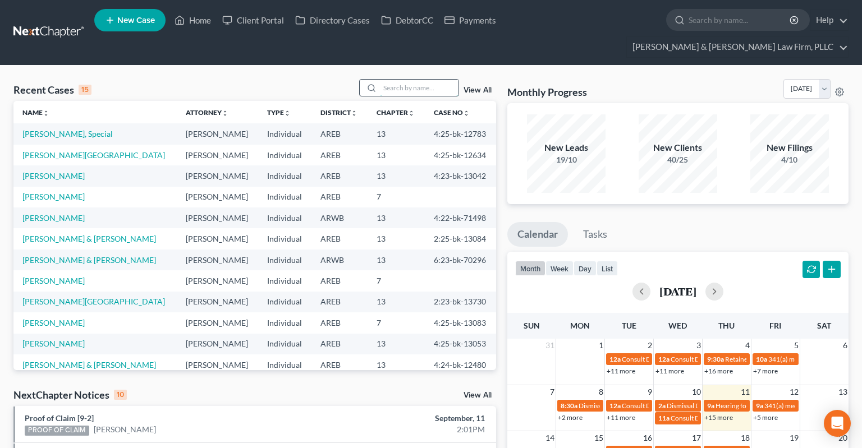
click at [387, 80] on input "search" at bounding box center [419, 88] width 79 height 16
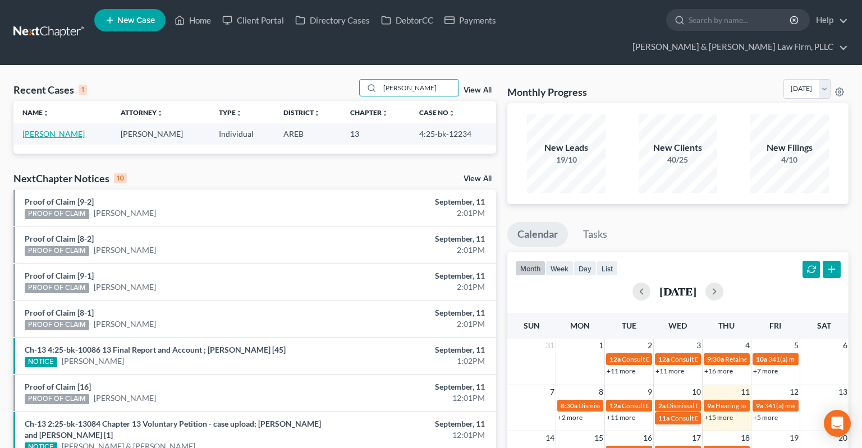
type input "[PERSON_NAME]"
click at [68, 129] on link "[PERSON_NAME]" at bounding box center [53, 134] width 62 height 10
select select "6"
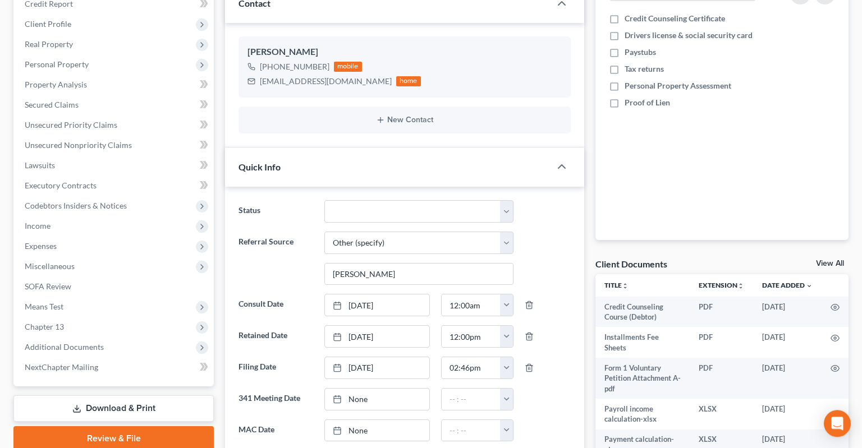
scroll to position [237, 0]
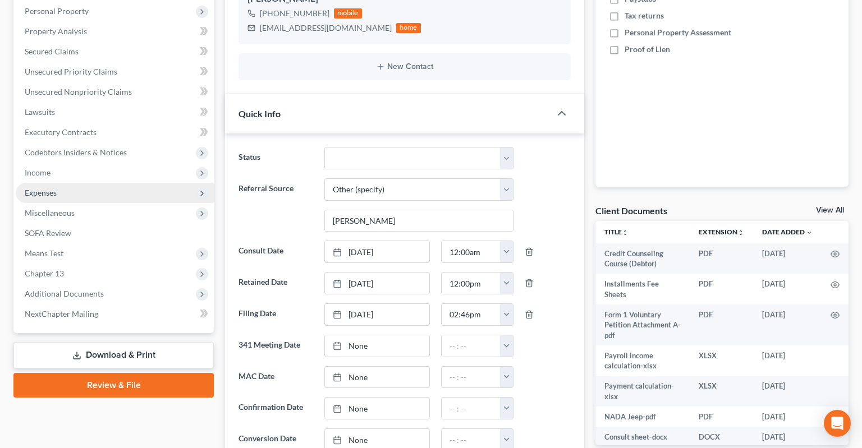
click at [113, 183] on span "Expenses" at bounding box center [115, 193] width 198 height 20
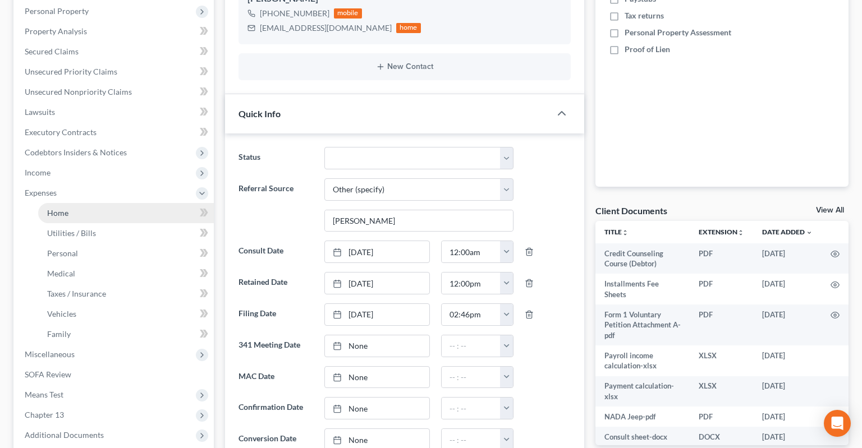
click at [129, 203] on link "Home" at bounding box center [126, 213] width 176 height 20
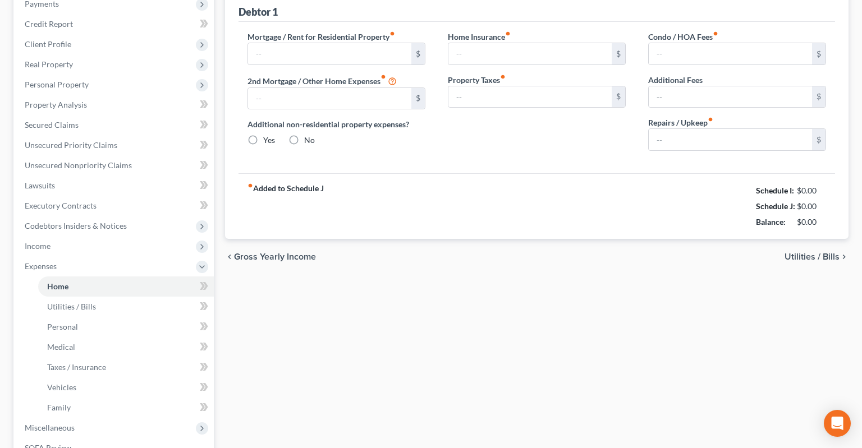
type input "625.00"
type input "0.00"
radio input "true"
type input "0.00"
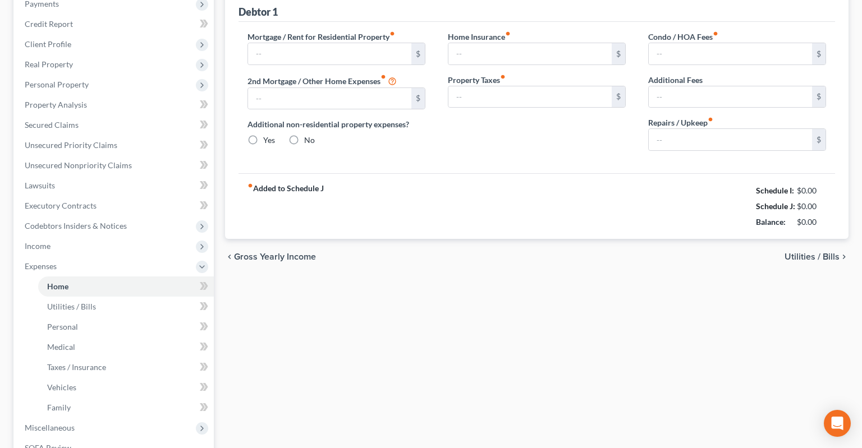
type input "0.00"
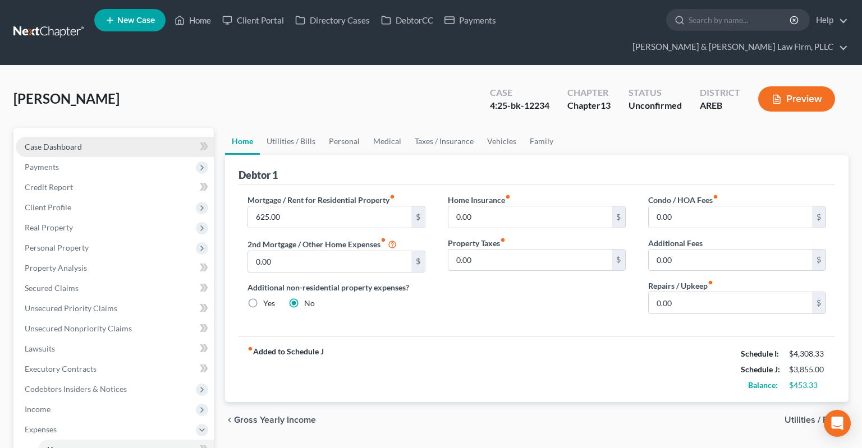
click at [148, 137] on link "Case Dashboard" at bounding box center [115, 147] width 198 height 20
select select "6"
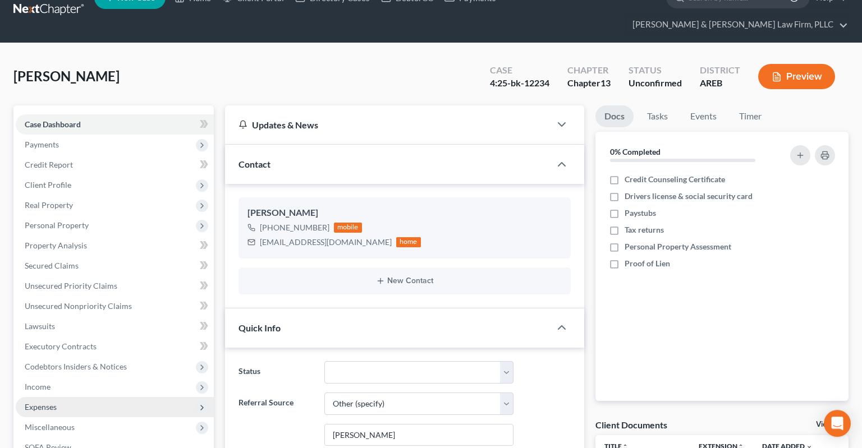
scroll to position [237, 0]
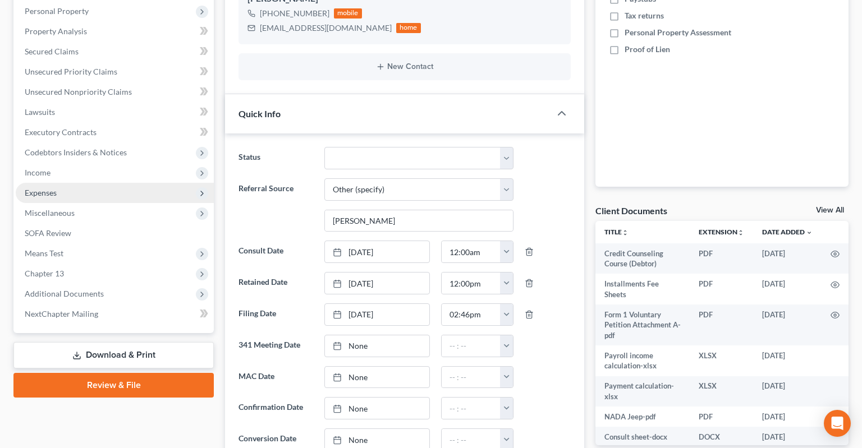
click at [111, 183] on span "Expenses" at bounding box center [115, 193] width 198 height 20
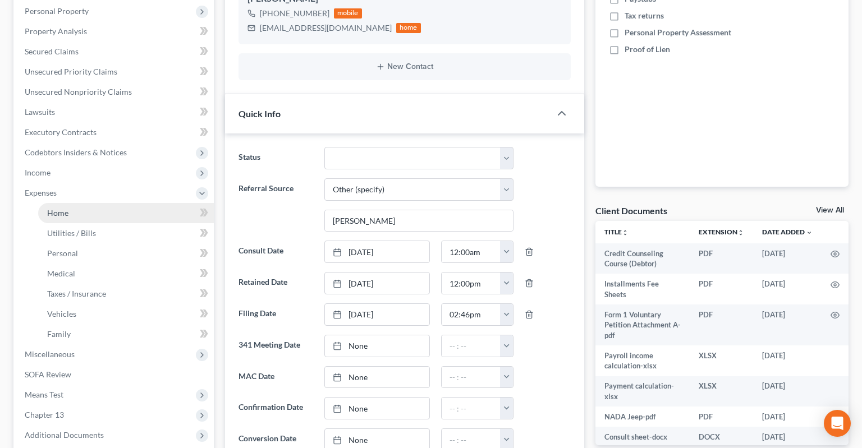
click at [124, 203] on link "Home" at bounding box center [126, 213] width 176 height 20
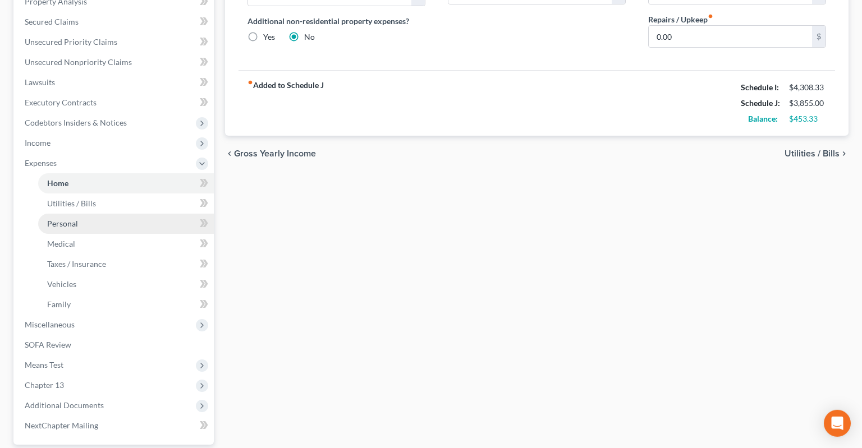
scroll to position [348, 0]
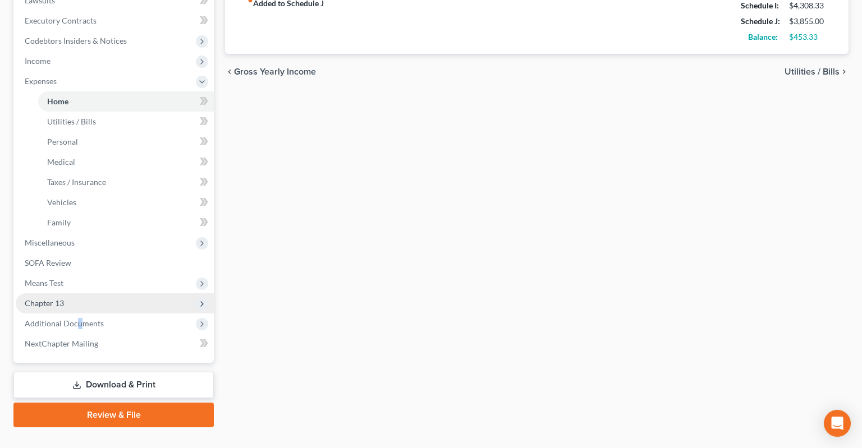
click at [80, 314] on span "Additional Documents" at bounding box center [115, 324] width 198 height 20
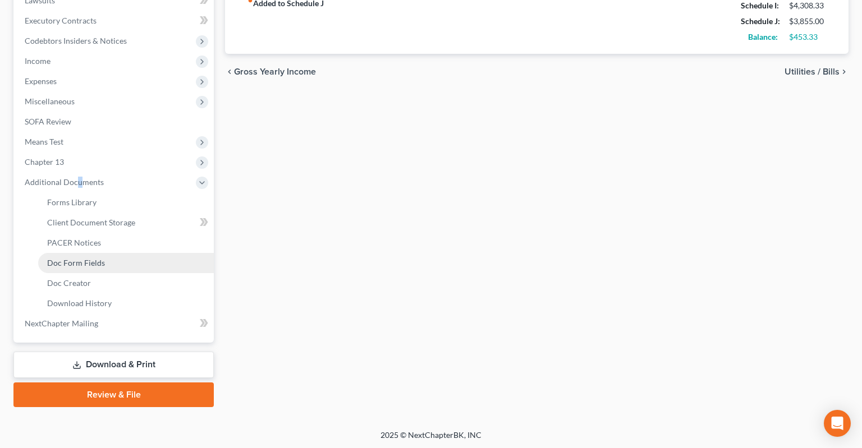
scroll to position [328, 0]
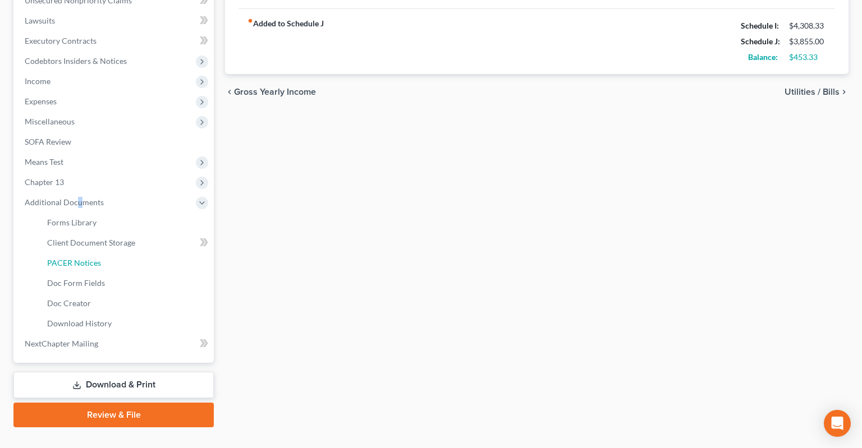
drag, startPoint x: 101, startPoint y: 242, endPoint x: 209, endPoint y: 224, distance: 109.2
click at [102, 253] on link "PACER Notices" at bounding box center [126, 263] width 176 height 20
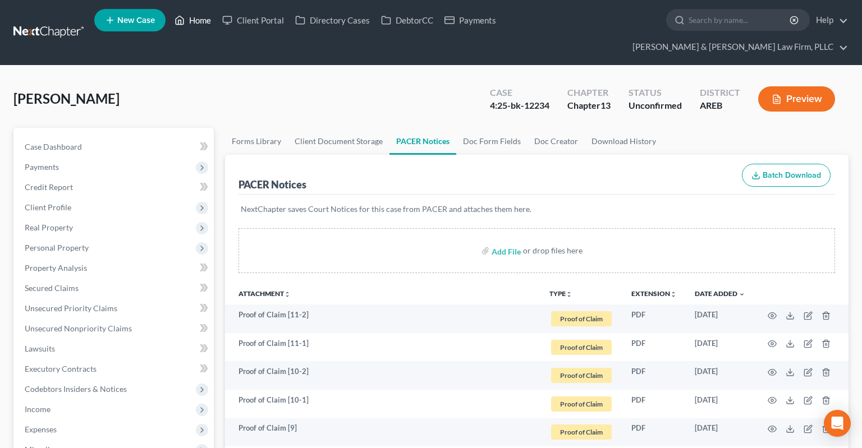
click at [191, 19] on link "Home" at bounding box center [193, 20] width 48 height 20
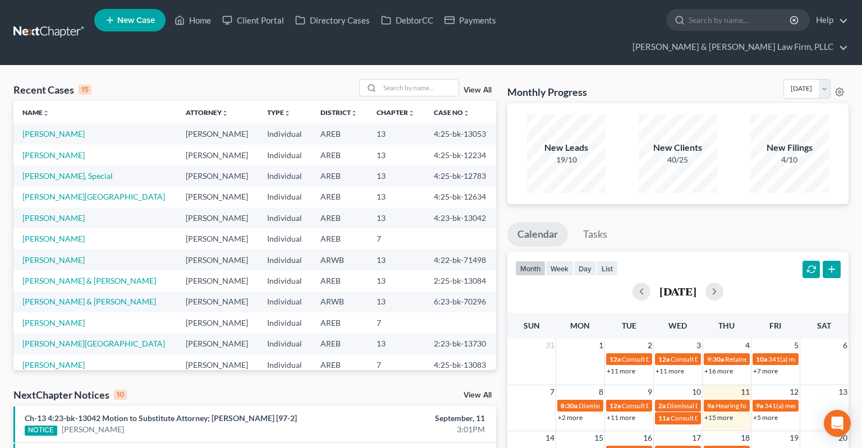
click at [118, 18] on span "New Case" at bounding box center [136, 20] width 38 height 8
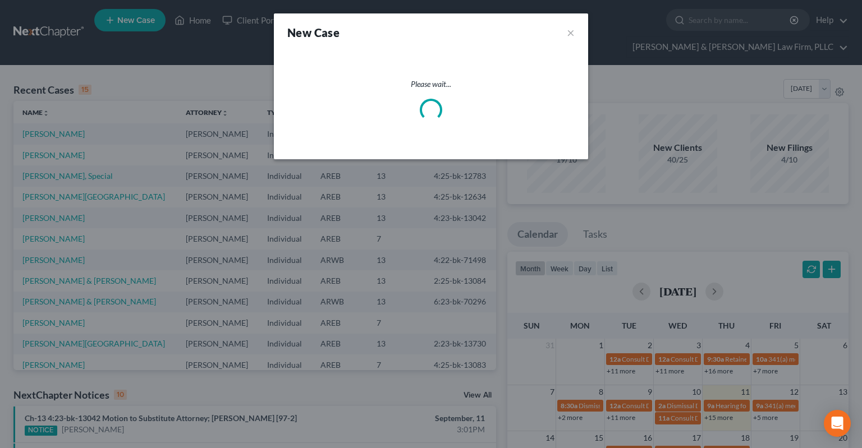
select select "5"
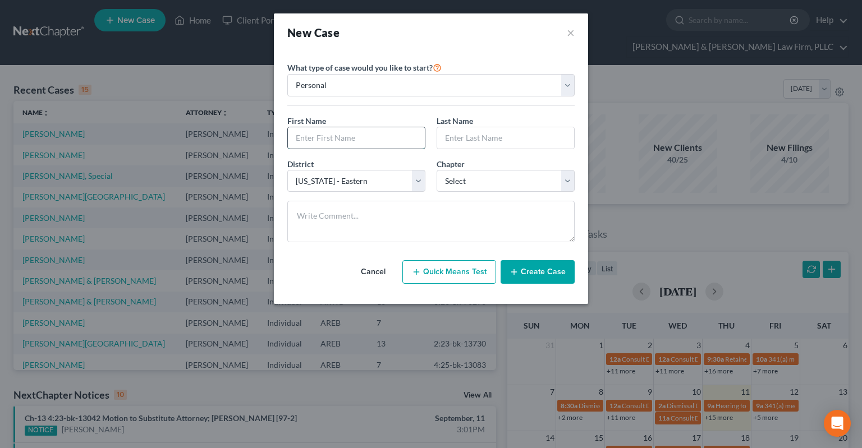
click at [357, 138] on input "text" at bounding box center [356, 137] width 137 height 21
type input "Aydann"
click at [459, 138] on input "[PERSON_NAME]" at bounding box center [505, 137] width 137 height 21
type input "[PERSON_NAME]"
select select "0"
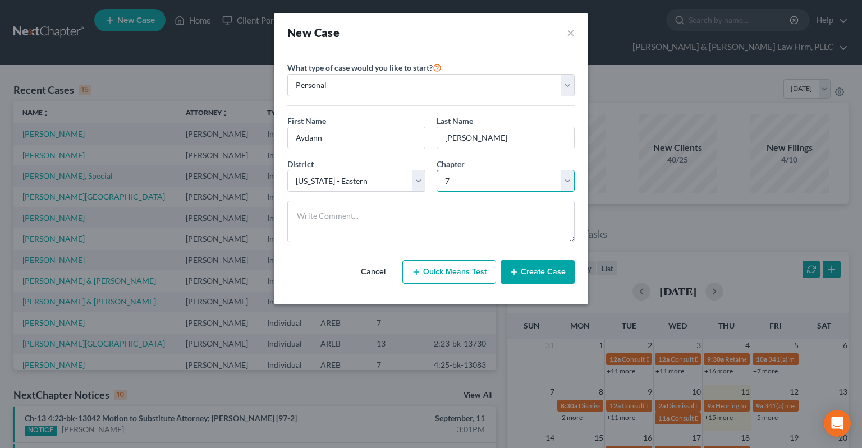
click option "7" at bounding box center [0, 0] width 0 height 0
drag, startPoint x: 529, startPoint y: 268, endPoint x: 540, endPoint y: 264, distance: 11.4
click at [530, 268] on button "Create Case" at bounding box center [537, 272] width 74 height 24
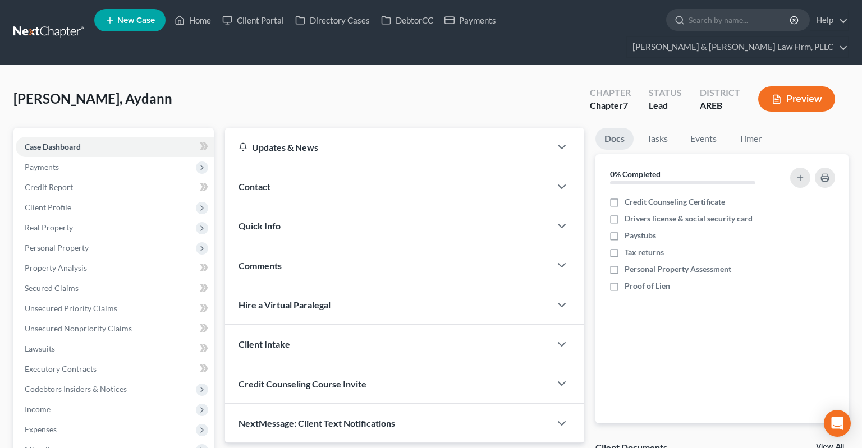
click at [259, 181] on span "Contact" at bounding box center [254, 186] width 32 height 11
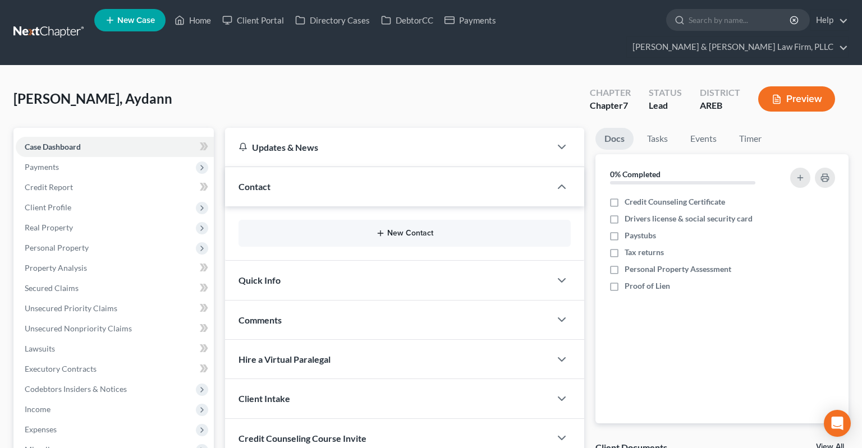
click at [412, 229] on button "New Contact" at bounding box center [404, 233] width 314 height 9
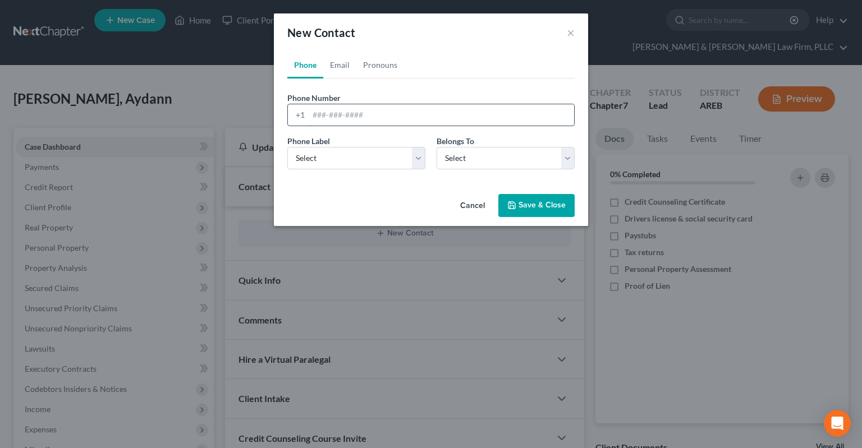
click at [356, 117] on input "tel" at bounding box center [441, 114] width 265 height 21
paste input "[PHONE_NUMBER]"
type input "[PHONE_NUMBER]"
click at [287, 147] on select "Select Mobile Home Work Other" at bounding box center [356, 158] width 138 height 22
select select "0"
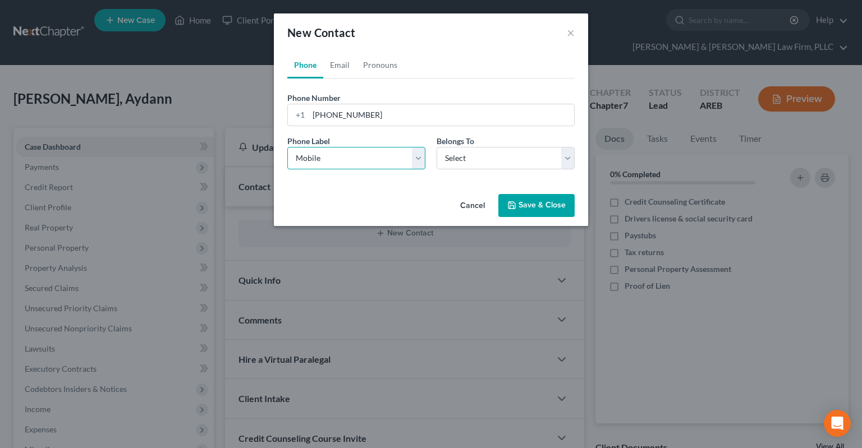
click option "Mobile" at bounding box center [0, 0] width 0 height 0
select select "0"
click option "Client" at bounding box center [0, 0] width 0 height 0
select select "0"
drag, startPoint x: 333, startPoint y: 67, endPoint x: 371, endPoint y: 120, distance: 65.4
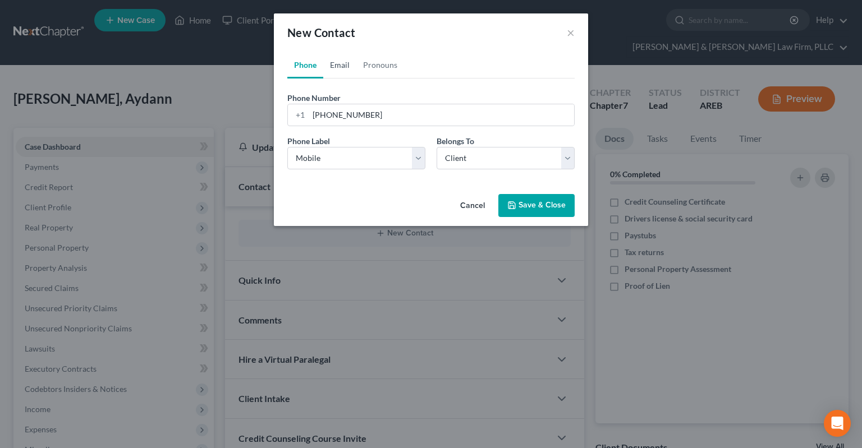
click at [333, 67] on link "Email" at bounding box center [339, 65] width 33 height 27
click at [358, 120] on input "email" at bounding box center [441, 114] width 265 height 21
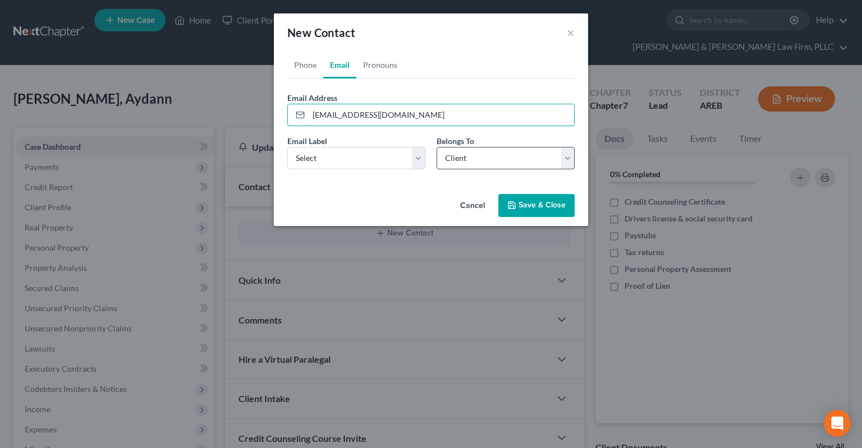
type input "[EMAIL_ADDRESS][DOMAIN_NAME]"
click select "Select Home Work Other" at bounding box center [356, 158] width 138 height 22
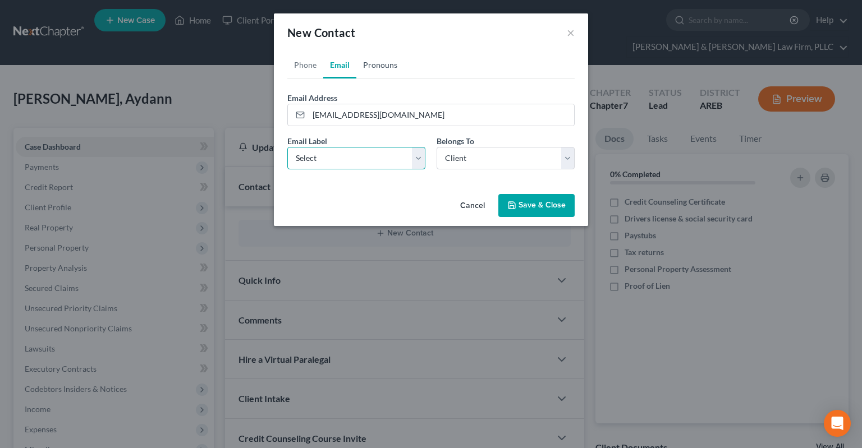
select select "0"
click option "Home" at bounding box center [0, 0] width 0 height 0
click at [386, 76] on link "Pronouns" at bounding box center [380, 65] width 48 height 27
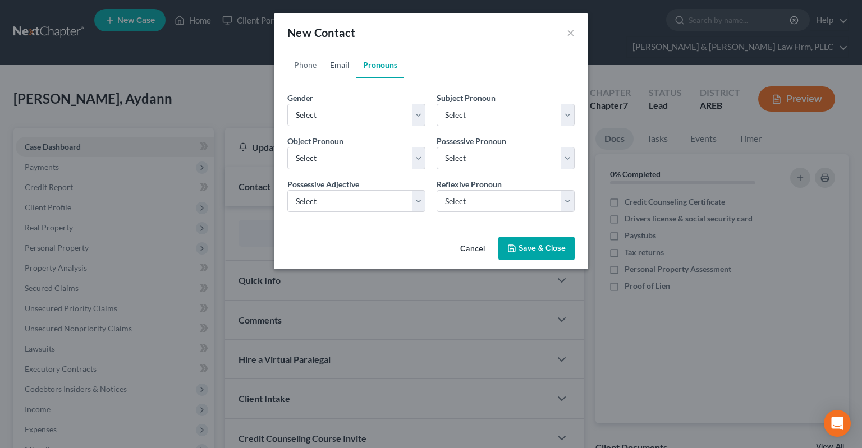
click at [358, 71] on link "Pronouns" at bounding box center [380, 65] width 48 height 27
click at [343, 71] on link "Email" at bounding box center [339, 65] width 33 height 27
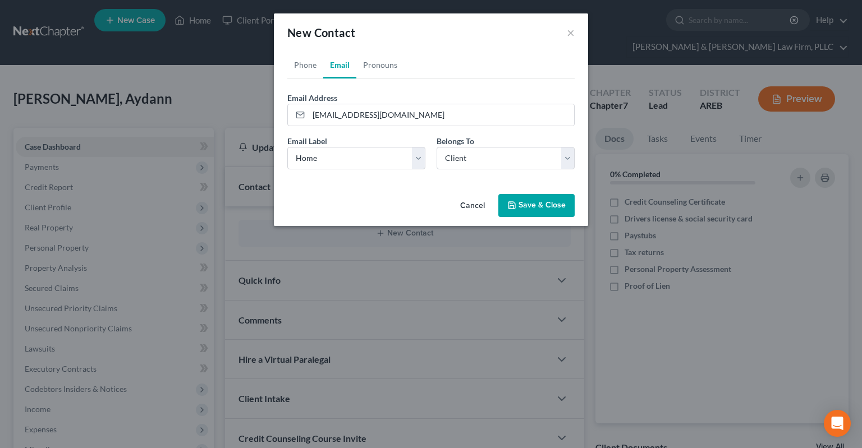
click at [328, 71] on link "Email" at bounding box center [339, 65] width 33 height 27
click at [528, 203] on button "Save & Close" at bounding box center [536, 206] width 76 height 24
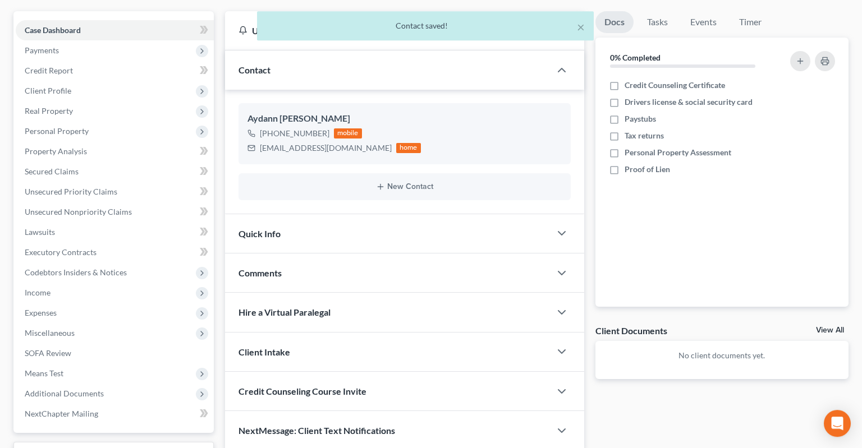
scroll to position [118, 0]
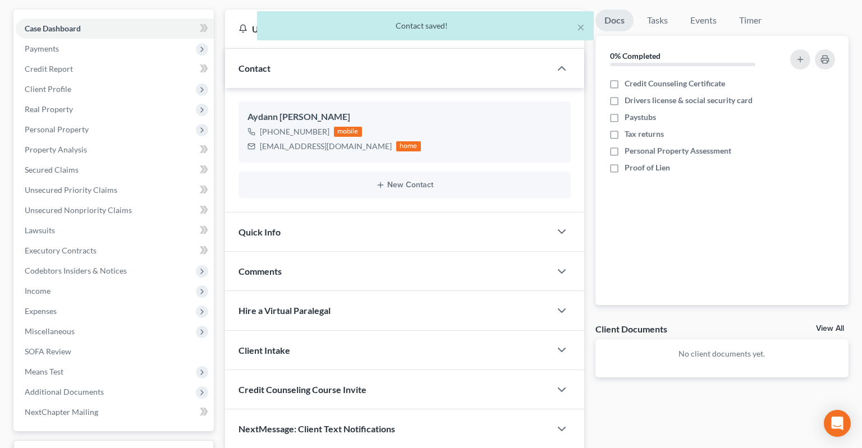
drag, startPoint x: 448, startPoint y: 200, endPoint x: 560, endPoint y: 185, distance: 113.7
click at [449, 213] on div "Quick Info" at bounding box center [387, 232] width 325 height 39
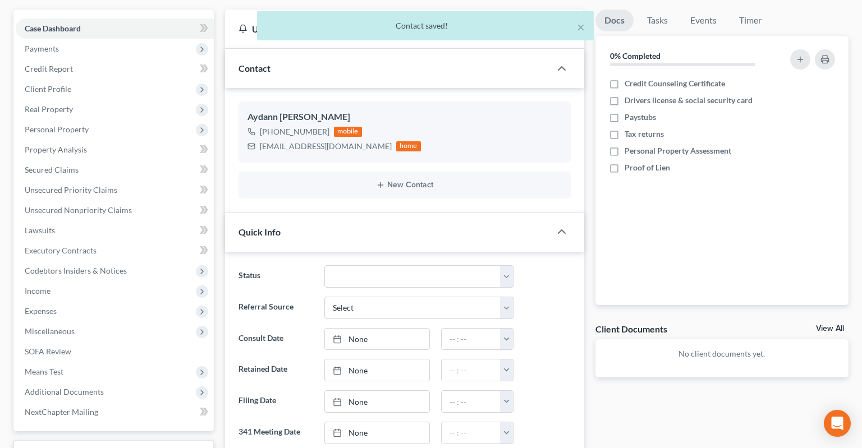
scroll to position [187, 0]
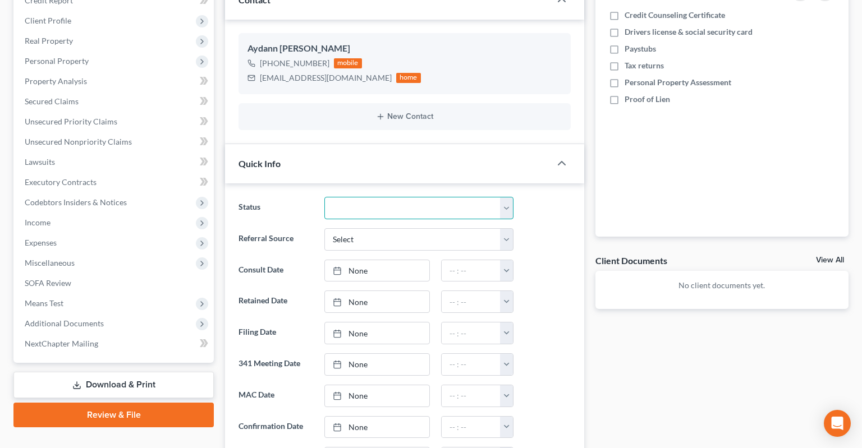
select select "5"
click option "New Consult" at bounding box center [0, 0] width 0 height 0
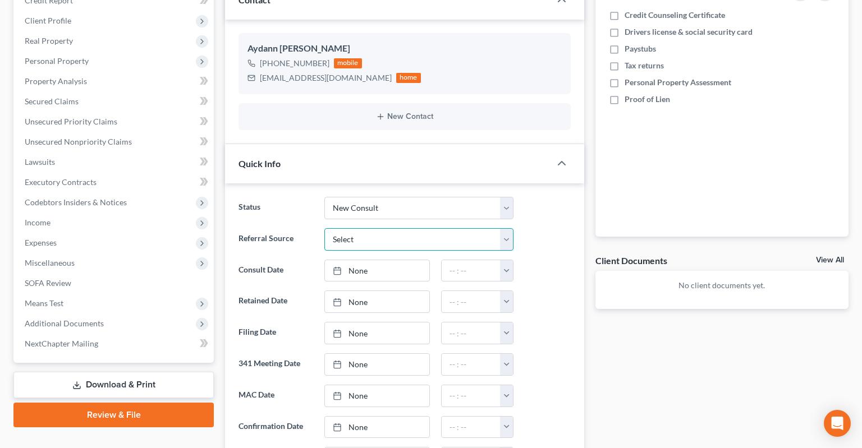
click at [324, 228] on select "Select Word Of Mouth Previous Clients Direct Mail Website Google Search Modern …" at bounding box center [418, 239] width 189 height 22
select select "2"
click option "Direct Mail" at bounding box center [0, 0] width 0 height 0
drag, startPoint x: 378, startPoint y: 253, endPoint x: 484, endPoint y: 248, distance: 105.6
click at [379, 260] on link "None" at bounding box center [377, 270] width 104 height 21
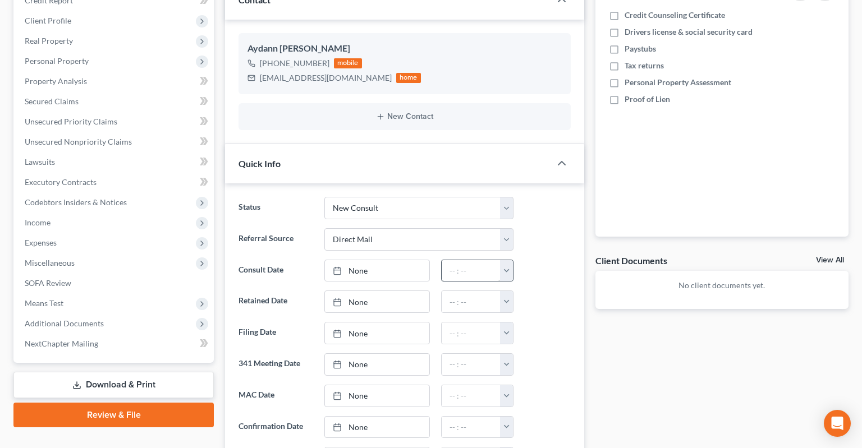
type input "[DATE]"
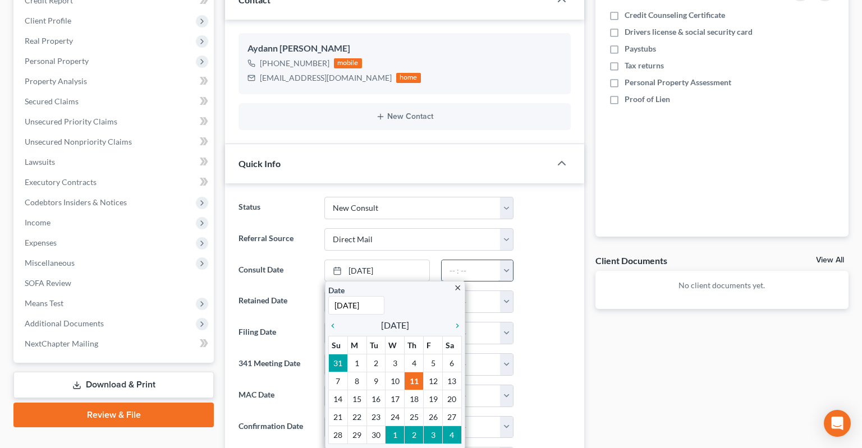
click at [482, 260] on input "text" at bounding box center [471, 270] width 59 height 21
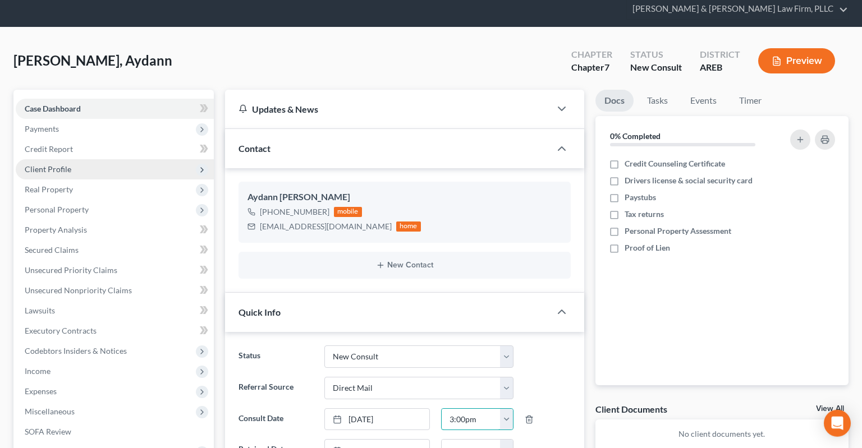
scroll to position [59, 0]
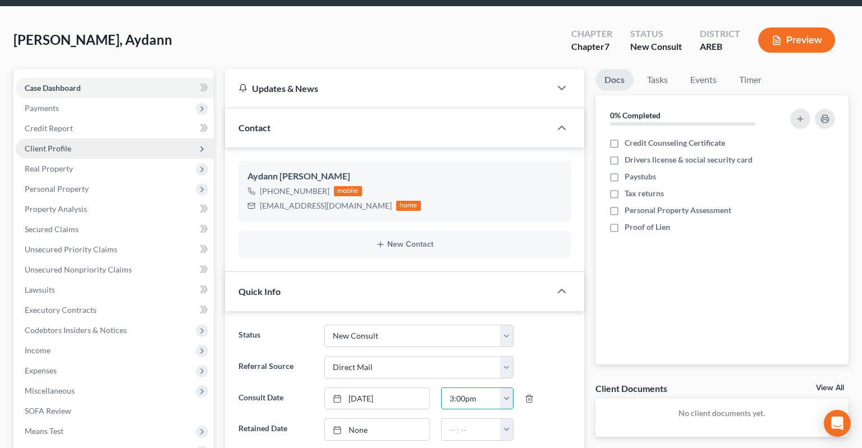
click at [99, 139] on span "Client Profile" at bounding box center [115, 149] width 198 height 20
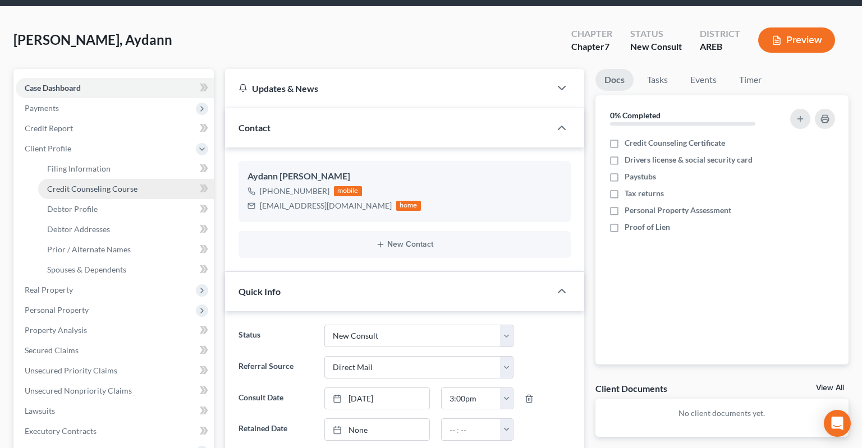
click at [134, 184] on span "Credit Counseling Course" at bounding box center [92, 189] width 90 height 10
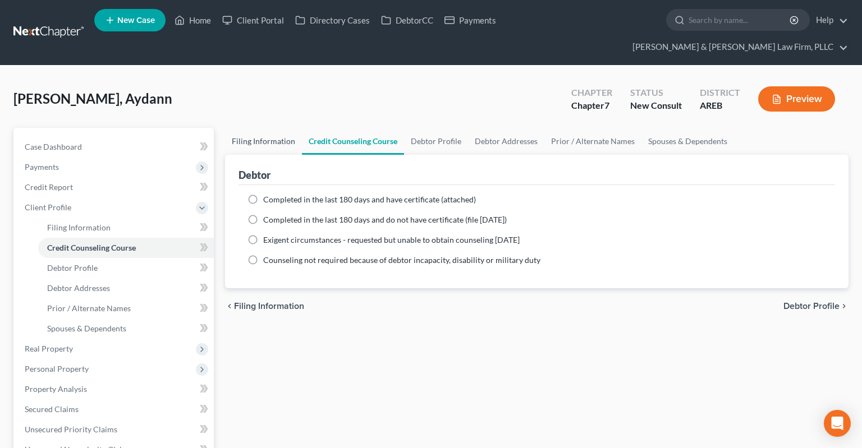
click at [275, 128] on link "Filing Information" at bounding box center [263, 141] width 77 height 27
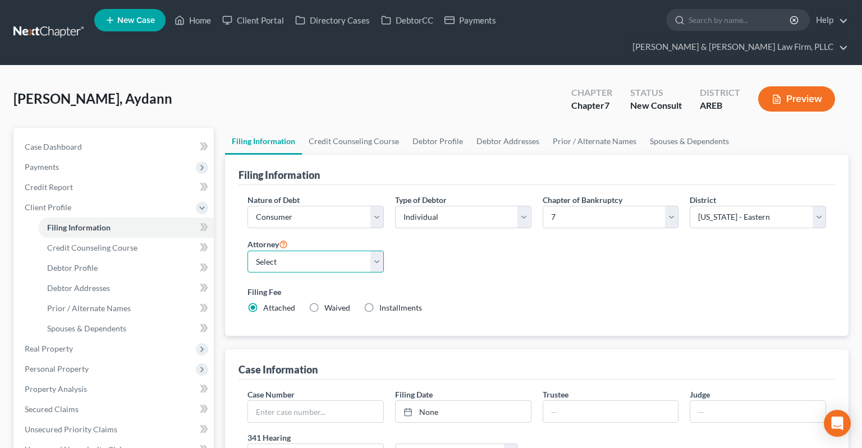
click at [247, 251] on select "Select [PERSON_NAME] - AREB [PERSON_NAME] - ARWB [PERSON_NAME] - AREB [PERSON_N…" at bounding box center [315, 262] width 136 height 22
click option "[PERSON_NAME] - AREB" at bounding box center [0, 0] width 0 height 0
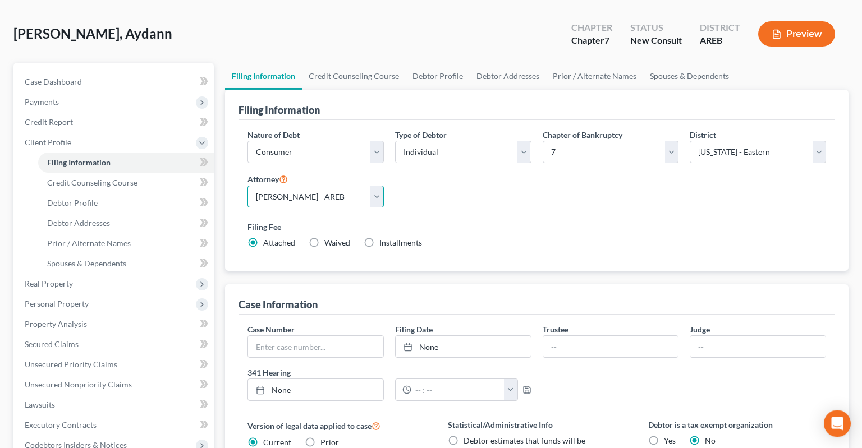
scroll to position [237, 0]
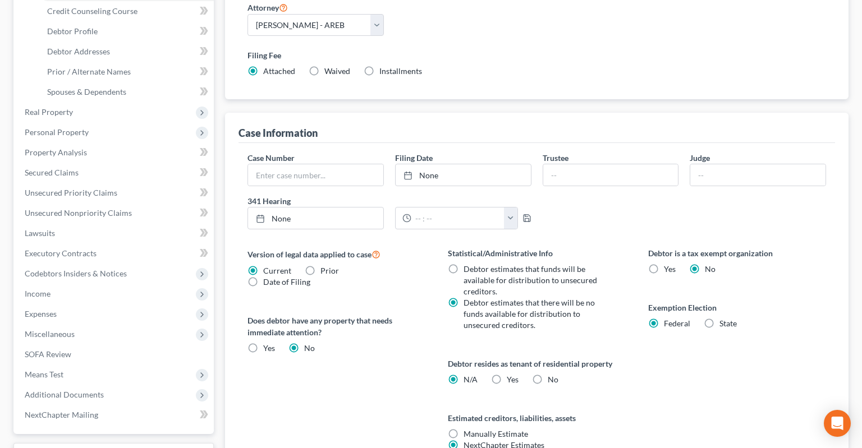
click at [633, 358] on div "Statistical/Administrative Info Debtor estimates that funds will be available f…" at bounding box center [536, 362] width 200 height 231
click at [548, 374] on label "No" at bounding box center [553, 379] width 11 height 11
click at [552, 374] on input "No" at bounding box center [555, 377] width 7 height 7
click at [646, 351] on div "Debtor is a tax exempt organization Yes No Exemption Election Federal State" at bounding box center [737, 362] width 200 height 231
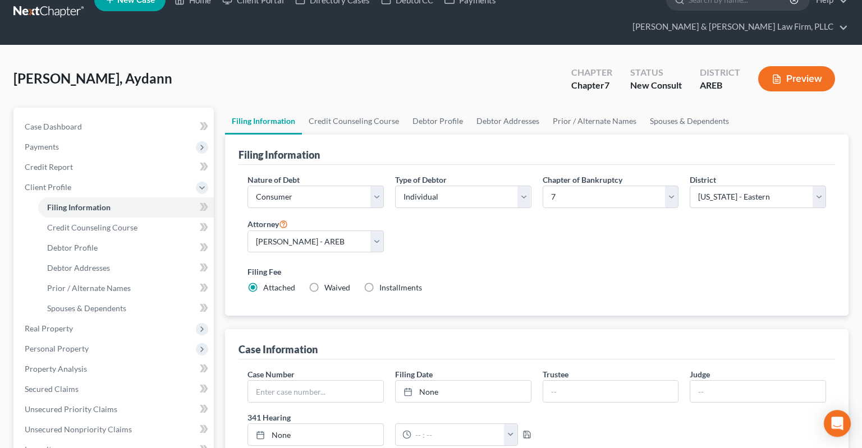
scroll to position [0, 0]
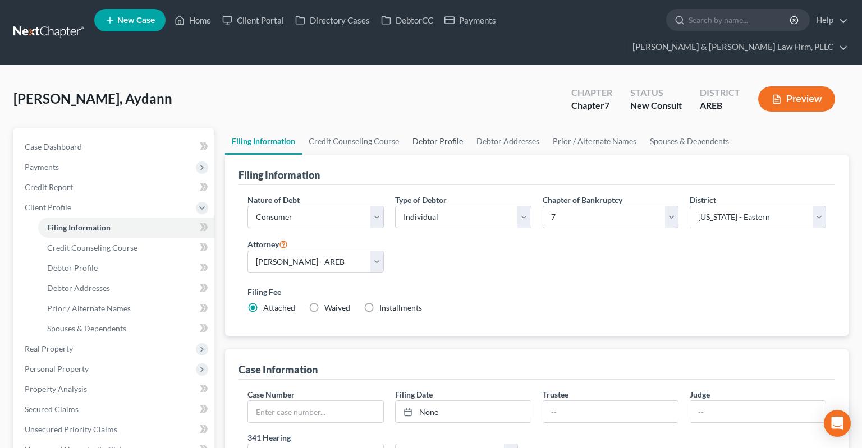
click at [432, 128] on link "Debtor Profile" at bounding box center [438, 141] width 64 height 27
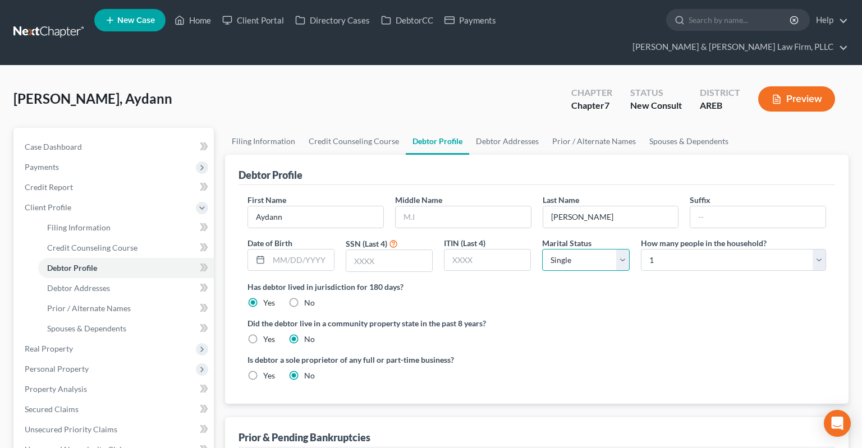
click at [542, 249] on select "Select Single Married Separated Divorced Widowed" at bounding box center [585, 260] width 87 height 22
click at [641, 249] on select "Select 1 2 3 4 5 6 7 8 9 10 11 12 13 14 15 16 17 18 19 20" at bounding box center [733, 260] width 185 height 22
click option "1" at bounding box center [0, 0] width 0 height 0
drag, startPoint x: 508, startPoint y: 340, endPoint x: 511, endPoint y: 347, distance: 7.8
click at [516, 354] on label "Is debtor a sole proprietor of any full or part-time business?" at bounding box center [389, 360] width 284 height 12
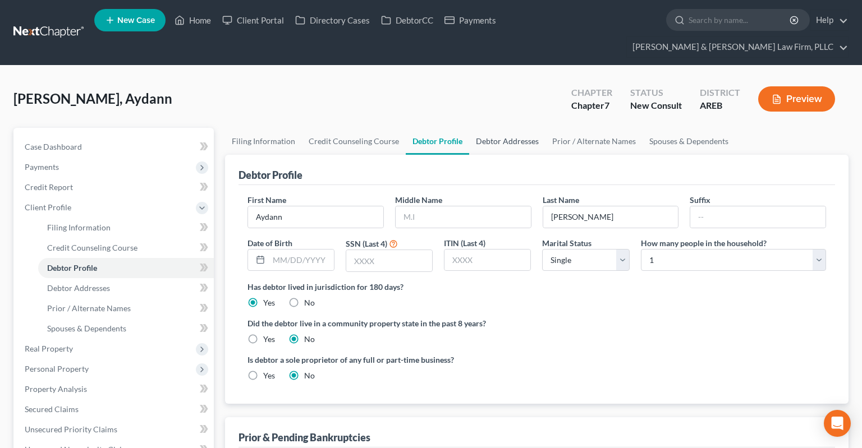
click at [505, 128] on link "Debtor Addresses" at bounding box center [507, 141] width 76 height 27
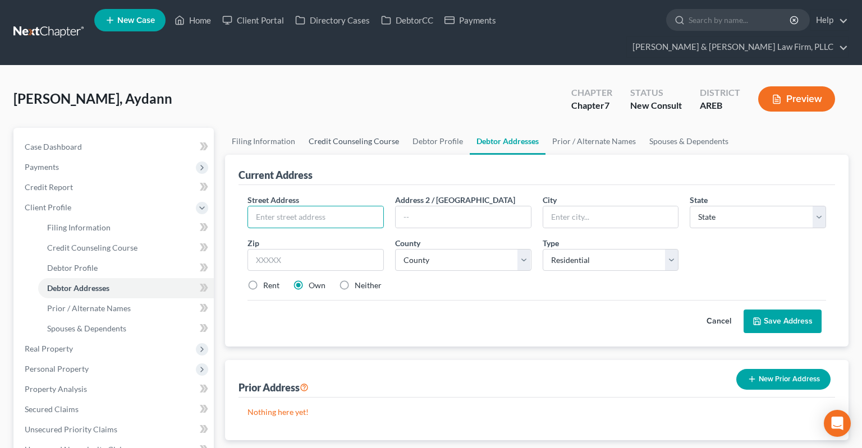
drag, startPoint x: 324, startPoint y: 199, endPoint x: 347, endPoint y: 129, distance: 73.1
click at [325, 206] on input "text" at bounding box center [315, 216] width 135 height 21
click at [395, 249] on select "County [US_STATE][GEOGRAPHIC_DATA] [GEOGRAPHIC_DATA] [GEOGRAPHIC_DATA] [GEOGRAP…" at bounding box center [463, 260] width 136 height 22
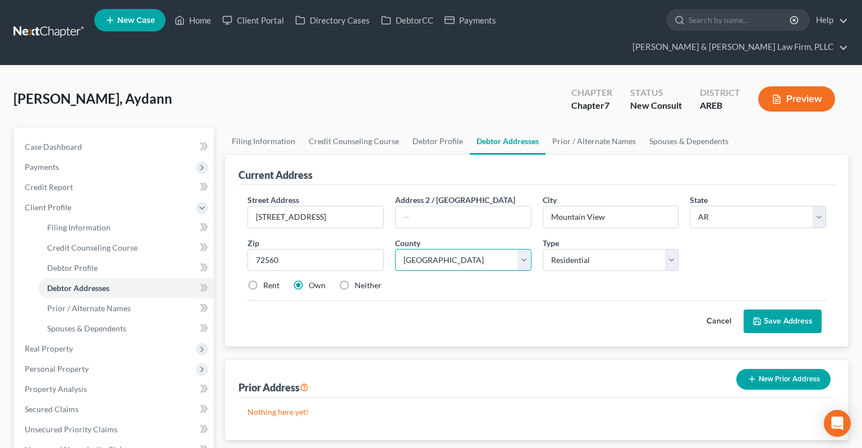
click option "[GEOGRAPHIC_DATA]" at bounding box center [0, 0] width 0 height 0
click at [355, 280] on label "Neither" at bounding box center [368, 285] width 27 height 11
click at [359, 280] on input "Neither" at bounding box center [362, 283] width 7 height 7
click at [760, 317] on icon at bounding box center [756, 321] width 9 height 9
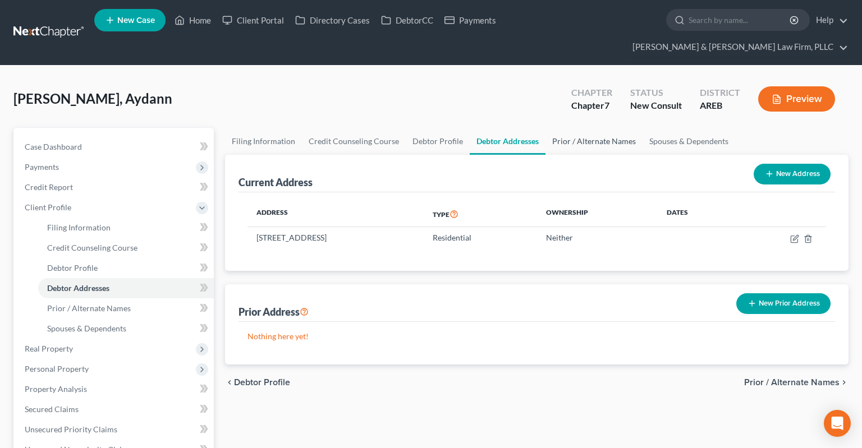
drag, startPoint x: 606, startPoint y: 127, endPoint x: 590, endPoint y: 151, distance: 29.6
click at [606, 128] on link "Prior / Alternate Names" at bounding box center [593, 141] width 97 height 27
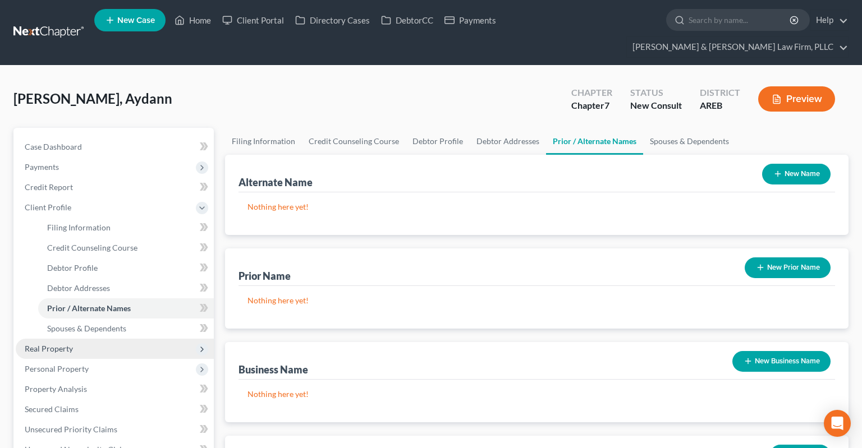
click at [126, 339] on span "Real Property" at bounding box center [115, 349] width 198 height 20
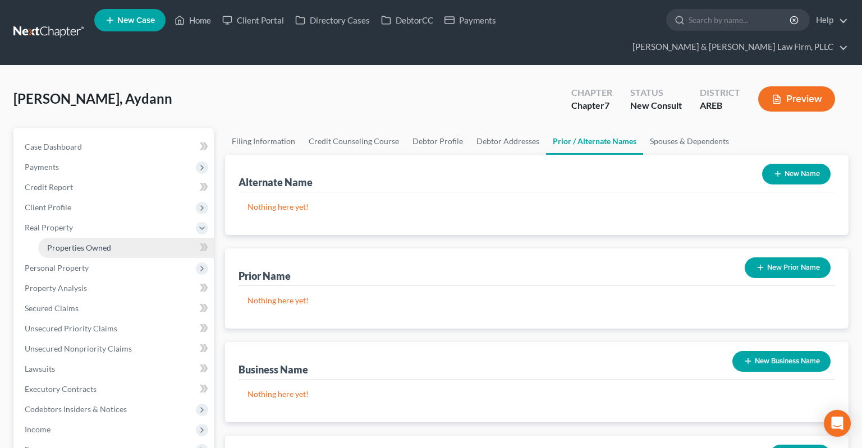
click at [118, 238] on link "Properties Owned" at bounding box center [126, 248] width 176 height 20
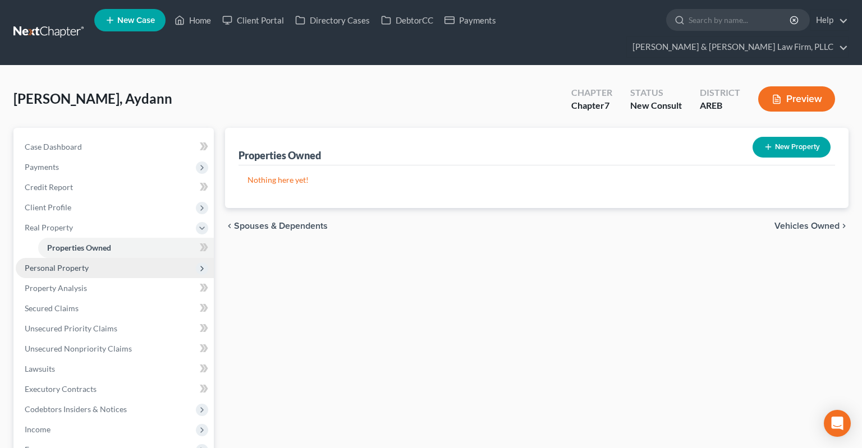
click at [111, 258] on span "Personal Property" at bounding box center [115, 268] width 198 height 20
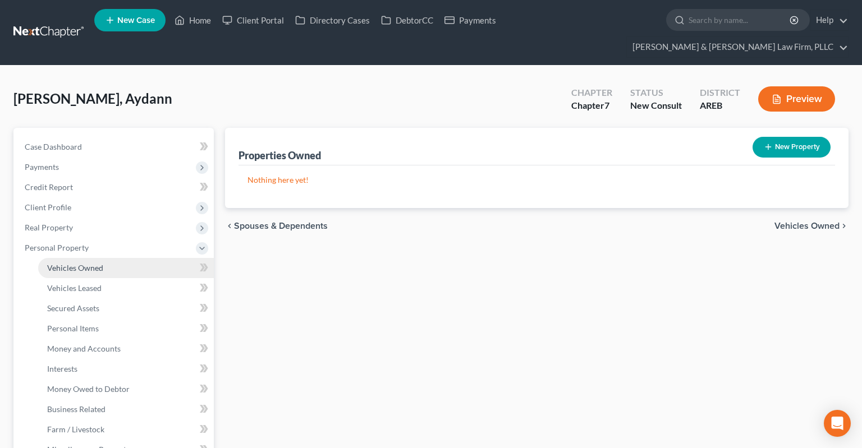
click at [109, 258] on link "Vehicles Owned" at bounding box center [126, 268] width 176 height 20
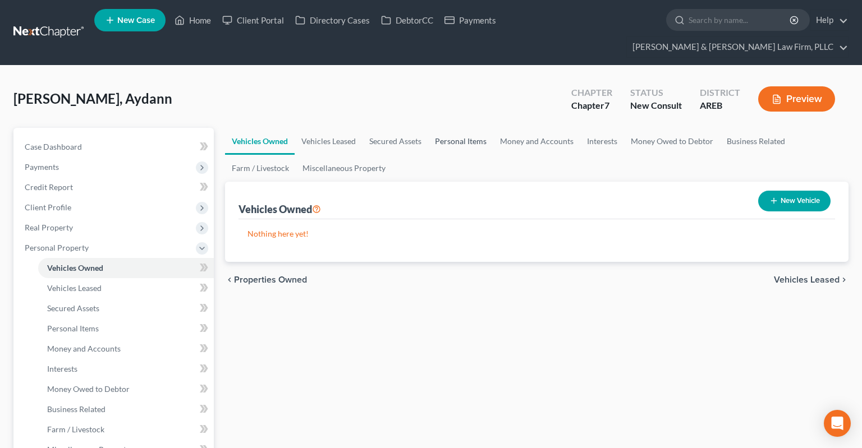
click at [441, 128] on link "Personal Items" at bounding box center [460, 141] width 65 height 27
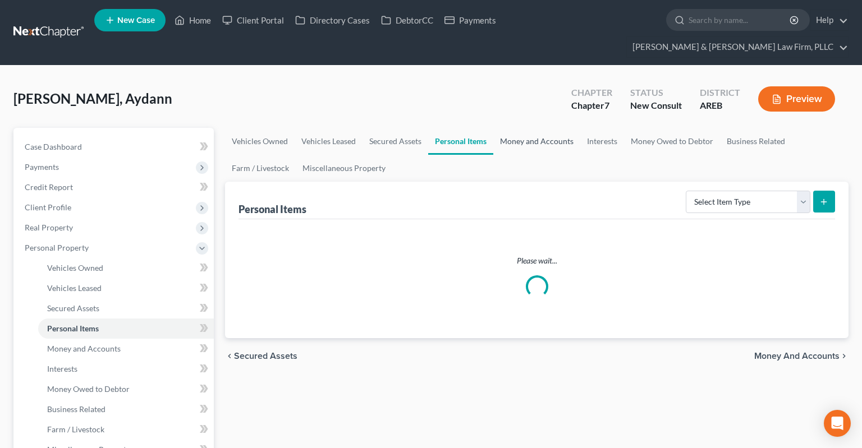
drag, startPoint x: 542, startPoint y: 125, endPoint x: 551, endPoint y: 130, distance: 10.6
click at [543, 128] on link "Money and Accounts" at bounding box center [536, 141] width 87 height 27
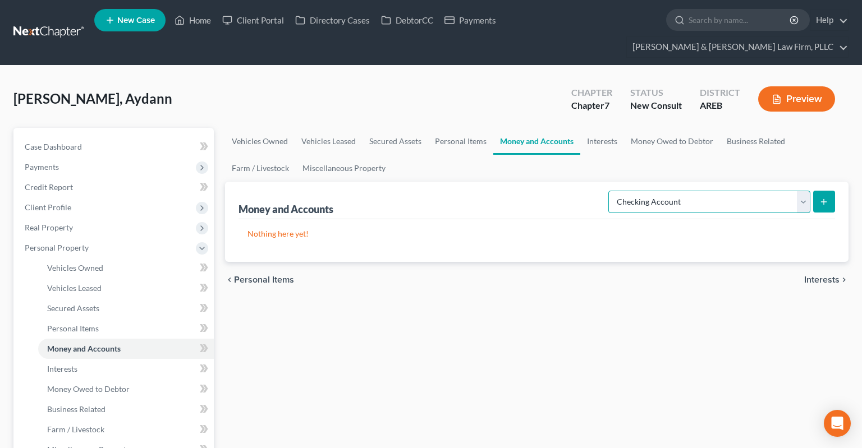
click option "Checking Account" at bounding box center [0, 0] width 0 height 0
drag, startPoint x: 824, startPoint y: 183, endPoint x: 564, endPoint y: 158, distance: 260.4
click at [824, 197] on icon "submit" at bounding box center [823, 201] width 9 height 9
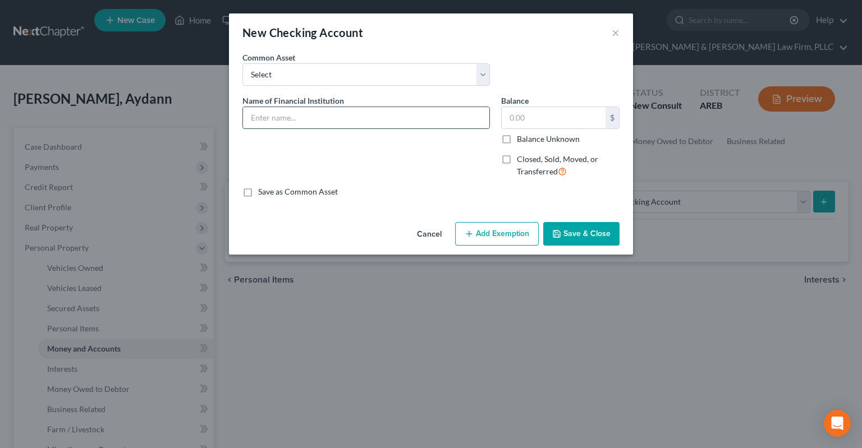
click at [342, 122] on input "text" at bounding box center [366, 117] width 246 height 21
click at [544, 113] on input "text" at bounding box center [554, 117] width 104 height 21
click at [578, 237] on button "Save & Close" at bounding box center [581, 234] width 76 height 24
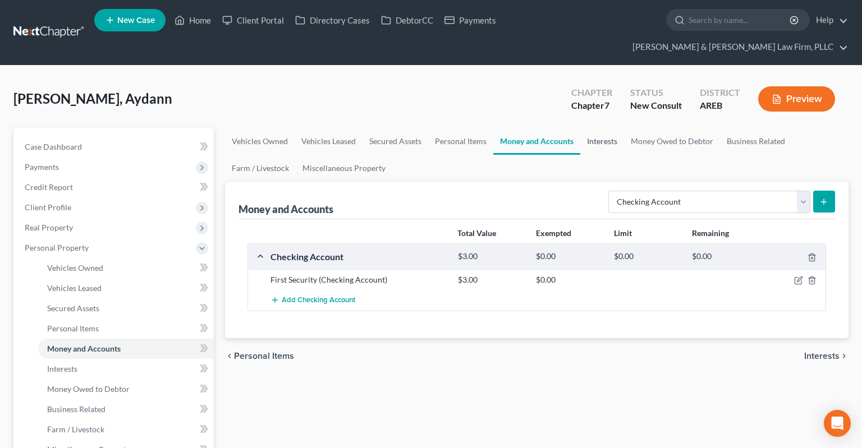
click at [606, 128] on link "Interests" at bounding box center [602, 141] width 44 height 27
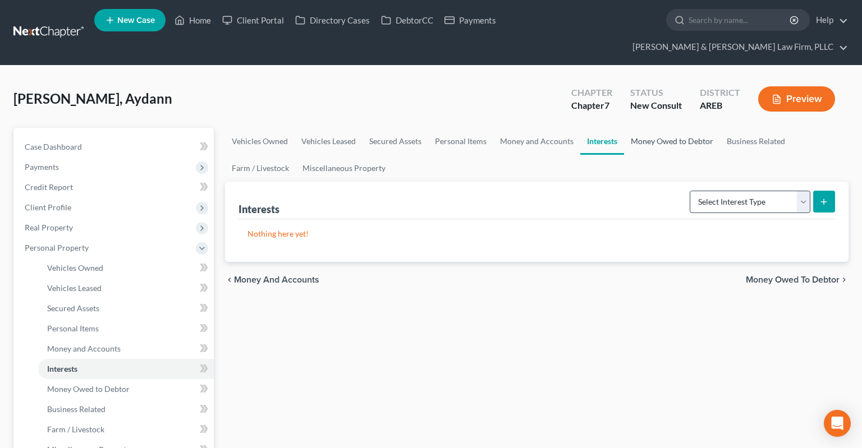
click at [656, 128] on link "Money Owed to Debtor" at bounding box center [672, 141] width 96 height 27
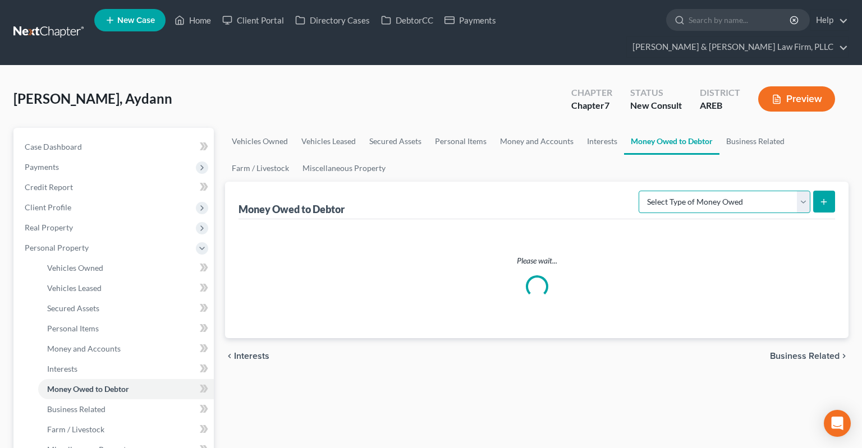
click at [638, 191] on select "Select Type of Money Owed Accounts Receivable Alimony Child Support Claims Agai…" at bounding box center [724, 202] width 172 height 22
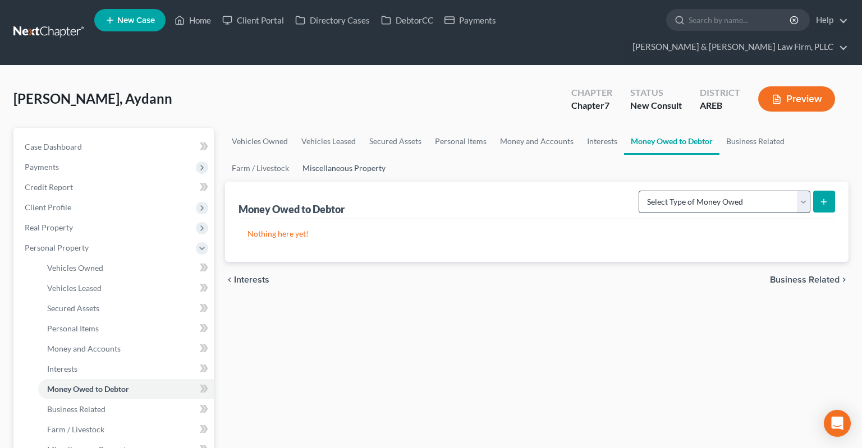
click at [361, 155] on link "Miscellaneous Property" at bounding box center [344, 168] width 96 height 27
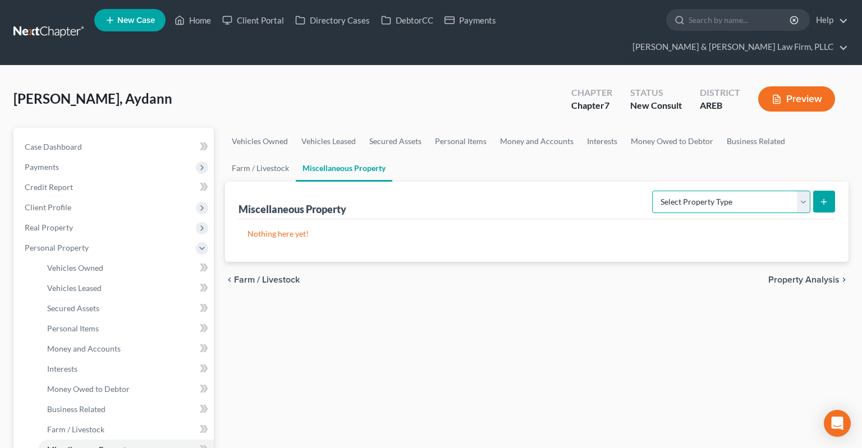
click at [652, 191] on select "Select Property Type Assigned for Creditor Benefit [DATE] Holding for Another N…" at bounding box center [731, 202] width 158 height 22
click at [687, 128] on link "Money Owed to Debtor" at bounding box center [672, 141] width 96 height 27
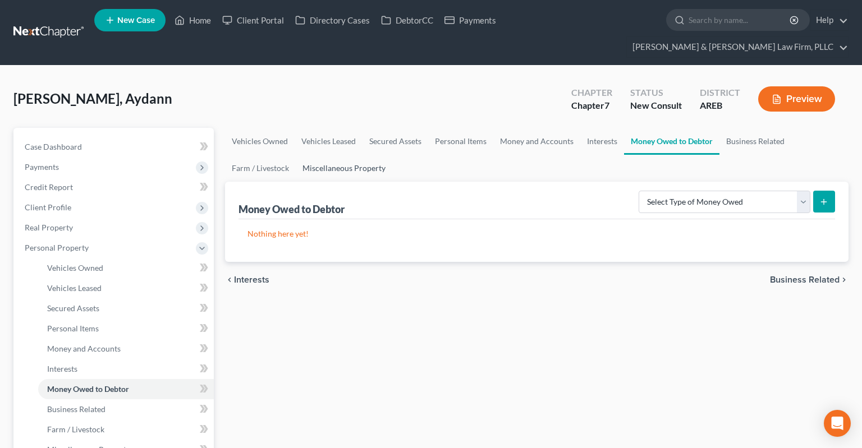
click at [349, 155] on link "Miscellaneous Property" at bounding box center [344, 168] width 96 height 27
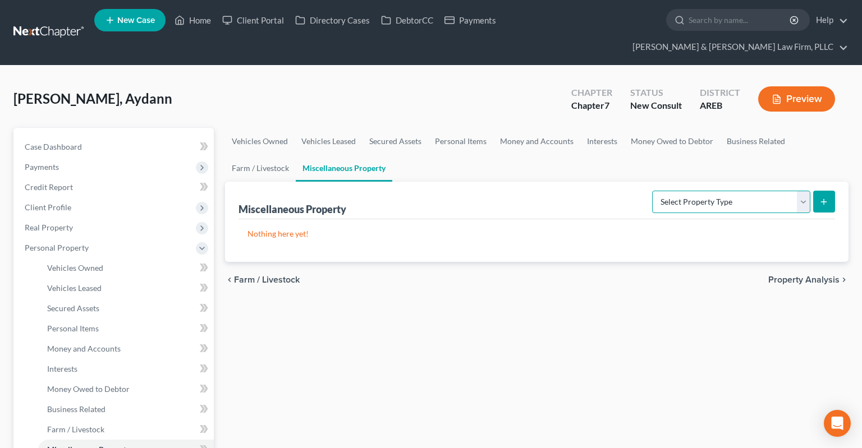
click at [652, 191] on select "Select Property Type Assigned for Creditor Benefit [DATE] Holding for Another N…" at bounding box center [731, 202] width 158 height 22
drag, startPoint x: 666, startPoint y: 177, endPoint x: 264, endPoint y: 309, distance: 423.8
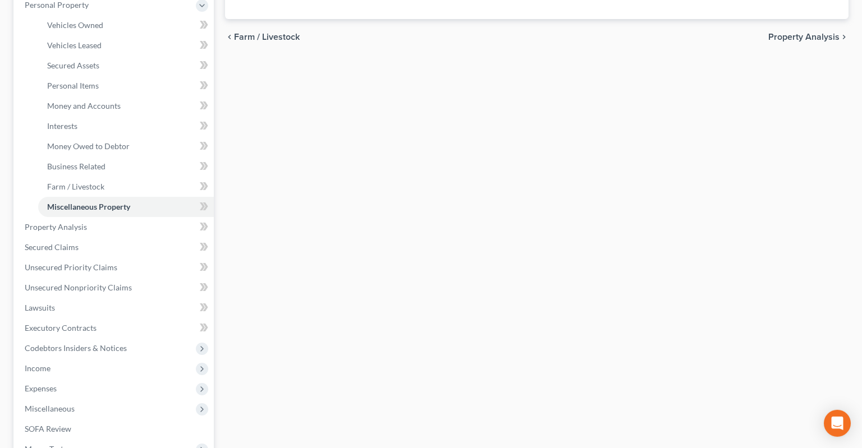
scroll to position [296, 0]
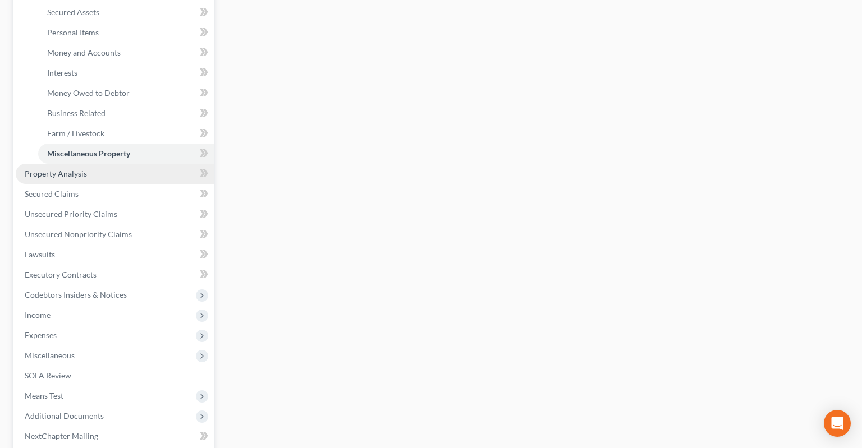
click at [105, 164] on link "Property Analysis" at bounding box center [115, 174] width 198 height 20
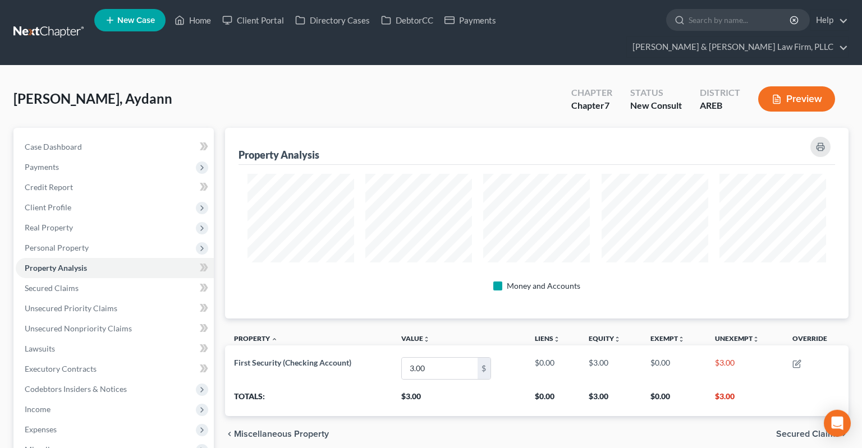
scroll to position [191, 623]
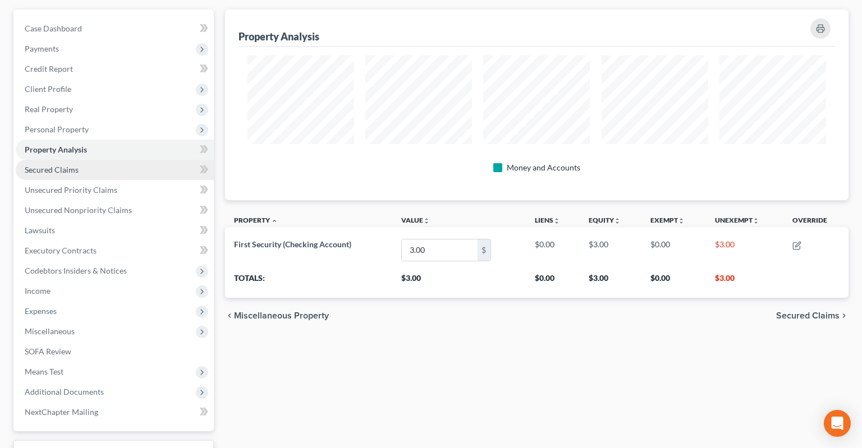
click at [109, 160] on link "Secured Claims" at bounding box center [115, 170] width 198 height 20
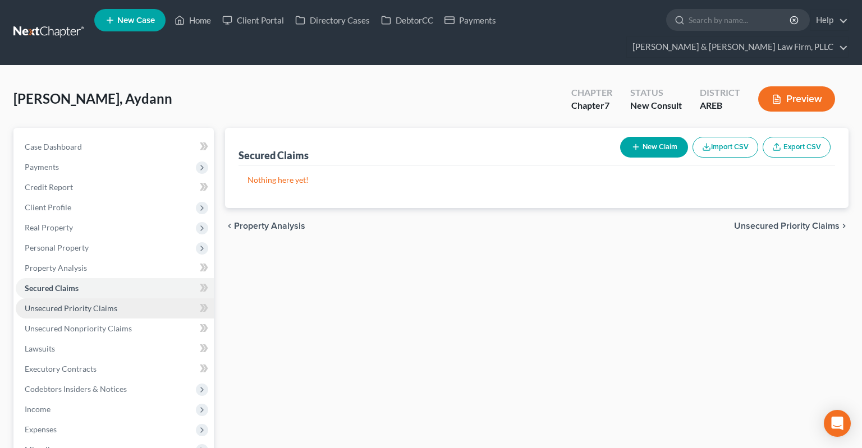
click at [137, 298] on link "Unsecured Priority Claims" at bounding box center [115, 308] width 198 height 20
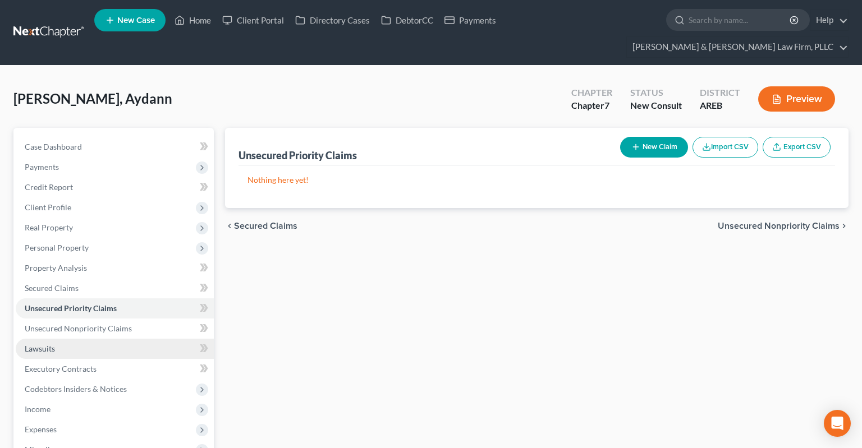
click at [140, 339] on link "Lawsuits" at bounding box center [115, 349] width 198 height 20
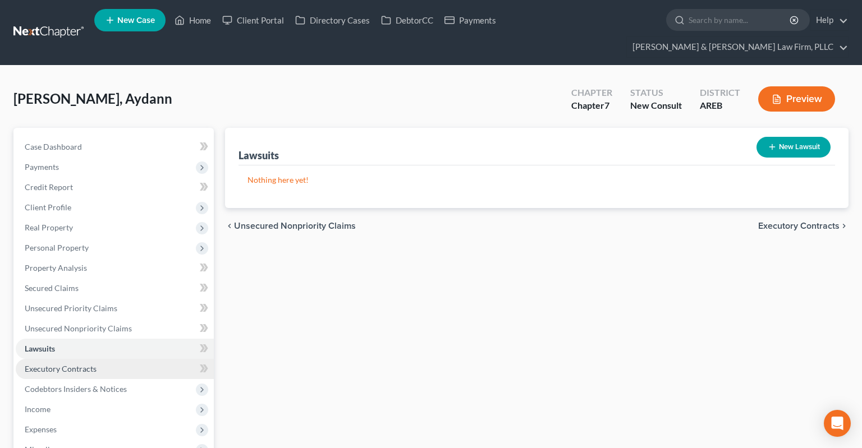
click at [129, 359] on link "Executory Contracts" at bounding box center [115, 369] width 198 height 20
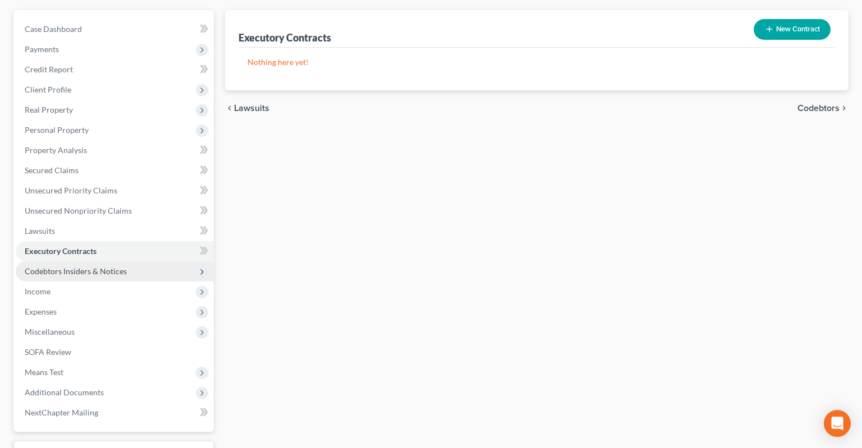
scroll to position [118, 0]
click at [121, 266] on span "Codebtors Insiders & Notices" at bounding box center [76, 271] width 102 height 10
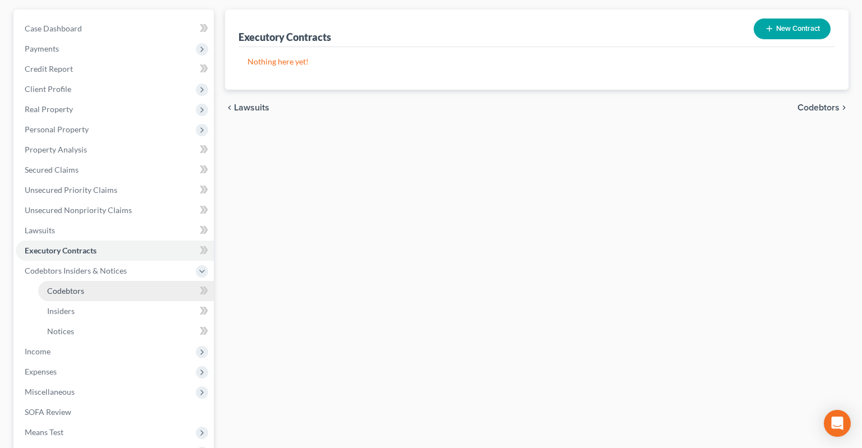
click at [121, 281] on link "Codebtors" at bounding box center [126, 291] width 176 height 20
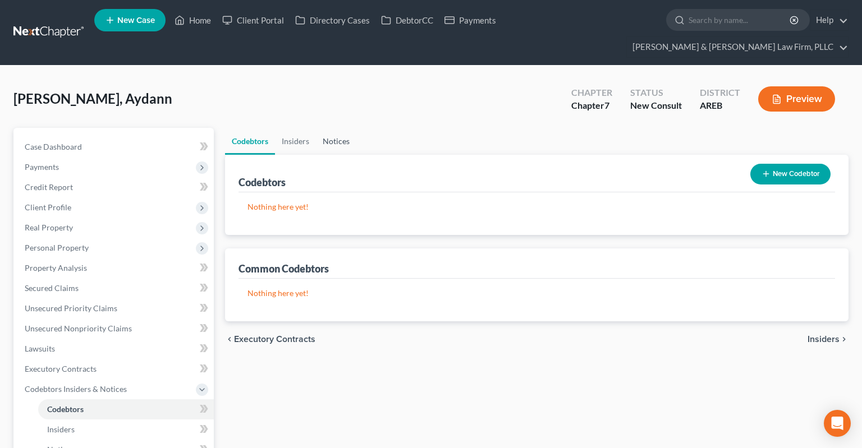
click at [340, 129] on link "Notices" at bounding box center [336, 141] width 40 height 27
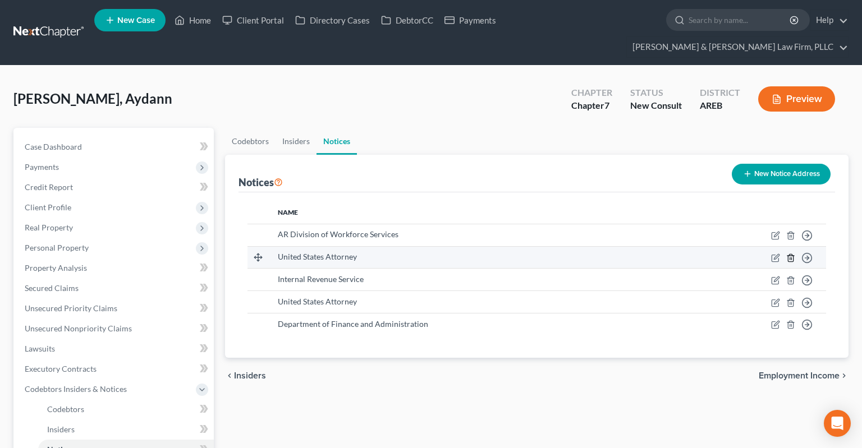
click at [791, 258] on line "button" at bounding box center [791, 259] width 0 height 2
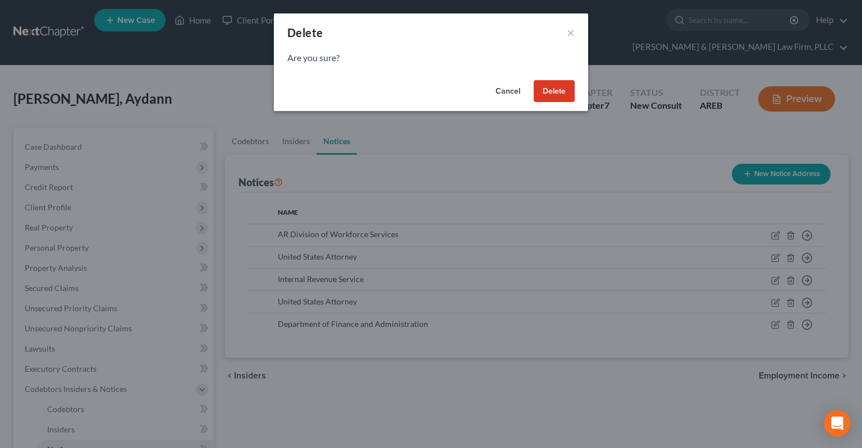
click at [543, 89] on button "Delete" at bounding box center [554, 91] width 41 height 22
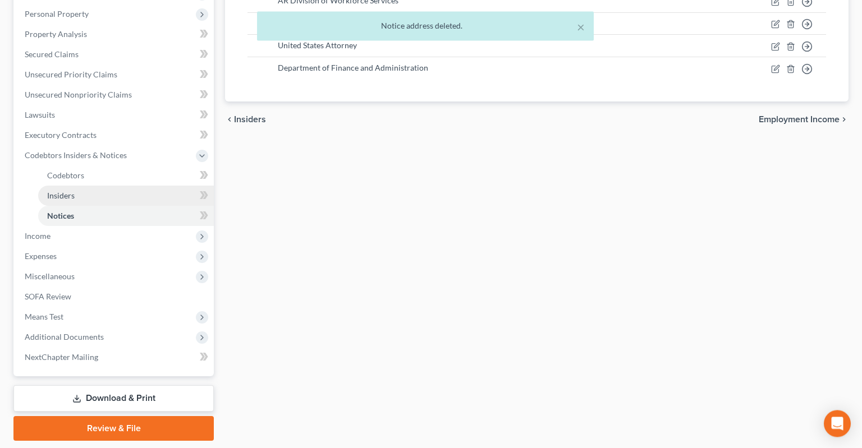
scroll to position [237, 0]
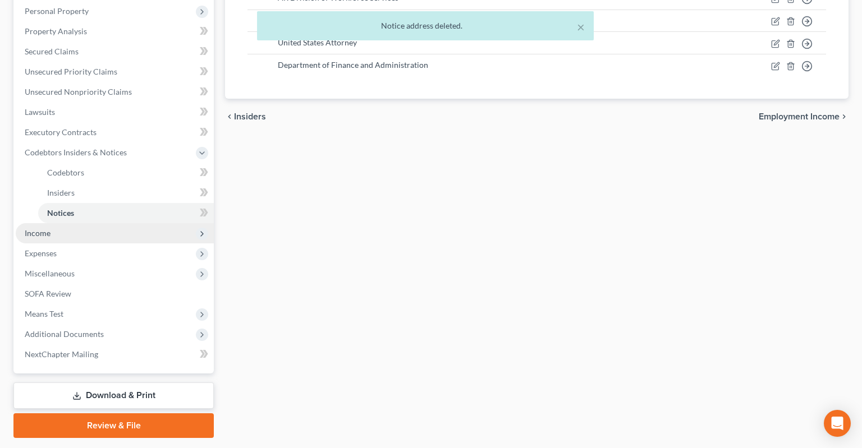
click at [110, 223] on span "Income" at bounding box center [115, 233] width 198 height 20
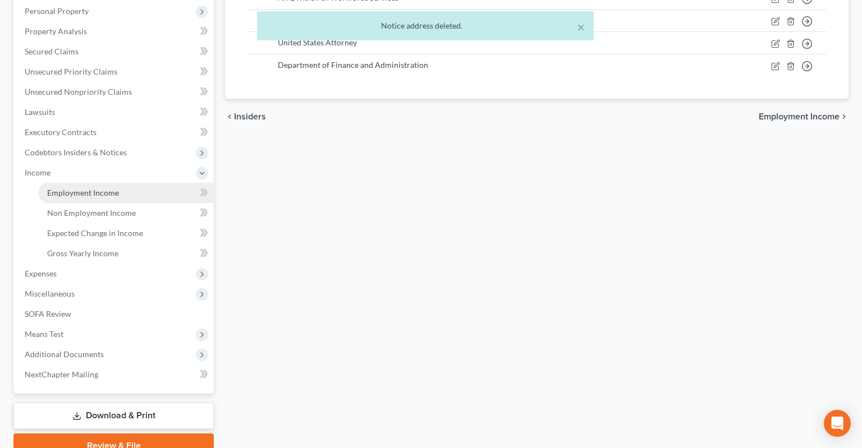
click at [136, 183] on link "Employment Income" at bounding box center [126, 193] width 176 height 20
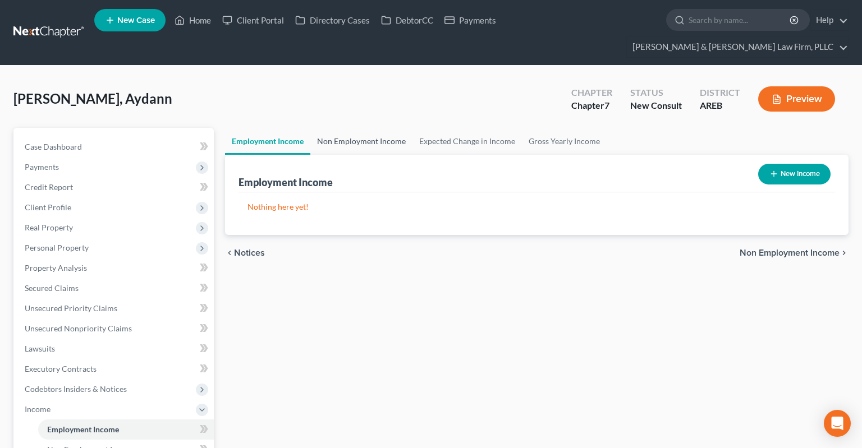
drag, startPoint x: 362, startPoint y: 120, endPoint x: 418, endPoint y: 141, distance: 59.5
click at [362, 128] on link "Non Employment Income" at bounding box center [361, 141] width 102 height 27
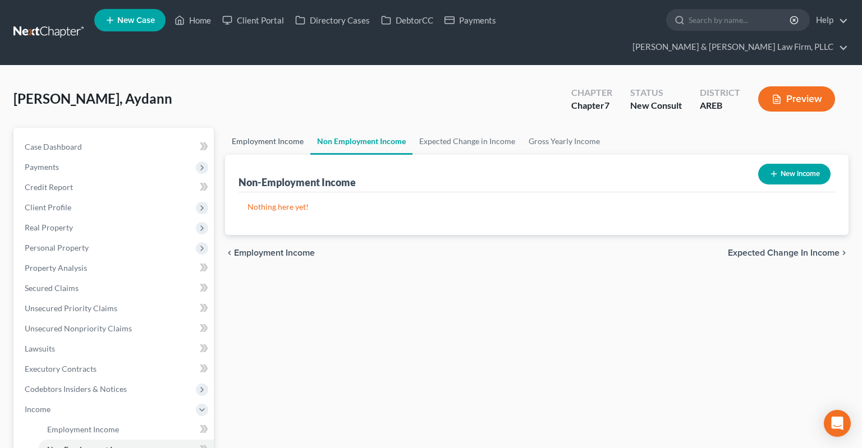
drag, startPoint x: 269, startPoint y: 126, endPoint x: 279, endPoint y: 113, distance: 16.7
click at [269, 128] on link "Employment Income" at bounding box center [267, 141] width 85 height 27
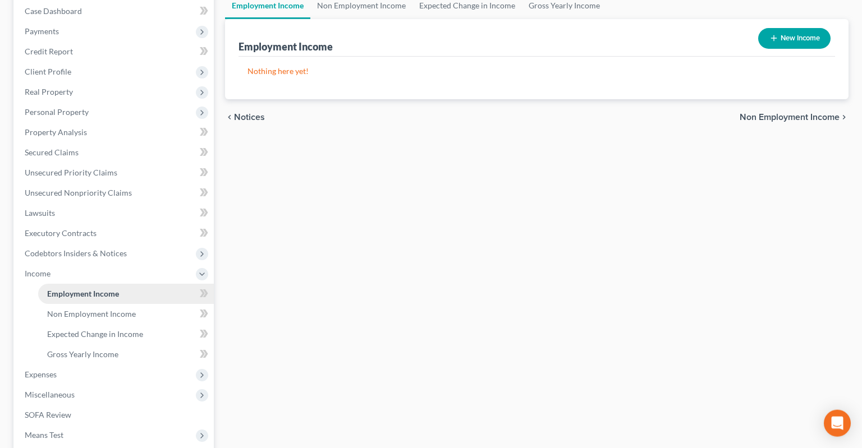
scroll to position [237, 0]
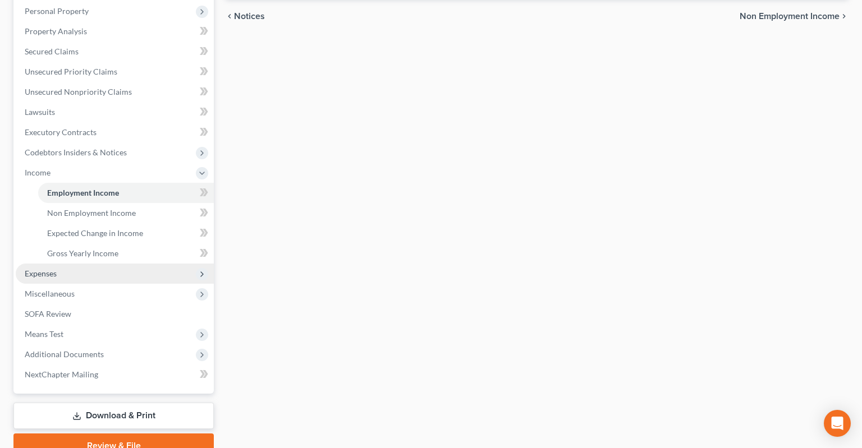
click at [100, 264] on span "Expenses" at bounding box center [115, 274] width 198 height 20
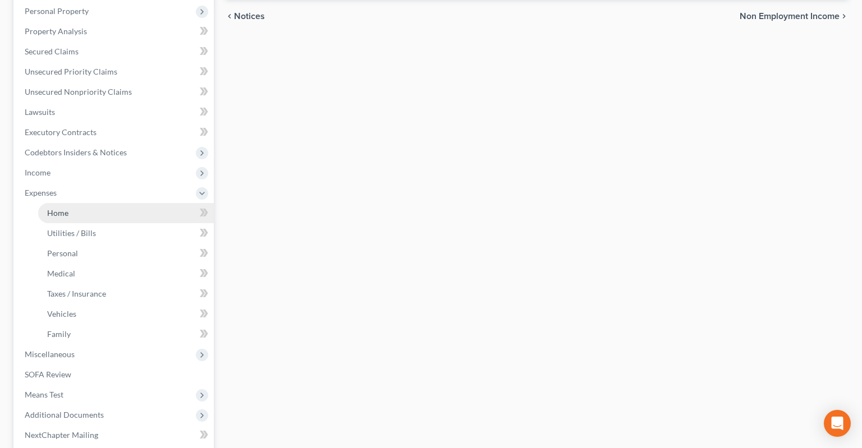
click at [99, 203] on link "Home" at bounding box center [126, 213] width 176 height 20
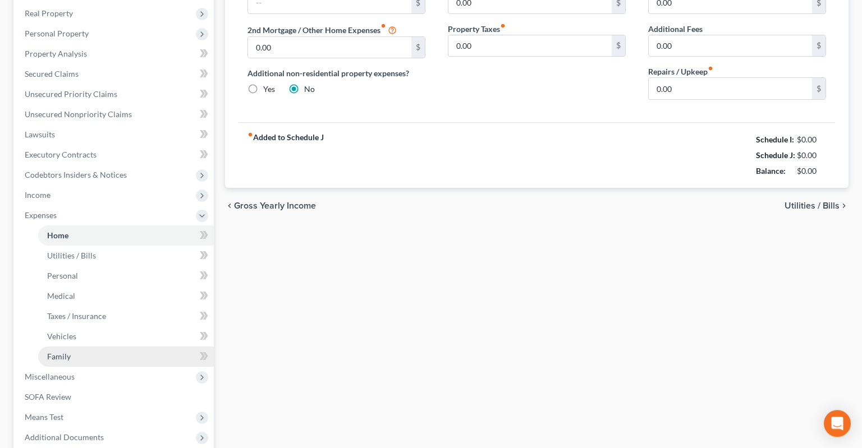
scroll to position [328, 0]
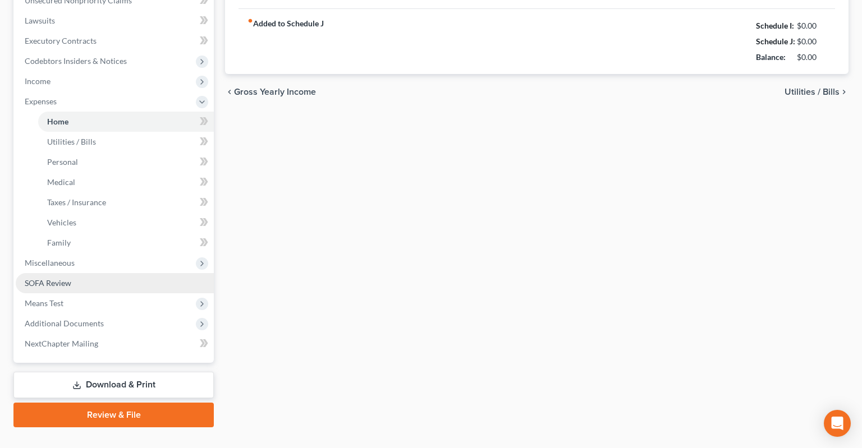
drag, startPoint x: 82, startPoint y: 276, endPoint x: 181, endPoint y: 265, distance: 98.8
click at [85, 293] on span "Means Test" at bounding box center [115, 303] width 198 height 20
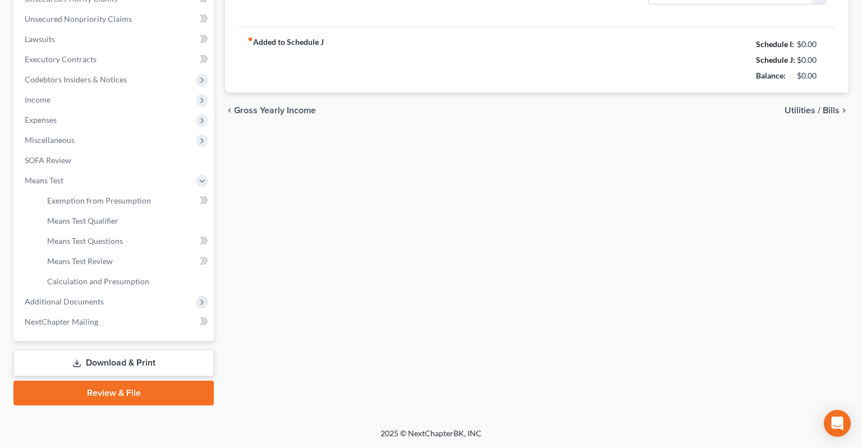
scroll to position [288, 0]
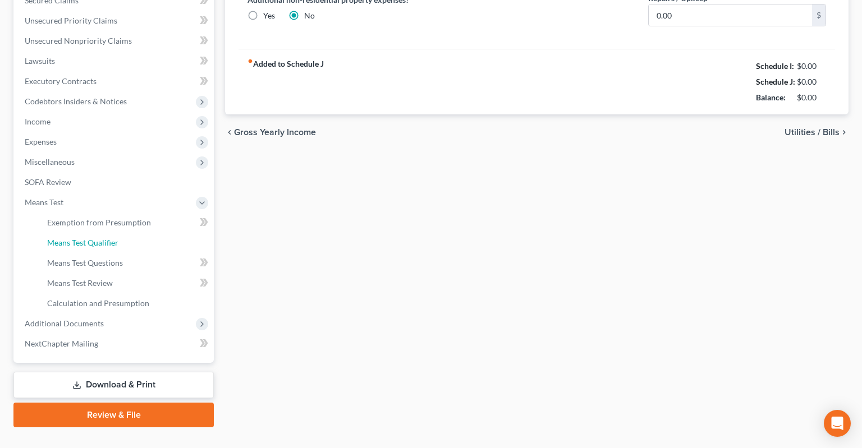
drag, startPoint x: 100, startPoint y: 226, endPoint x: 288, endPoint y: 213, distance: 188.9
click at [101, 238] on span "Means Test Qualifier" at bounding box center [82, 243] width 71 height 10
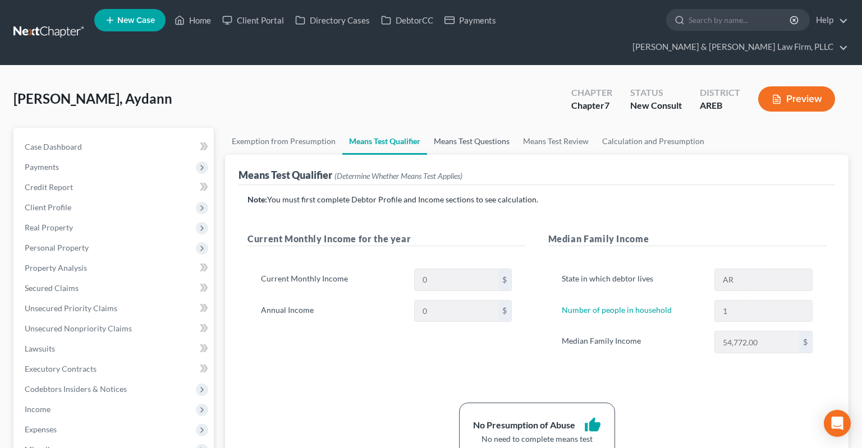
drag, startPoint x: 459, startPoint y: 130, endPoint x: 432, endPoint y: 130, distance: 26.9
click at [459, 130] on link "Means Test Questions" at bounding box center [471, 141] width 89 height 27
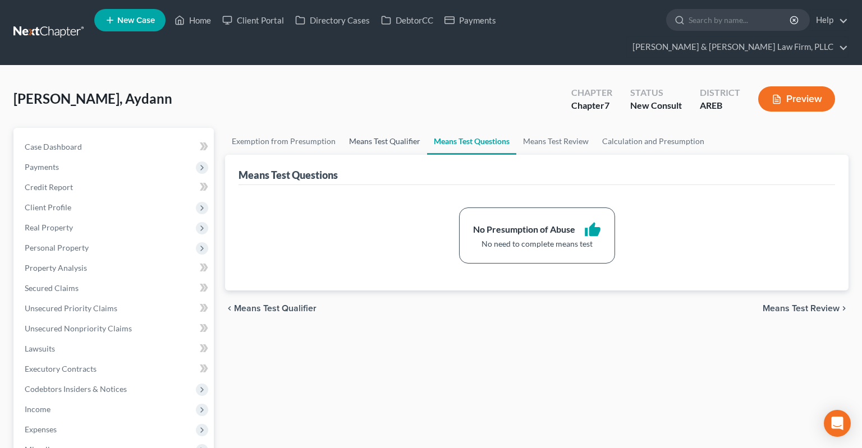
drag, startPoint x: 353, startPoint y: 127, endPoint x: 374, endPoint y: 123, distance: 21.2
click at [353, 128] on link "Means Test Qualifier" at bounding box center [384, 141] width 85 height 27
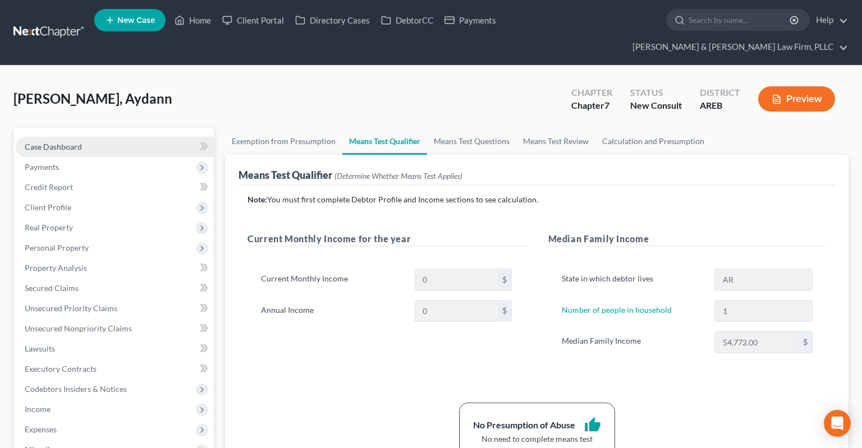
click at [111, 137] on link "Case Dashboard" at bounding box center [115, 147] width 198 height 20
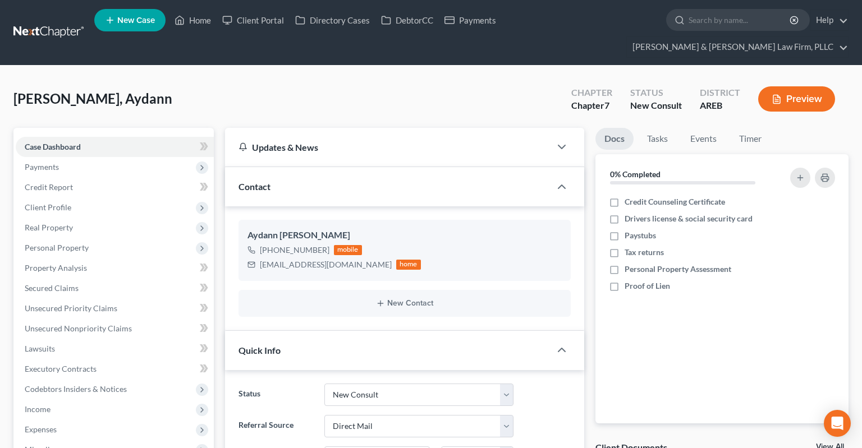
click at [286, 79] on div "[PERSON_NAME], Aydann Upgraded Chapter Chapter 7 Status New Consult District AR…" at bounding box center [430, 103] width 835 height 49
drag, startPoint x: 351, startPoint y: 91, endPoint x: 357, endPoint y: 86, distance: 7.6
click at [356, 88] on div "[PERSON_NAME], Aydann Upgraded Chapter Chapter 7 Status New Consult District AR…" at bounding box center [430, 103] width 835 height 49
click at [80, 197] on span "Client Profile" at bounding box center [115, 207] width 198 height 20
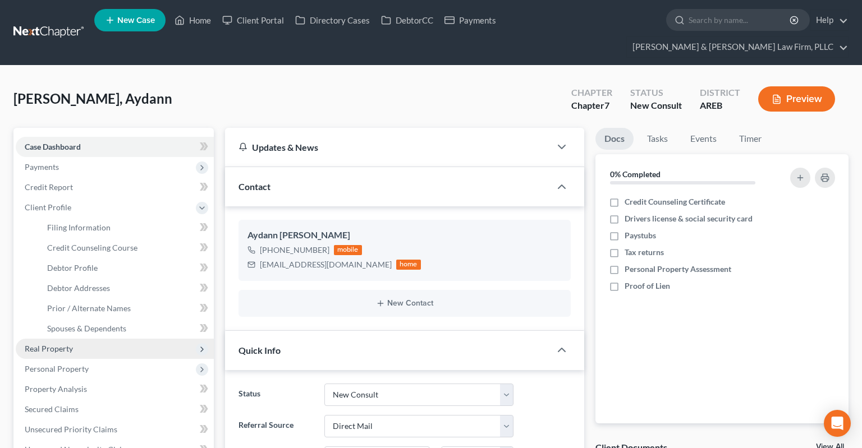
click at [59, 344] on span "Real Property" at bounding box center [49, 349] width 48 height 10
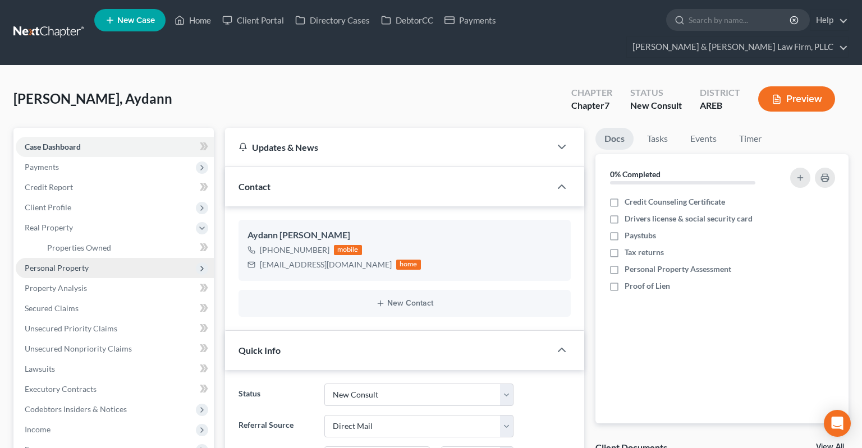
click at [77, 263] on span "Personal Property" at bounding box center [57, 268] width 64 height 10
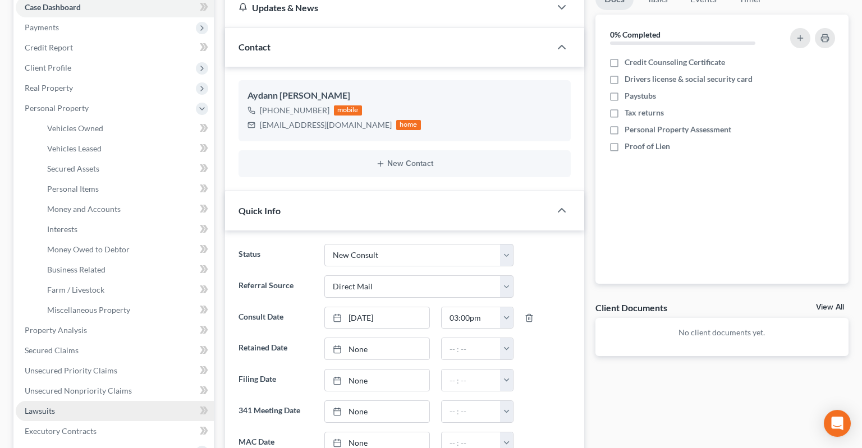
scroll to position [237, 0]
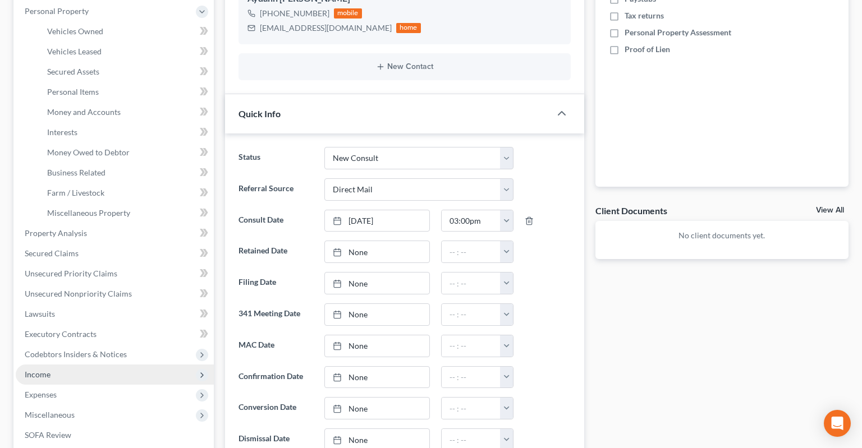
click at [103, 365] on span "Income" at bounding box center [115, 375] width 198 height 20
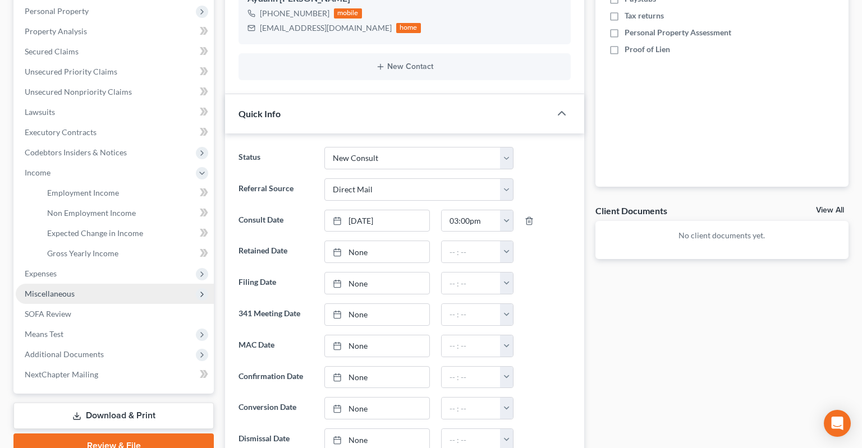
drag, startPoint x: 87, startPoint y: 259, endPoint x: 91, endPoint y: 263, distance: 6.0
click at [87, 264] on span "Expenses" at bounding box center [115, 274] width 198 height 20
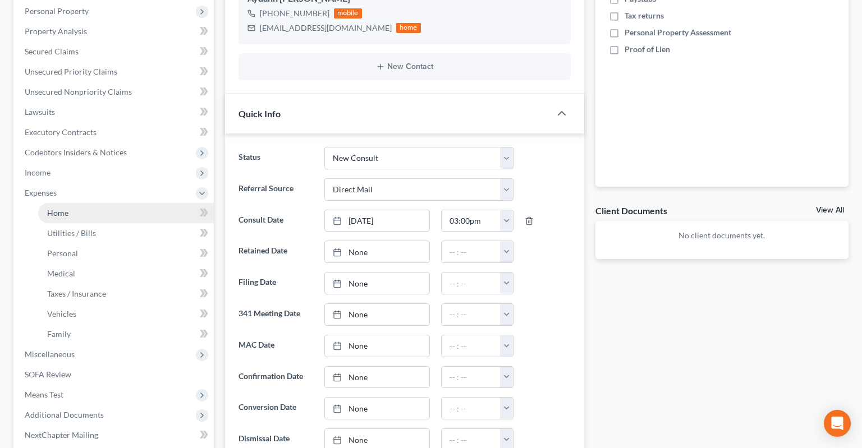
click at [101, 203] on link "Home" at bounding box center [126, 213] width 176 height 20
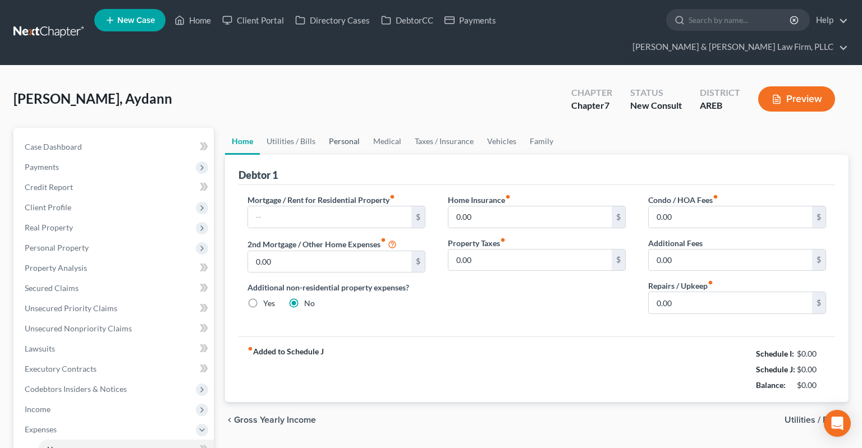
click at [338, 128] on link "Personal" at bounding box center [344, 141] width 44 height 27
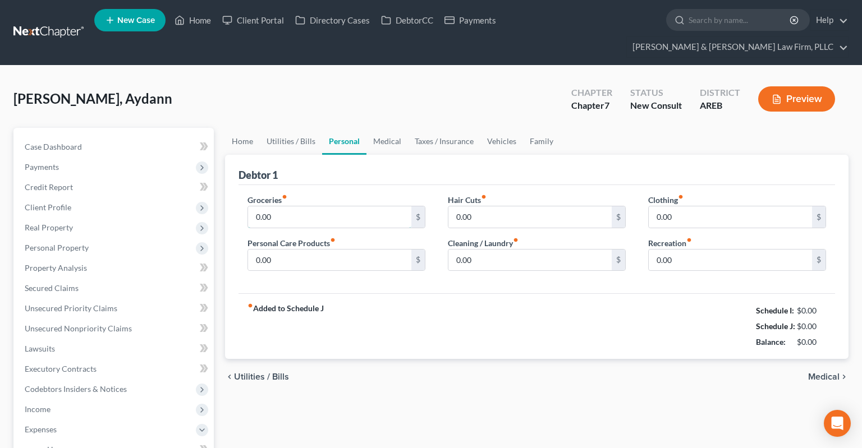
click at [307, 206] on input "0.00" at bounding box center [329, 216] width 163 height 21
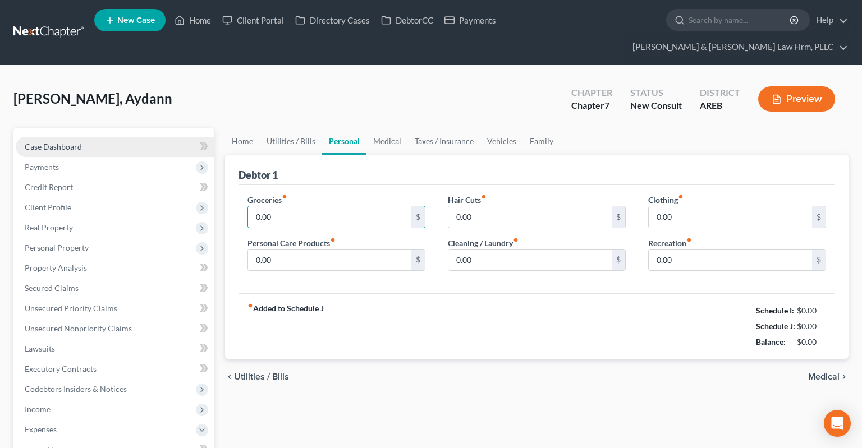
click at [125, 137] on link "Case Dashboard" at bounding box center [115, 147] width 198 height 20
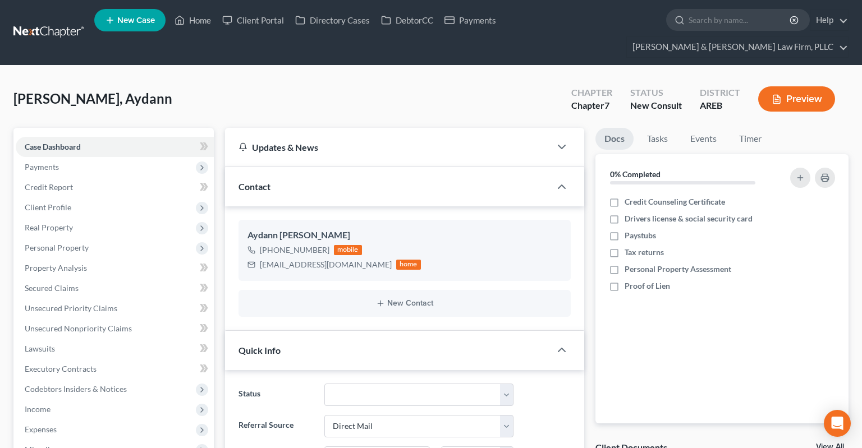
click at [544, 88] on div "[PERSON_NAME], Aydann Upgraded Chapter Chapter 7 Status New Consult District AR…" at bounding box center [430, 103] width 835 height 49
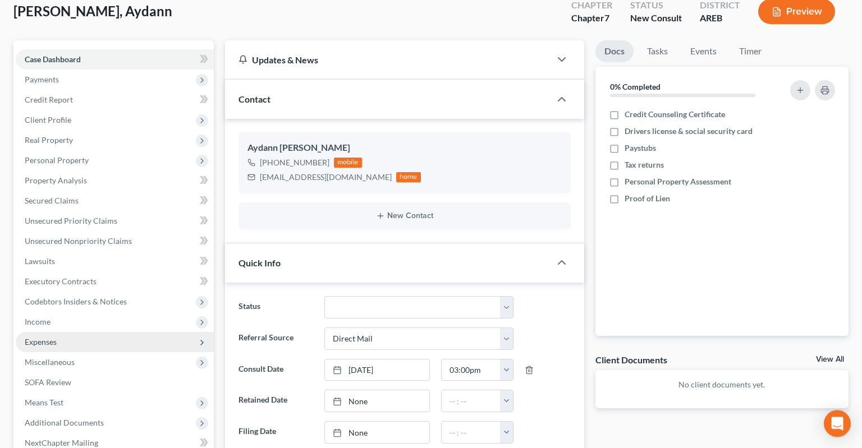
scroll to position [296, 0]
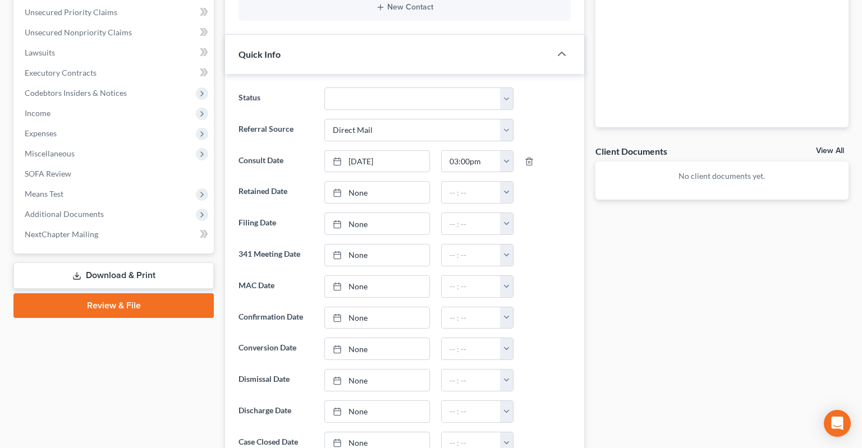
drag, startPoint x: 89, startPoint y: 189, endPoint x: 257, endPoint y: 172, distance: 168.6
click at [91, 204] on span "Additional Documents" at bounding box center [115, 214] width 198 height 20
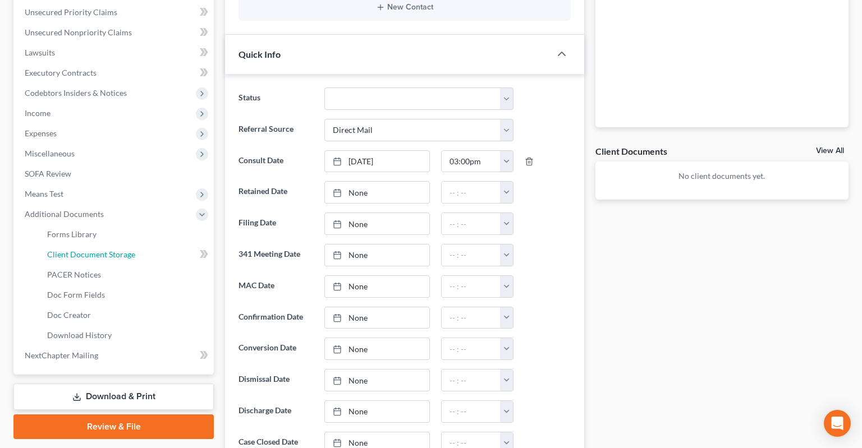
drag, startPoint x: 145, startPoint y: 231, endPoint x: 298, endPoint y: 199, distance: 157.1
click at [145, 245] on link "Client Document Storage" at bounding box center [126, 255] width 176 height 20
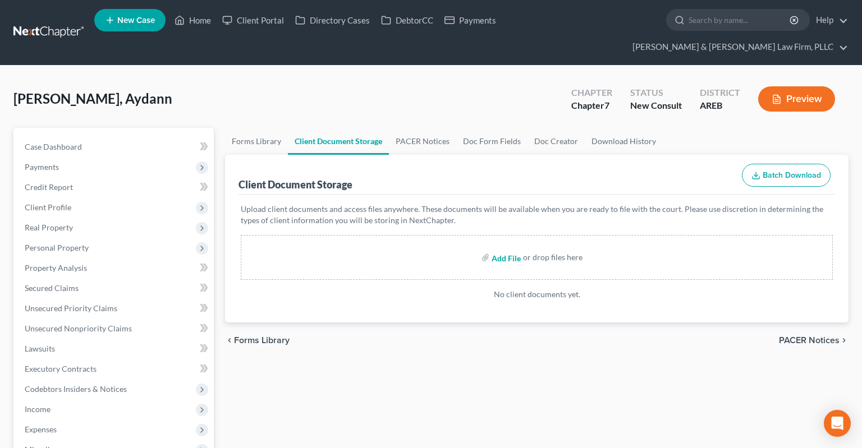
click at [504, 247] on input "file" at bounding box center [504, 257] width 27 height 20
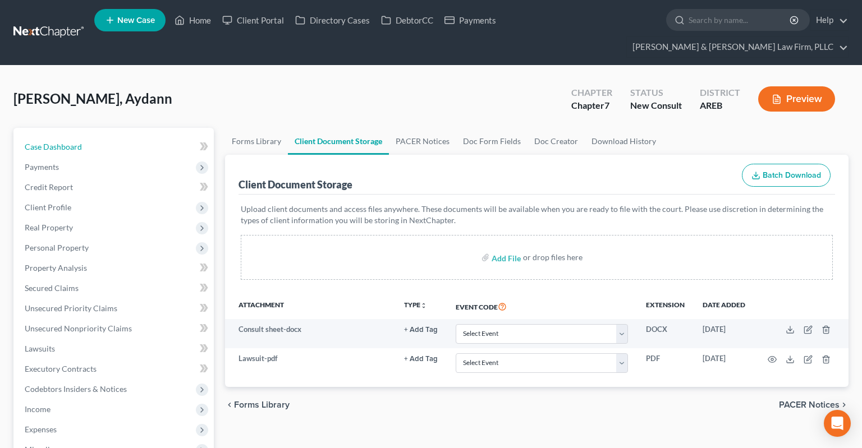
drag, startPoint x: 102, startPoint y: 122, endPoint x: 333, endPoint y: 48, distance: 243.2
click at [102, 137] on link "Case Dashboard" at bounding box center [115, 147] width 198 height 20
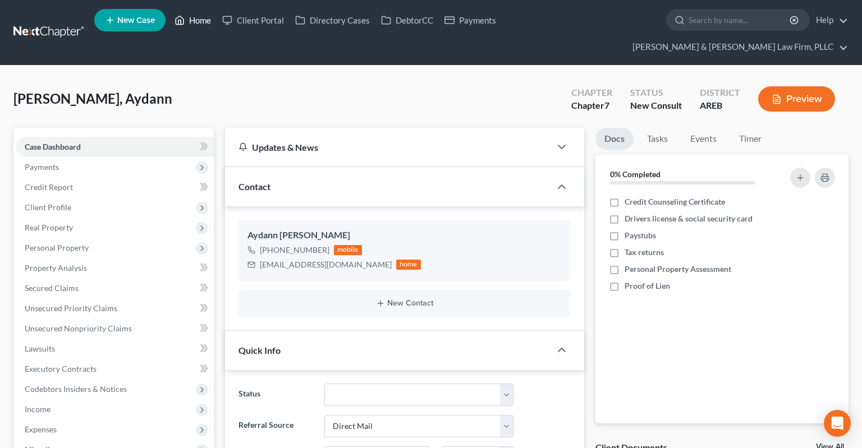
drag, startPoint x: 197, startPoint y: 26, endPoint x: 181, endPoint y: 4, distance: 27.3
click at [198, 26] on link "Home" at bounding box center [193, 20] width 48 height 20
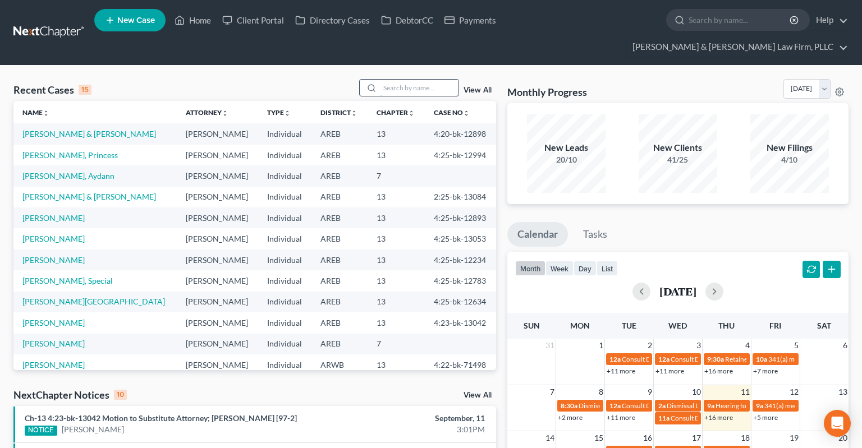
click at [428, 80] on input "search" at bounding box center [419, 88] width 79 height 16
click at [70, 255] on link "[PERSON_NAME]" at bounding box center [53, 260] width 62 height 10
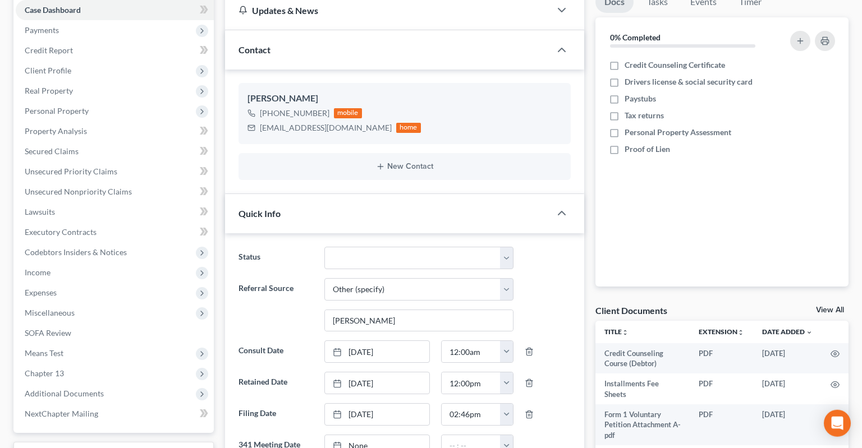
scroll to position [177, 0]
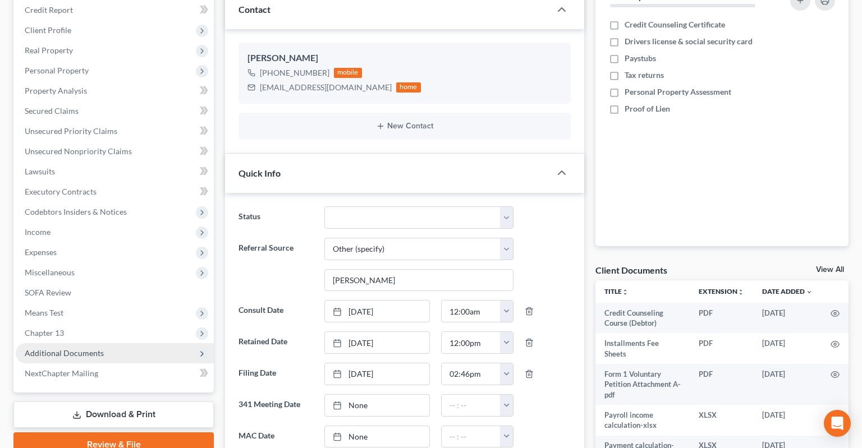
click at [134, 343] on span "Additional Documents" at bounding box center [115, 353] width 198 height 20
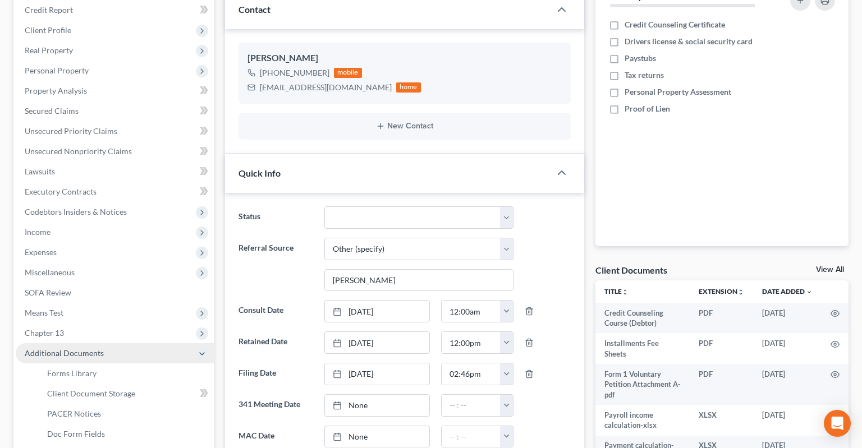
scroll to position [237, 0]
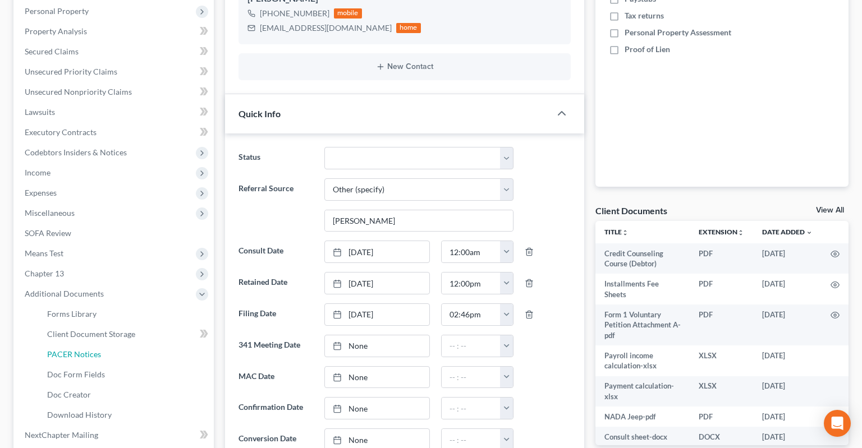
click at [129, 344] on link "PACER Notices" at bounding box center [126, 354] width 176 height 20
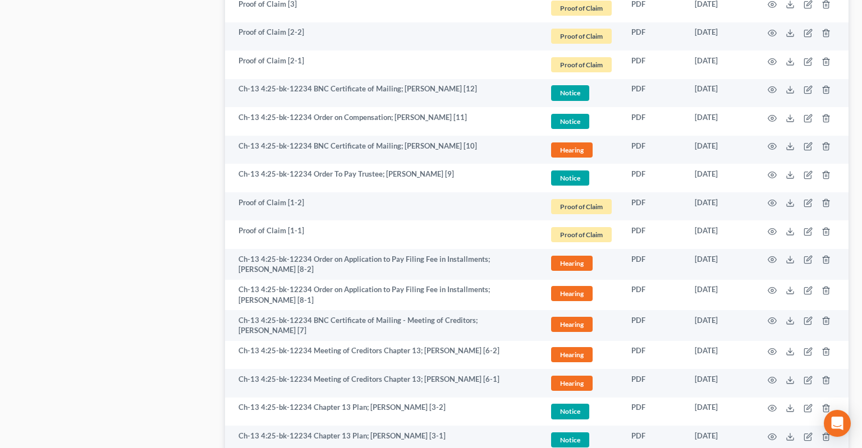
scroll to position [1193, 0]
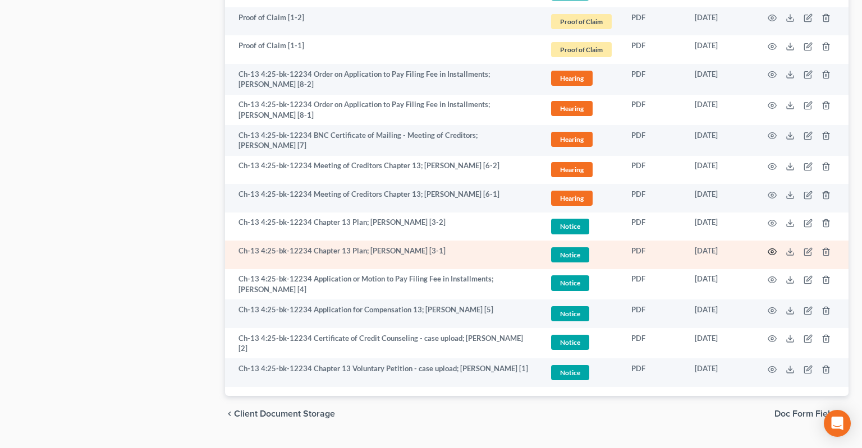
click at [771, 247] on icon "button" at bounding box center [771, 251] width 9 height 9
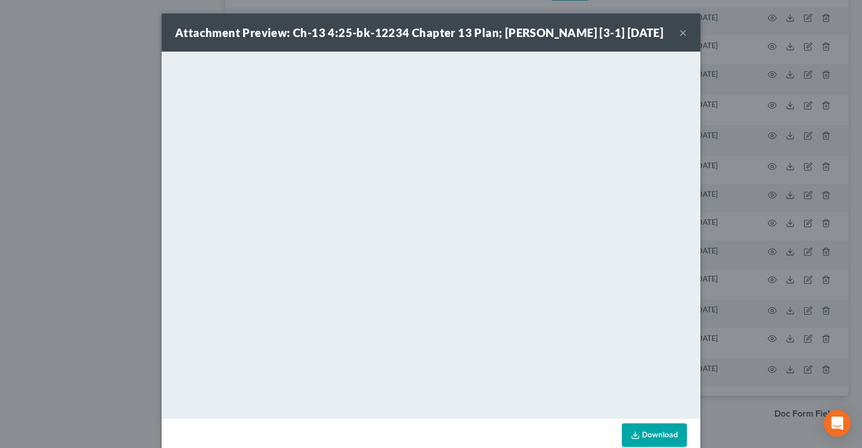
click at [681, 39] on button "×" at bounding box center [683, 32] width 8 height 13
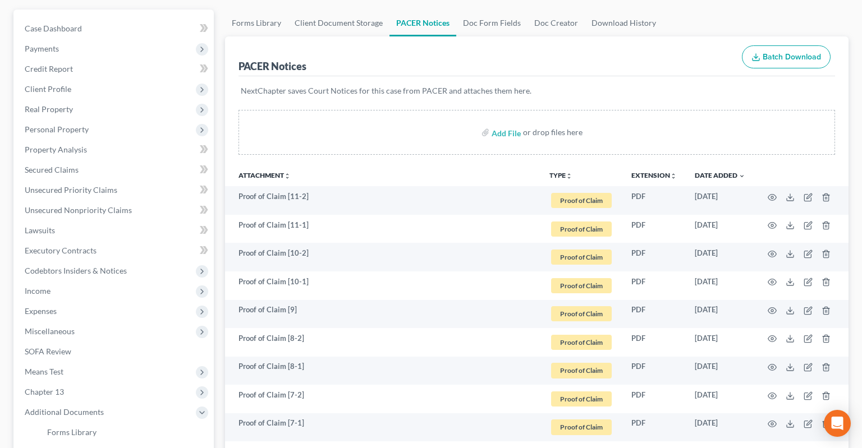
scroll to position [0, 0]
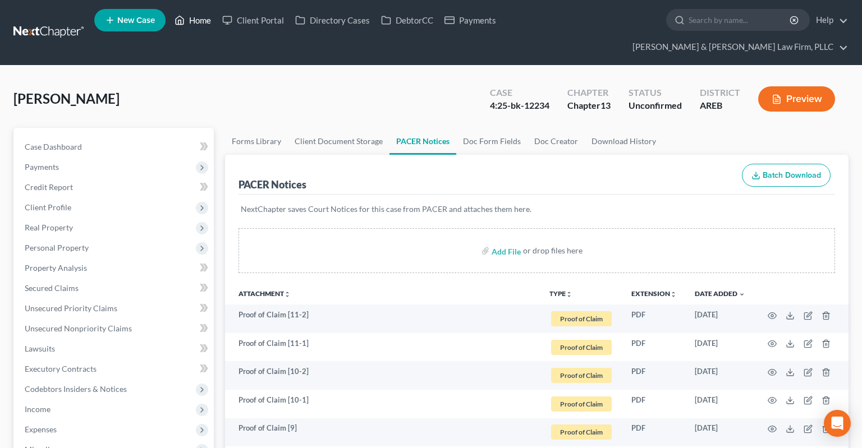
click at [196, 30] on link "Home" at bounding box center [193, 20] width 48 height 20
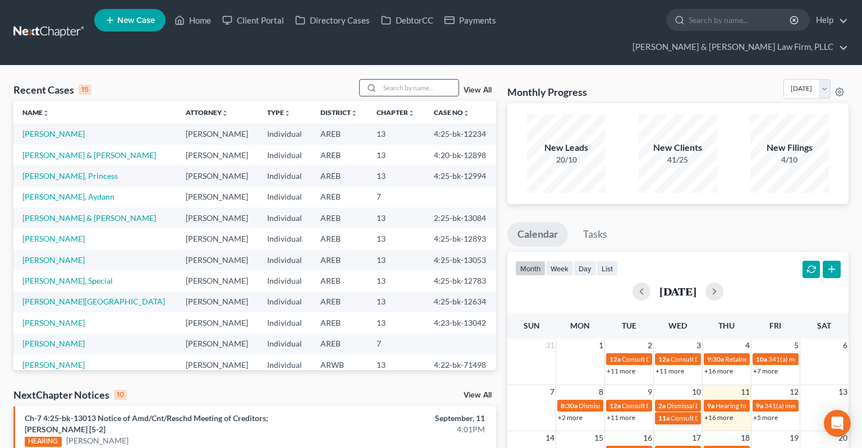
click at [398, 80] on input "search" at bounding box center [419, 88] width 79 height 16
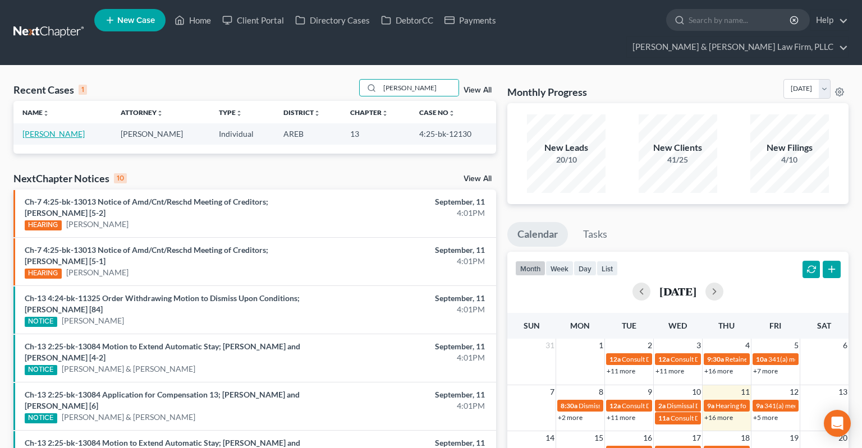
click at [50, 129] on link "[PERSON_NAME]" at bounding box center [53, 134] width 62 height 10
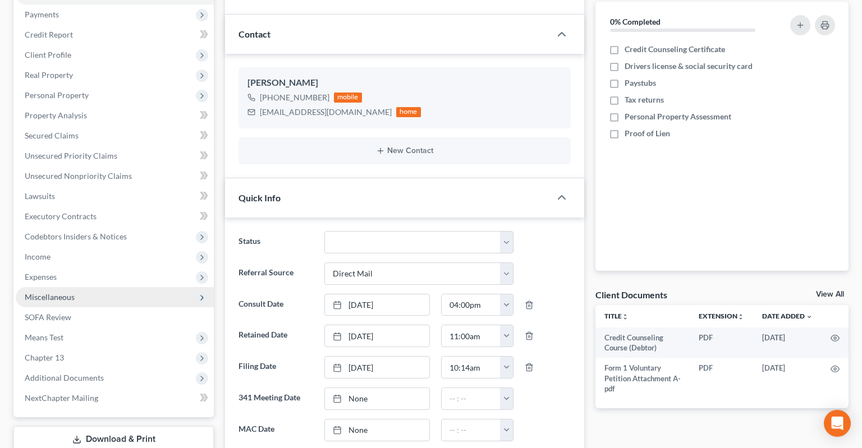
scroll to position [177, 0]
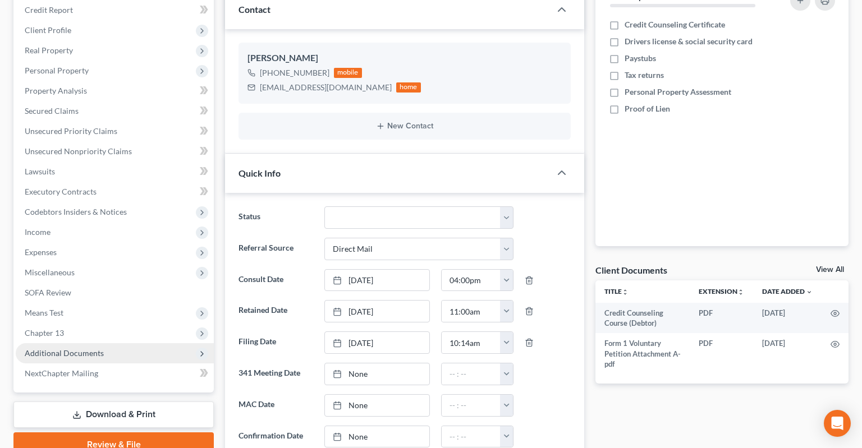
click at [115, 343] on span "Additional Documents" at bounding box center [115, 353] width 198 height 20
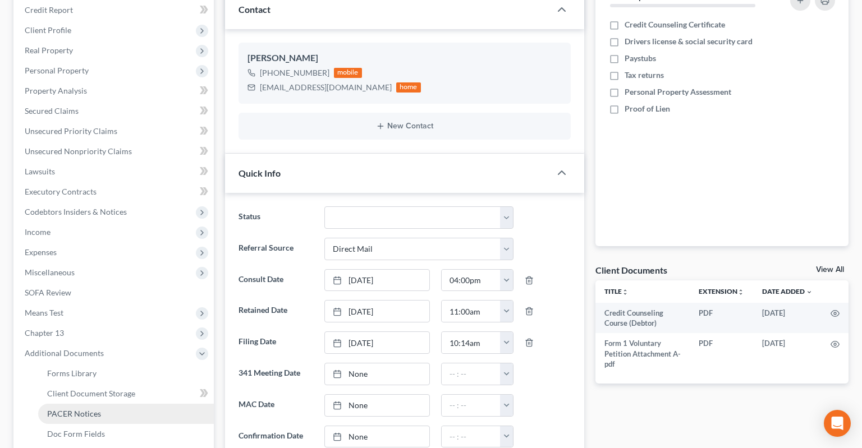
click at [113, 404] on link "PACER Notices" at bounding box center [126, 414] width 176 height 20
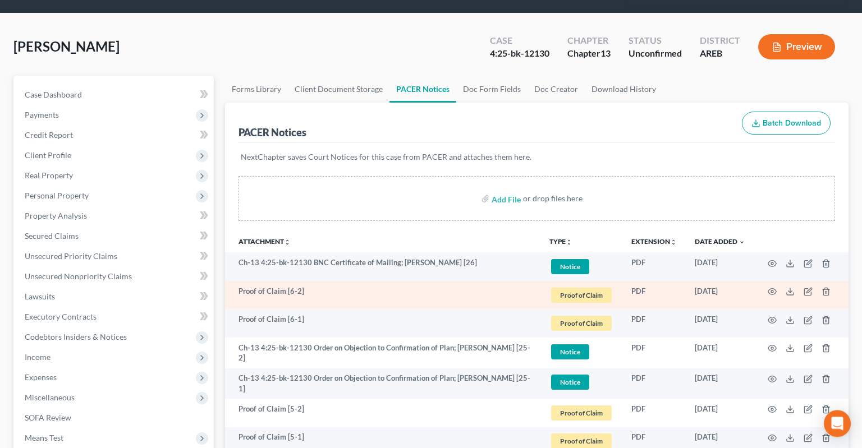
scroll to position [118, 0]
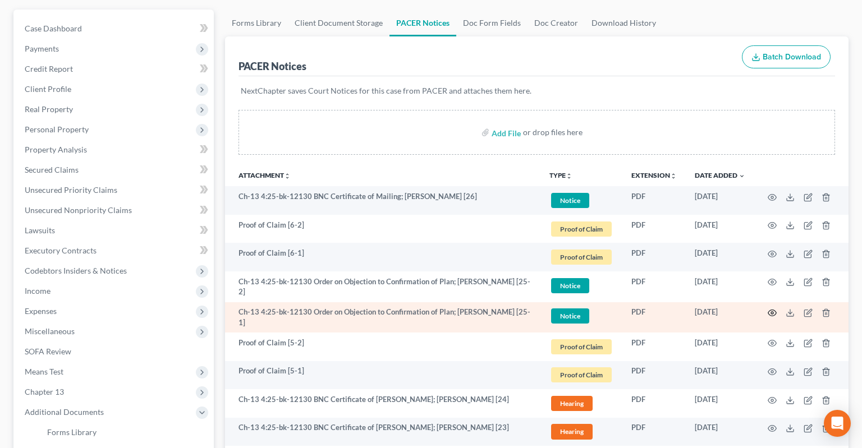
click at [774, 309] on icon "button" at bounding box center [771, 313] width 9 height 9
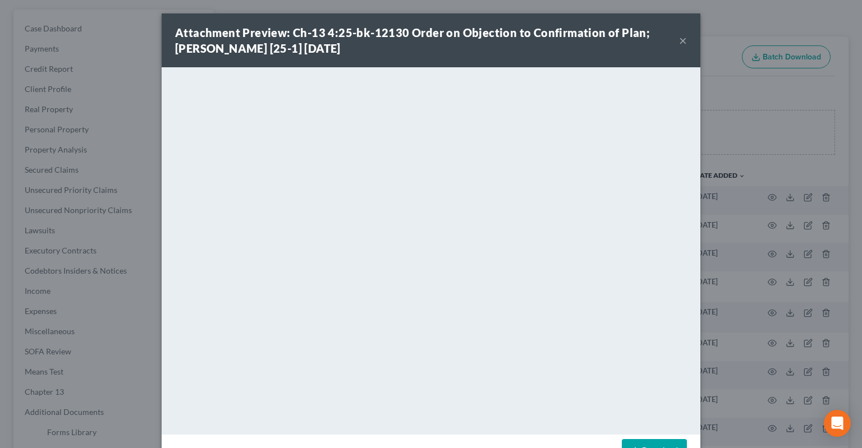
click at [643, 447] on link "Download" at bounding box center [654, 451] width 65 height 24
click at [682, 42] on button "×" at bounding box center [683, 40] width 8 height 13
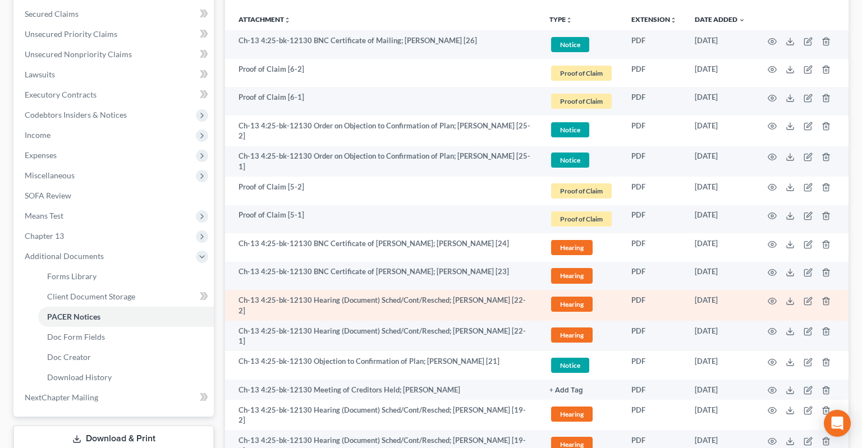
scroll to position [296, 0]
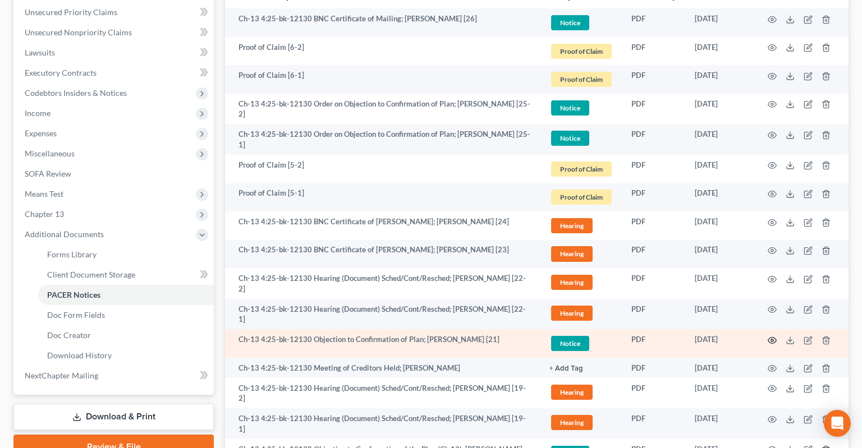
click at [773, 339] on circle "button" at bounding box center [772, 340] width 2 height 2
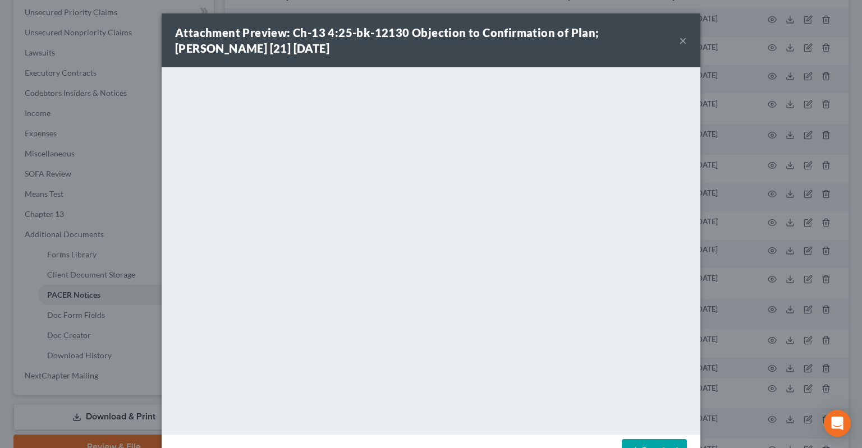
click at [638, 445] on link "Download" at bounding box center [654, 451] width 65 height 24
click at [677, 45] on div "Attachment Preview: Ch-13 4:25-bk-12130 Objection to Confirmation of Plan; [PER…" at bounding box center [427, 40] width 504 height 31
click at [680, 42] on button "×" at bounding box center [683, 40] width 8 height 13
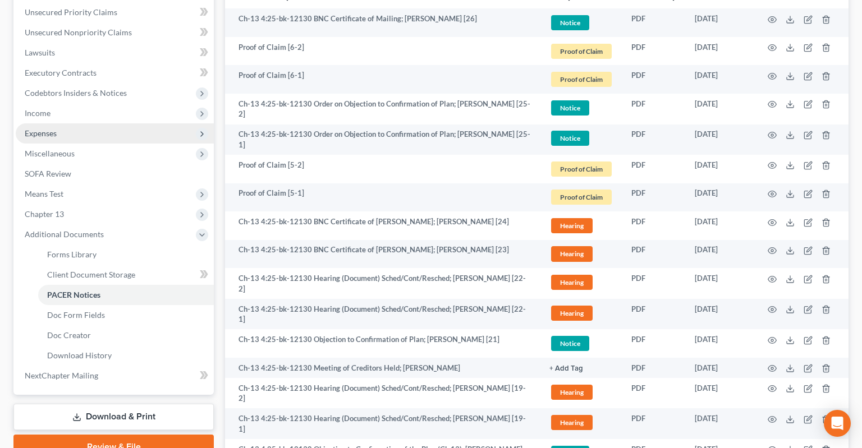
click at [106, 123] on span "Expenses" at bounding box center [115, 133] width 198 height 20
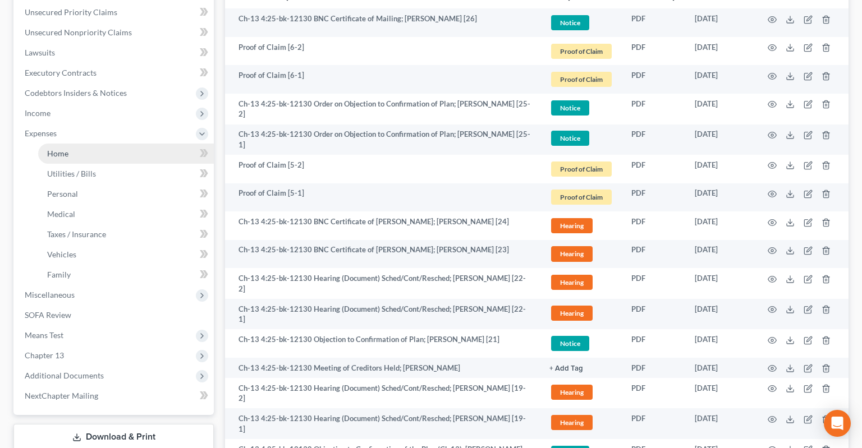
click at [159, 144] on link "Home" at bounding box center [126, 154] width 176 height 20
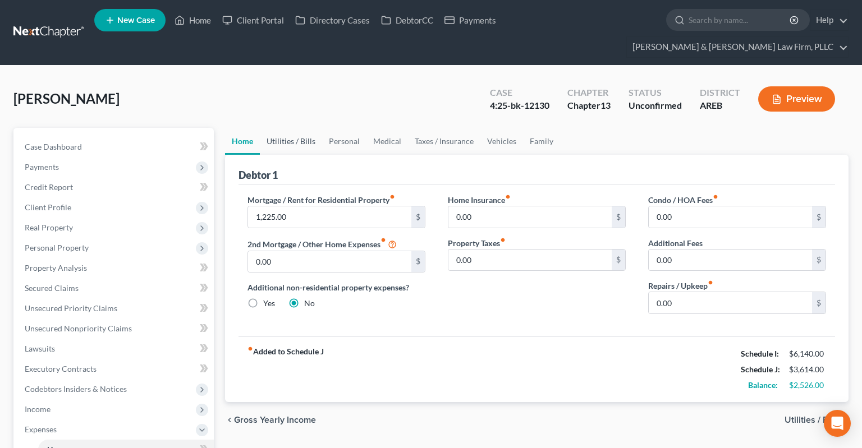
click at [292, 128] on link "Utilities / Bills" at bounding box center [291, 141] width 62 height 27
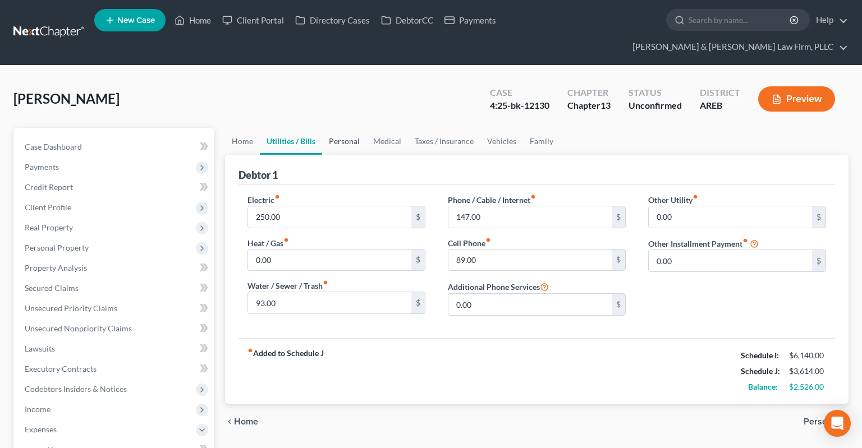
click at [356, 128] on link "Personal" at bounding box center [344, 141] width 44 height 27
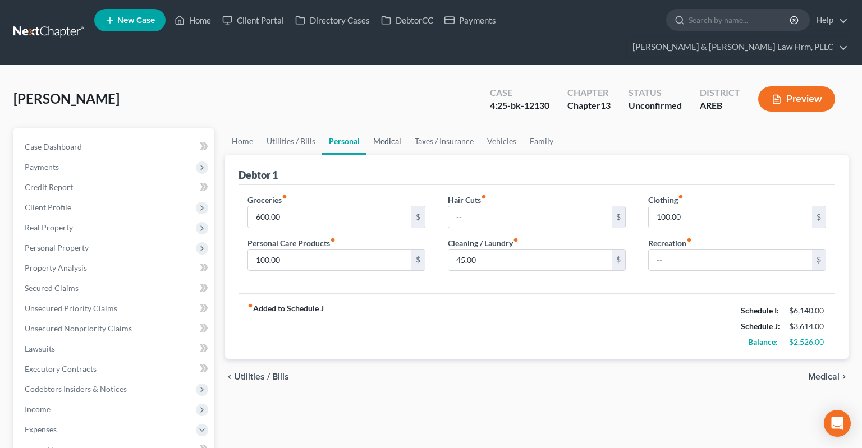
click at [393, 128] on link "Medical" at bounding box center [387, 141] width 42 height 27
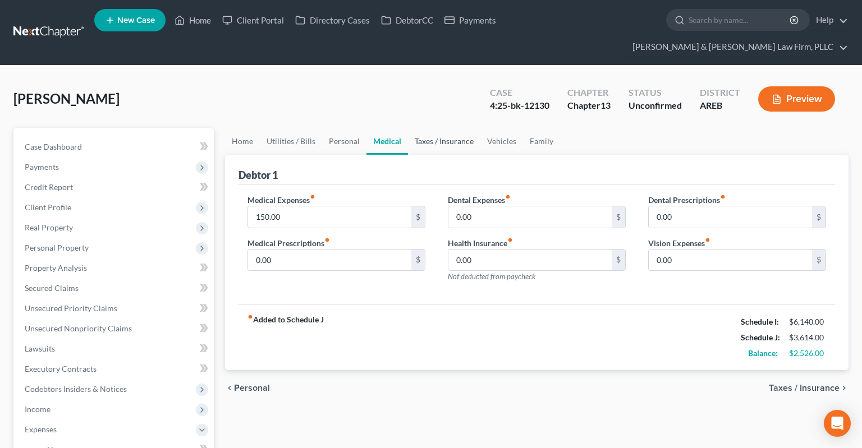
click at [434, 128] on link "Taxes / Insurance" at bounding box center [444, 141] width 72 height 27
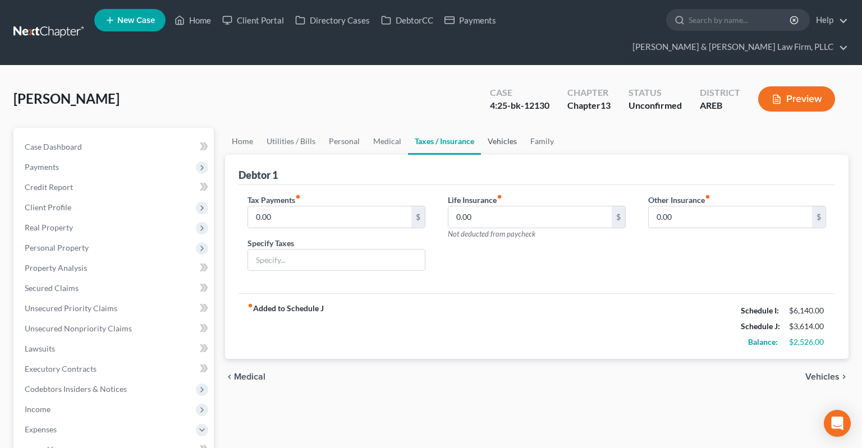
click at [490, 128] on link "Vehicles" at bounding box center [502, 141] width 43 height 27
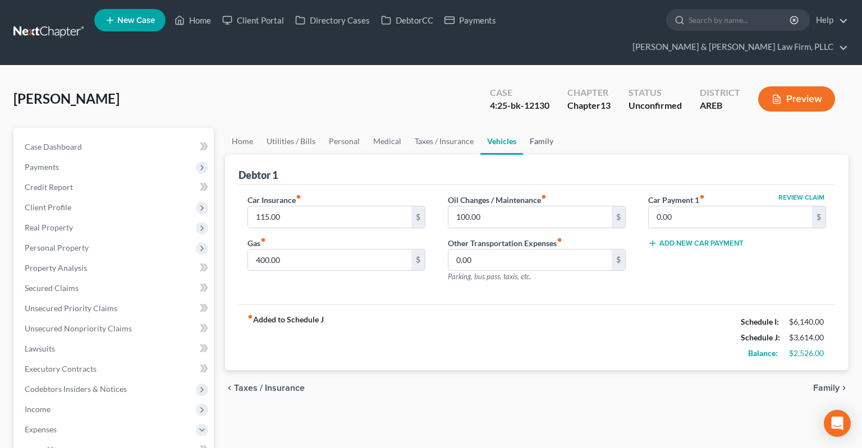
click at [542, 128] on link "Family" at bounding box center [541, 141] width 37 height 27
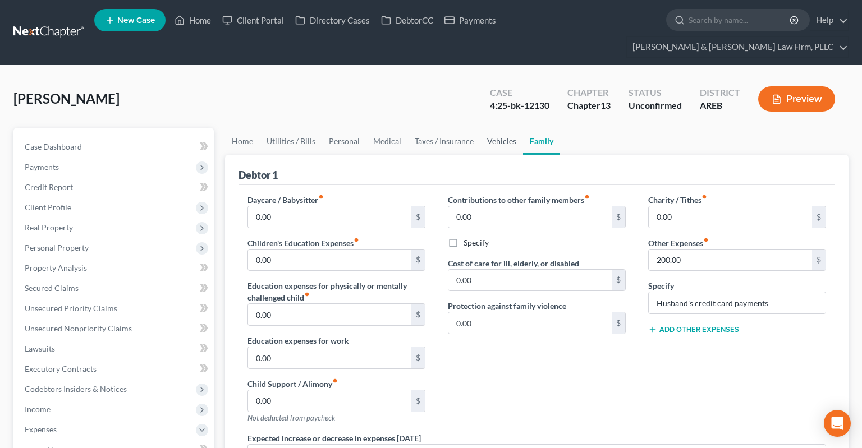
click at [513, 128] on link "Vehicles" at bounding box center [501, 141] width 43 height 27
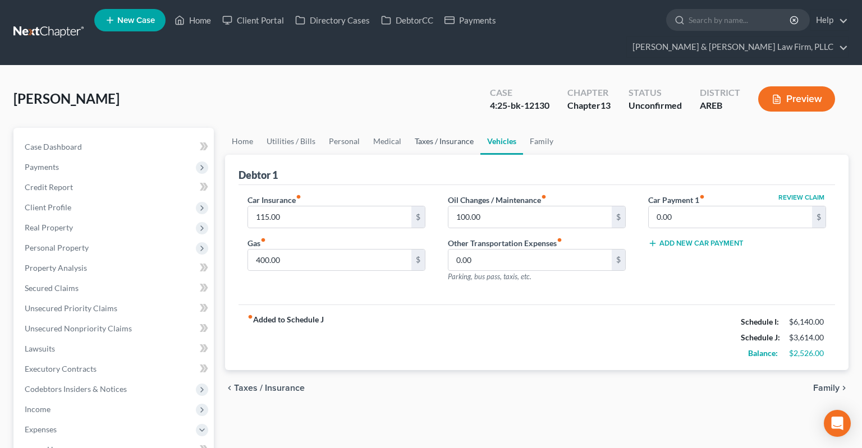
drag, startPoint x: 449, startPoint y: 113, endPoint x: 500, endPoint y: 113, distance: 51.6
click at [448, 128] on link "Taxes / Insurance" at bounding box center [444, 141] width 72 height 27
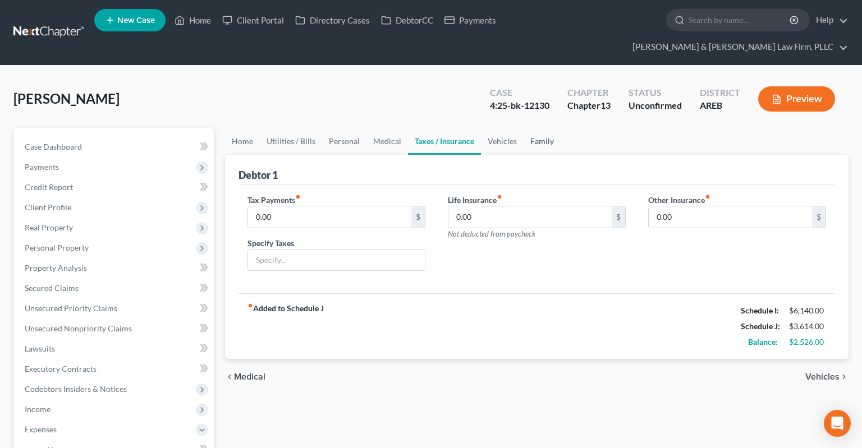
click at [535, 128] on link "Family" at bounding box center [541, 141] width 37 height 27
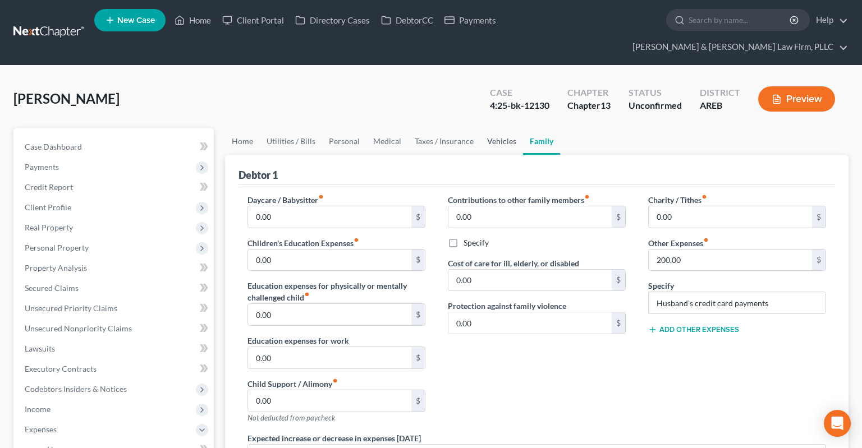
click at [489, 128] on link "Vehicles" at bounding box center [501, 141] width 43 height 27
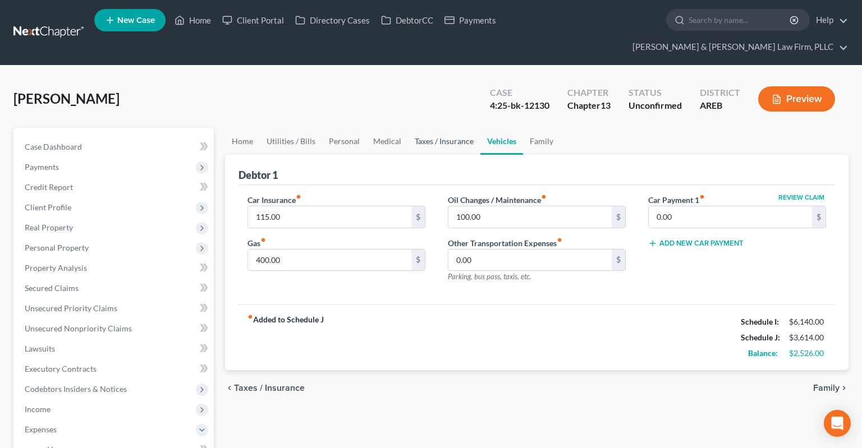
click at [444, 128] on link "Taxes / Insurance" at bounding box center [444, 141] width 72 height 27
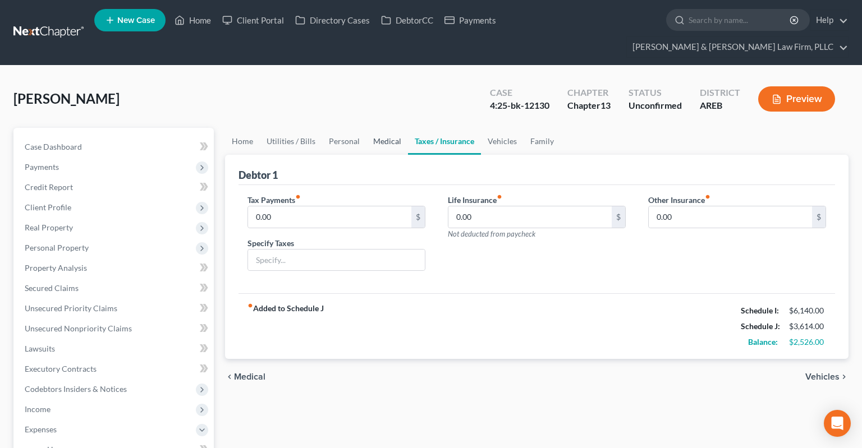
click at [399, 128] on link "Medical" at bounding box center [387, 141] width 42 height 27
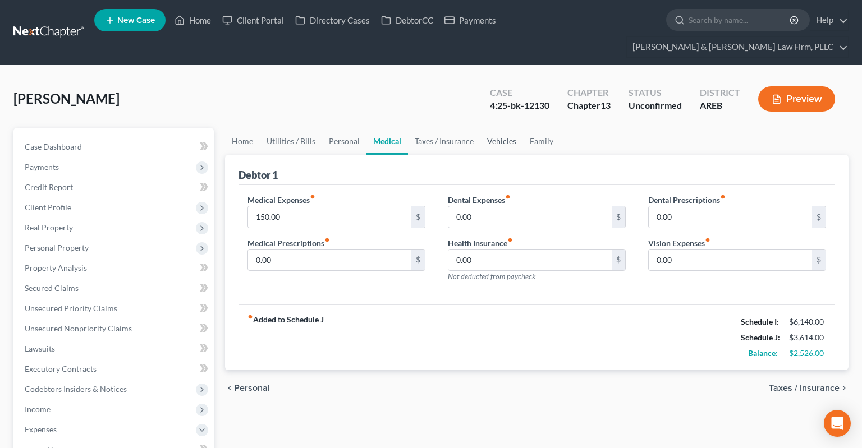
click at [504, 128] on link "Vehicles" at bounding box center [501, 141] width 43 height 27
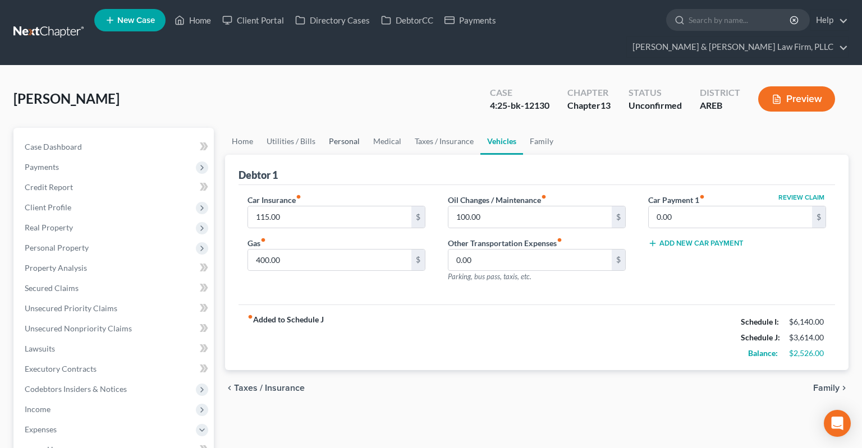
click at [347, 128] on link "Personal" at bounding box center [344, 141] width 44 height 27
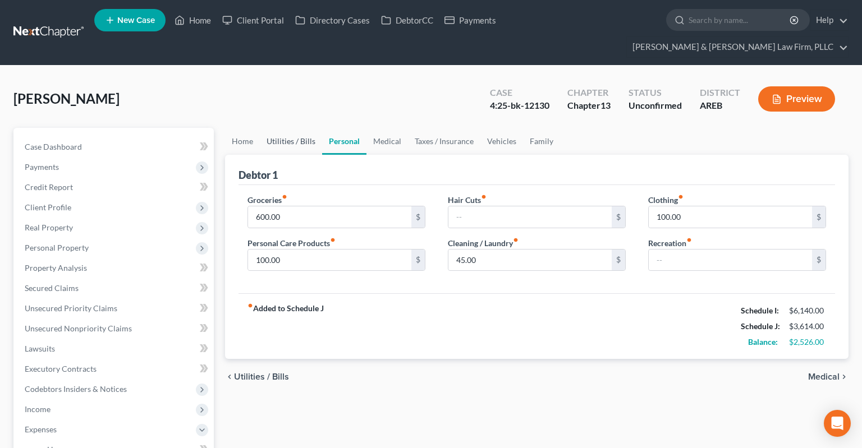
click at [287, 128] on link "Utilities / Bills" at bounding box center [291, 141] width 62 height 27
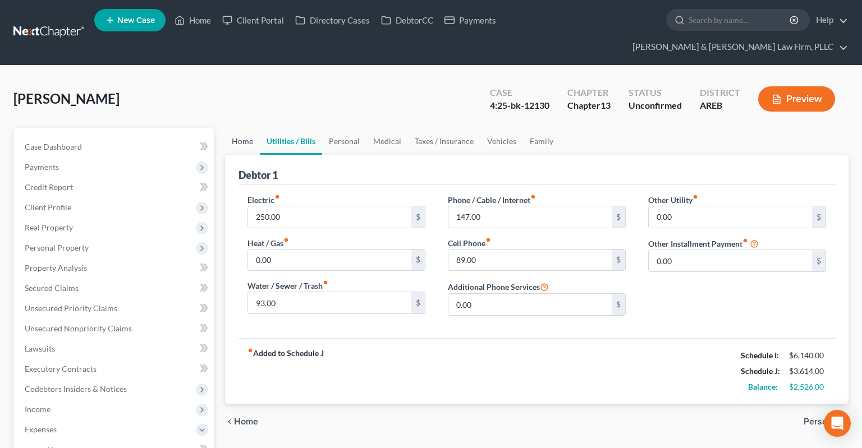
click at [228, 128] on link "Home" at bounding box center [242, 141] width 35 height 27
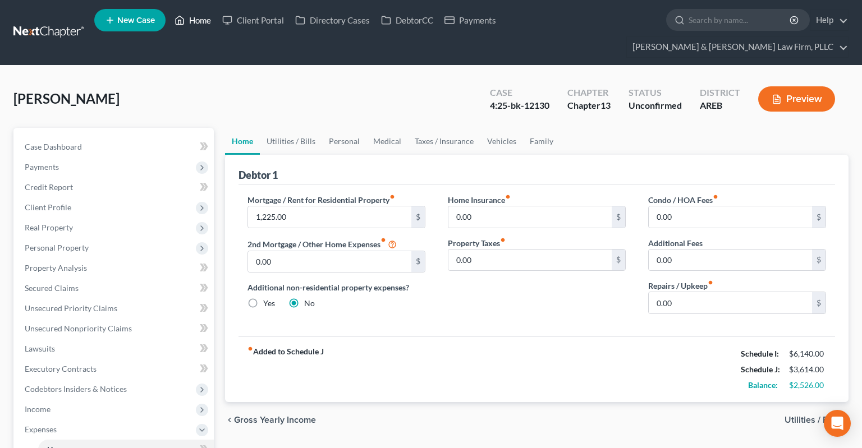
click at [194, 20] on link "Home" at bounding box center [193, 20] width 48 height 20
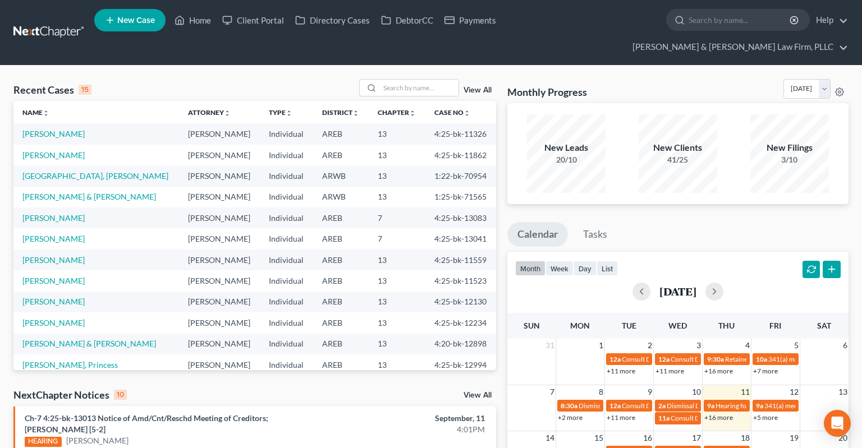
click at [479, 392] on link "View All" at bounding box center [477, 396] width 28 height 8
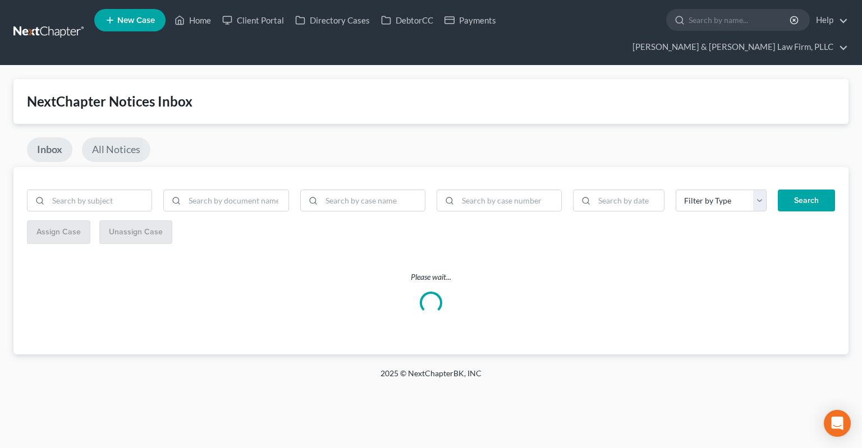
click at [121, 137] on link "All Notices" at bounding box center [116, 149] width 68 height 25
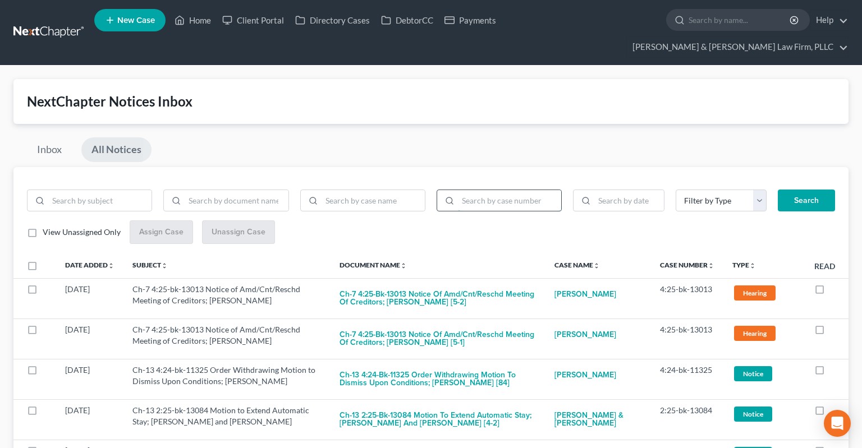
click at [504, 190] on input "search" at bounding box center [509, 200] width 103 height 21
paste input "4:24-bk-11325"
drag, startPoint x: 793, startPoint y: 173, endPoint x: 748, endPoint y: 156, distance: 48.1
click at [794, 190] on button "Search" at bounding box center [806, 201] width 57 height 22
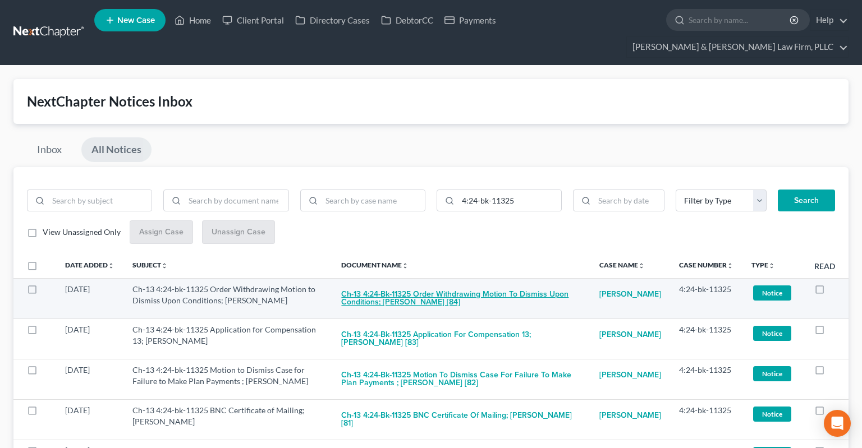
click at [446, 284] on button "Ch-13 4:24-bk-11325 Order Withdrawing Motion to Dismiss Upon Conditions; [PERSO…" at bounding box center [461, 299] width 240 height 30
